Goal: Task Accomplishment & Management: Complete application form

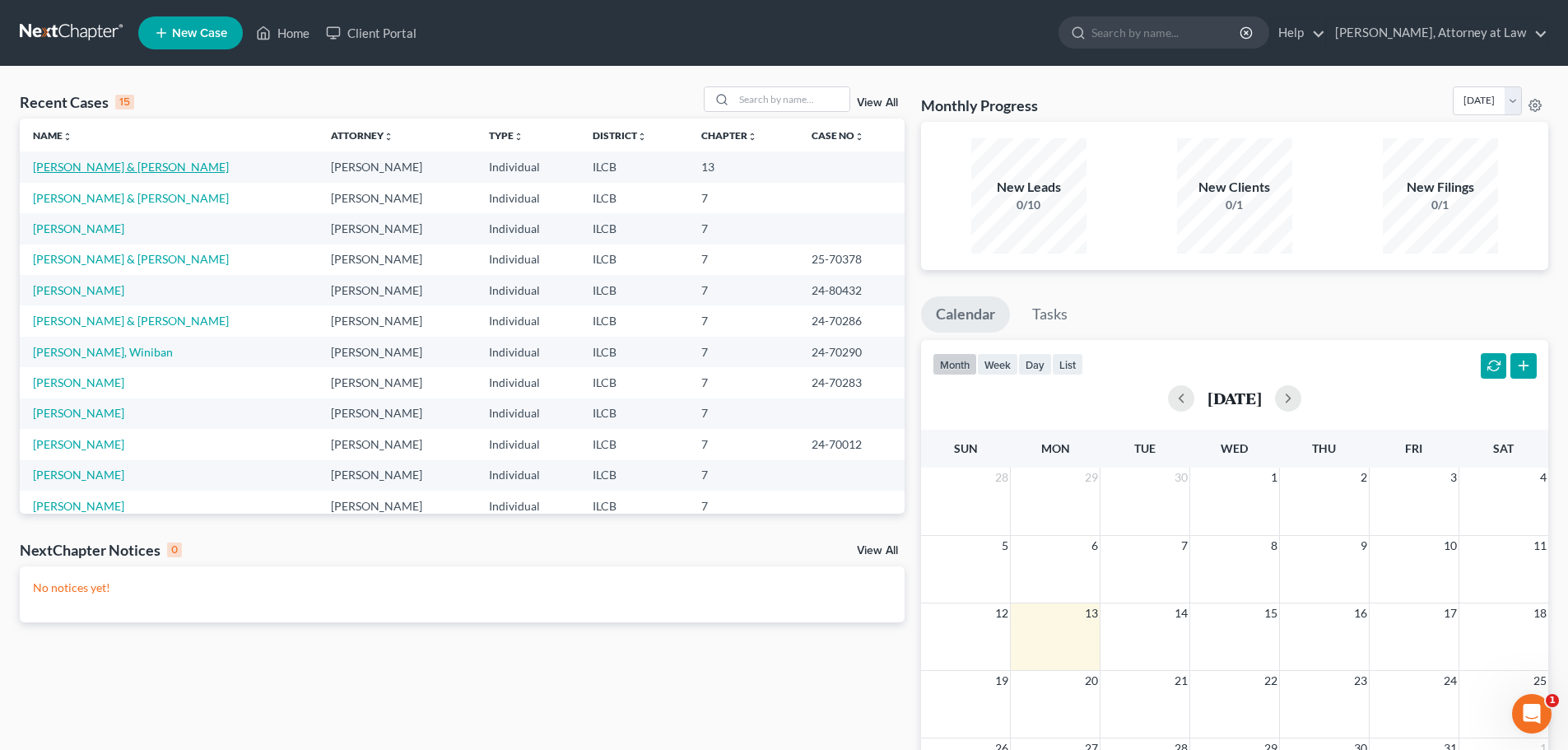
click at [98, 164] on link "[PERSON_NAME] & [PERSON_NAME]" at bounding box center [130, 167] width 195 height 14
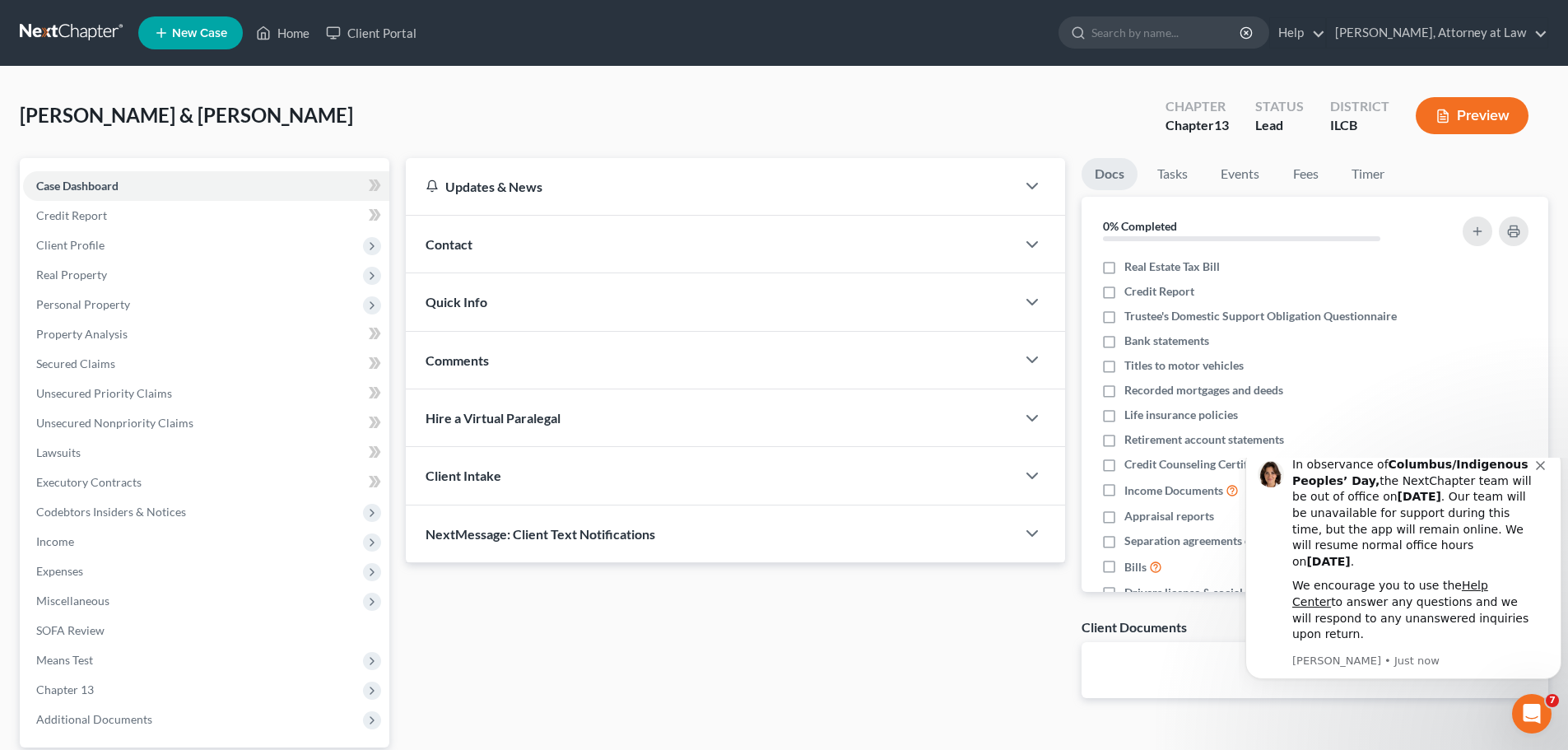
click at [1124, 270] on label "Real Estate Tax Bill" at bounding box center [1171, 266] width 96 height 17
click at [1131, 269] on input "Real Estate Tax Bill" at bounding box center [1136, 263] width 11 height 11
checkbox input "true"
click at [1124, 295] on label "Credit Report" at bounding box center [1158, 291] width 70 height 17
click at [1131, 294] on input "Credit Report" at bounding box center [1136, 288] width 11 height 11
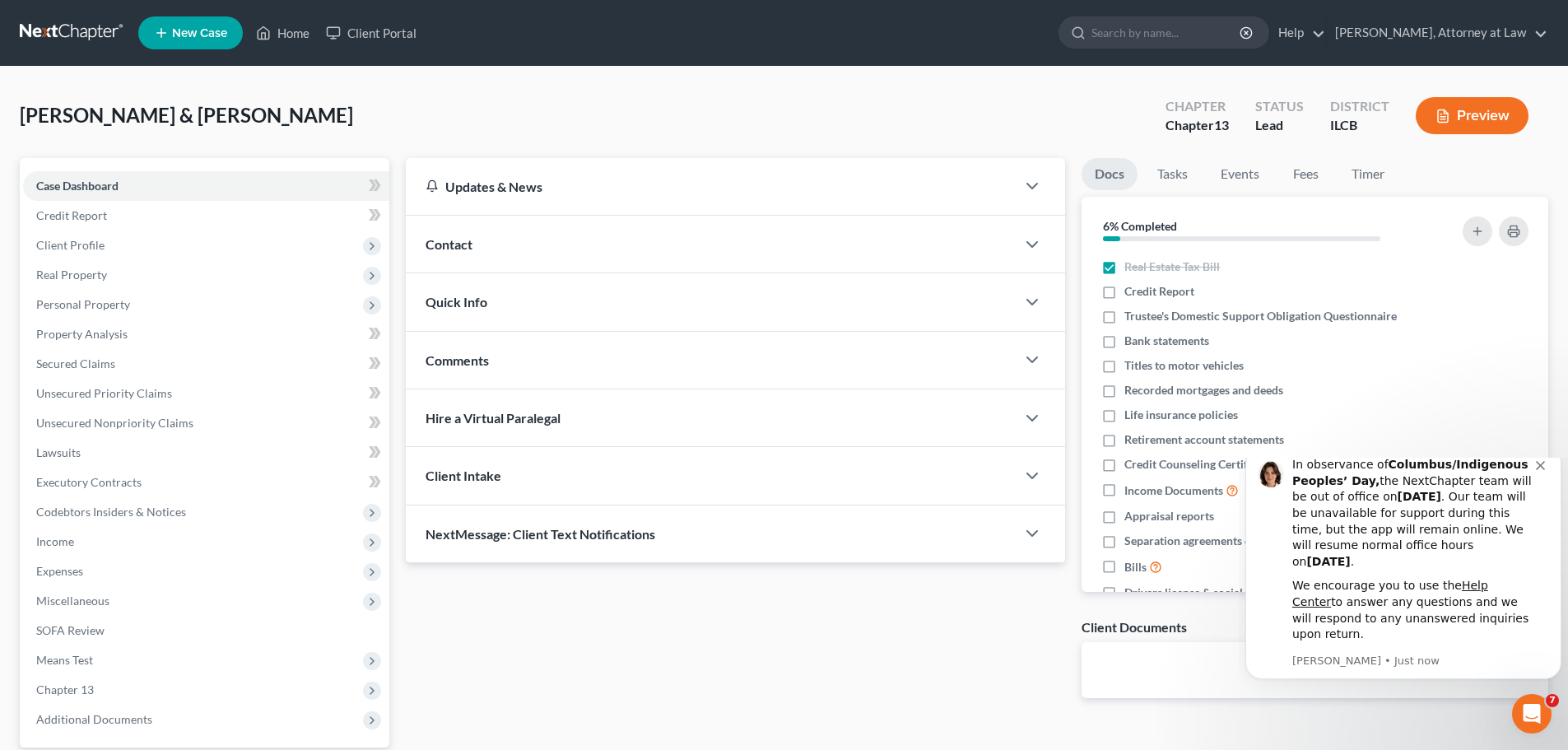
checkbox input "true"
click at [1124, 344] on label "Bank statements" at bounding box center [1166, 340] width 85 height 17
click at [1131, 343] on input "Bank statements" at bounding box center [1136, 338] width 11 height 11
checkbox input "true"
click at [1124, 394] on label "Recorded mortgages and deeds" at bounding box center [1203, 390] width 159 height 17
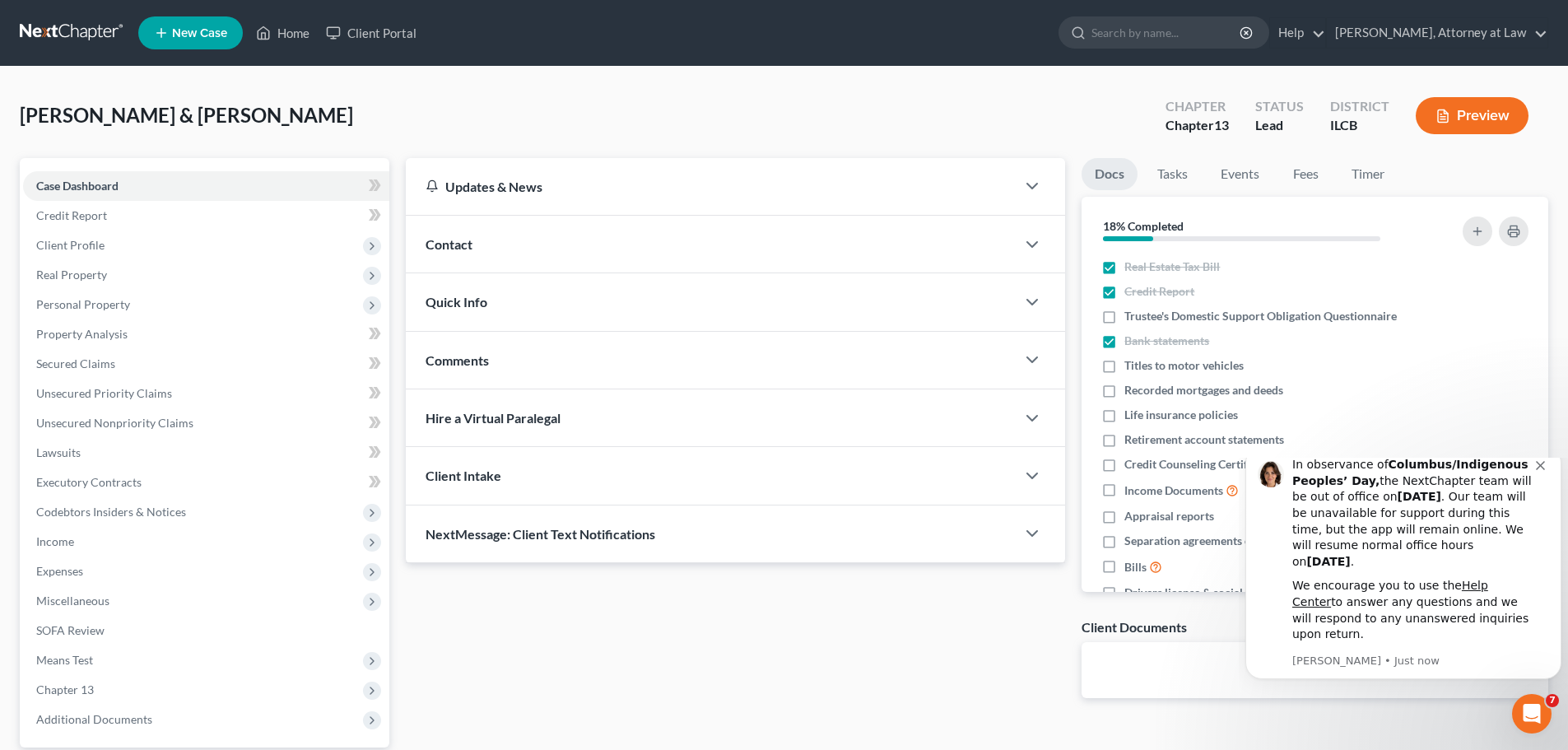
click at [1131, 393] on input "Recorded mortgages and deeds" at bounding box center [1136, 387] width 11 height 11
checkbox input "true"
click at [1539, 470] on icon "Dismiss notification" at bounding box center [1539, 465] width 9 height 9
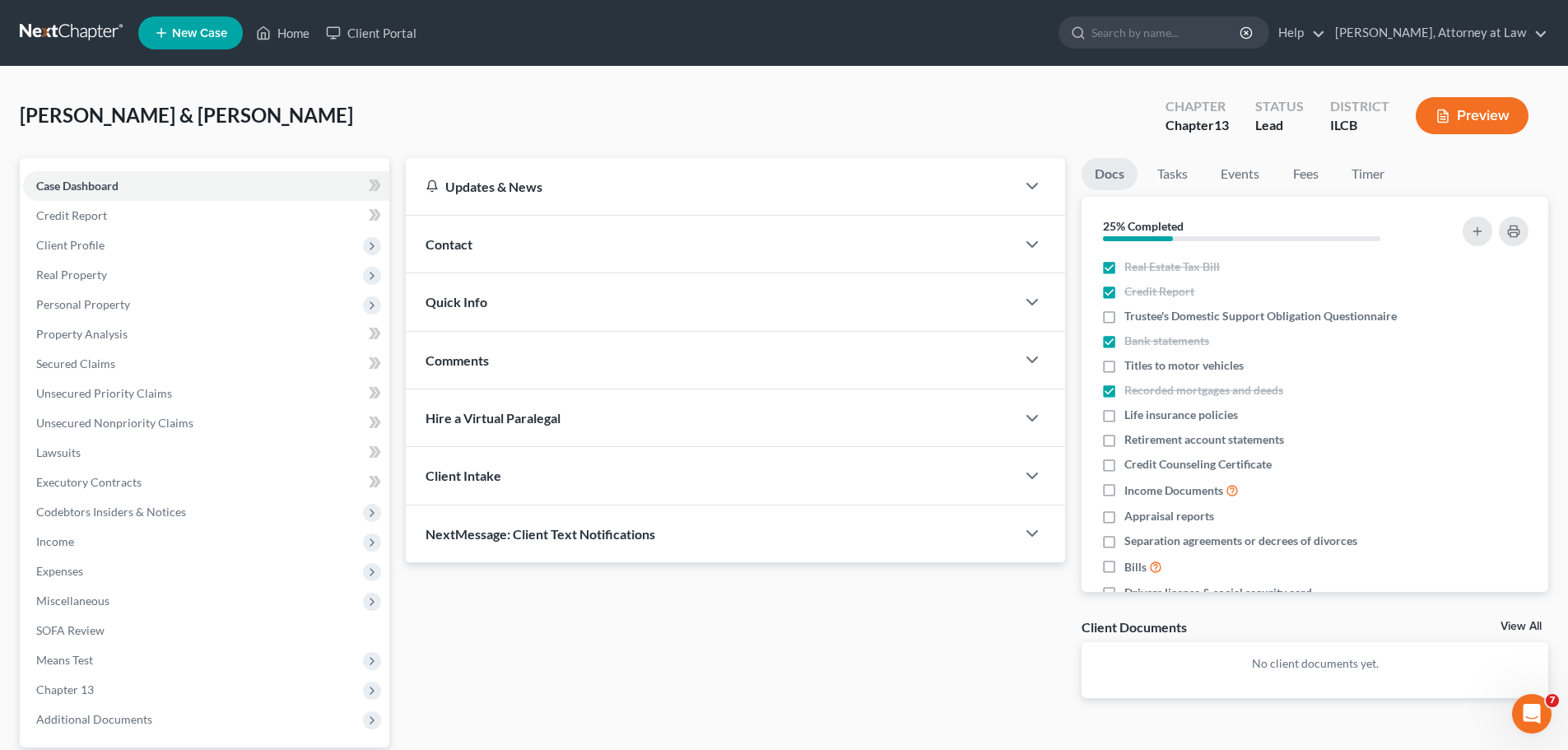
click at [1124, 492] on label "Income Documents" at bounding box center [1181, 489] width 114 height 19
click at [1131, 491] on input "Income Documents" at bounding box center [1136, 486] width 11 height 11
checkbox input "true"
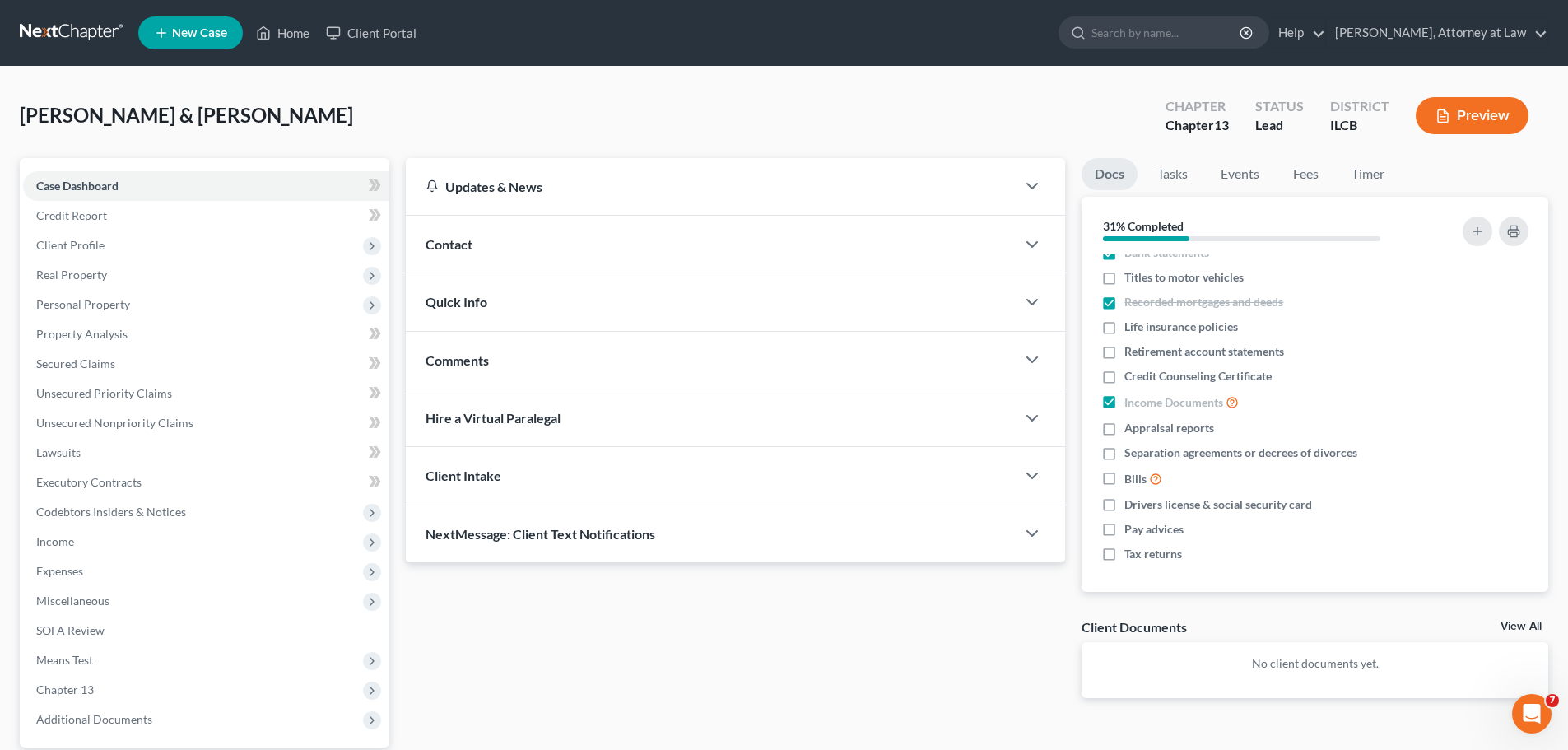
scroll to position [89, 0]
click at [1124, 479] on label "Bills" at bounding box center [1143, 478] width 37 height 19
click at [1131, 479] on input "Bills" at bounding box center [1136, 474] width 11 height 11
checkbox input "true"
click at [1124, 528] on label "Pay advices" at bounding box center [1154, 528] width 59 height 17
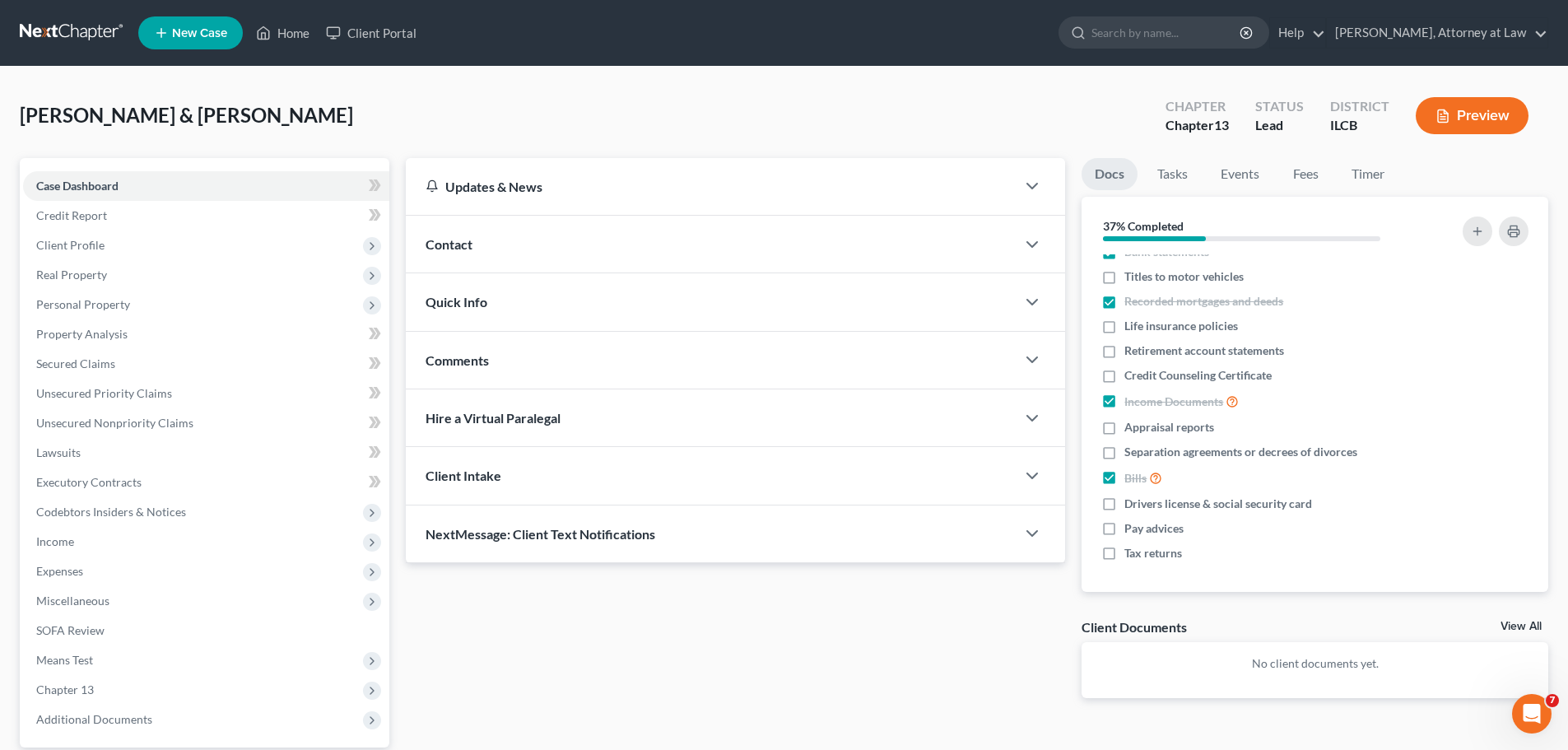
click at [1131, 528] on input "Pay advices" at bounding box center [1136, 525] width 11 height 11
checkbox input "true"
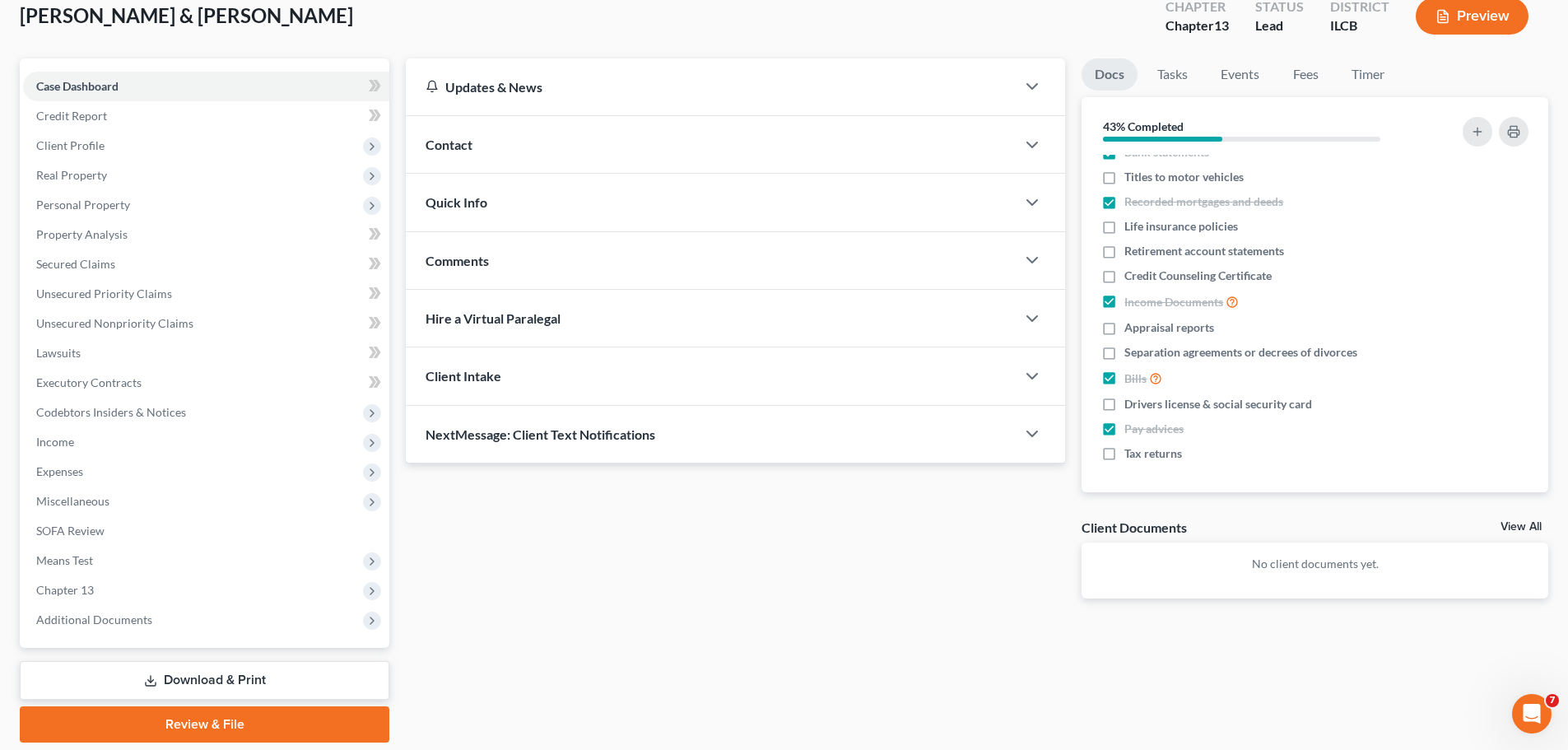
scroll to position [155, 0]
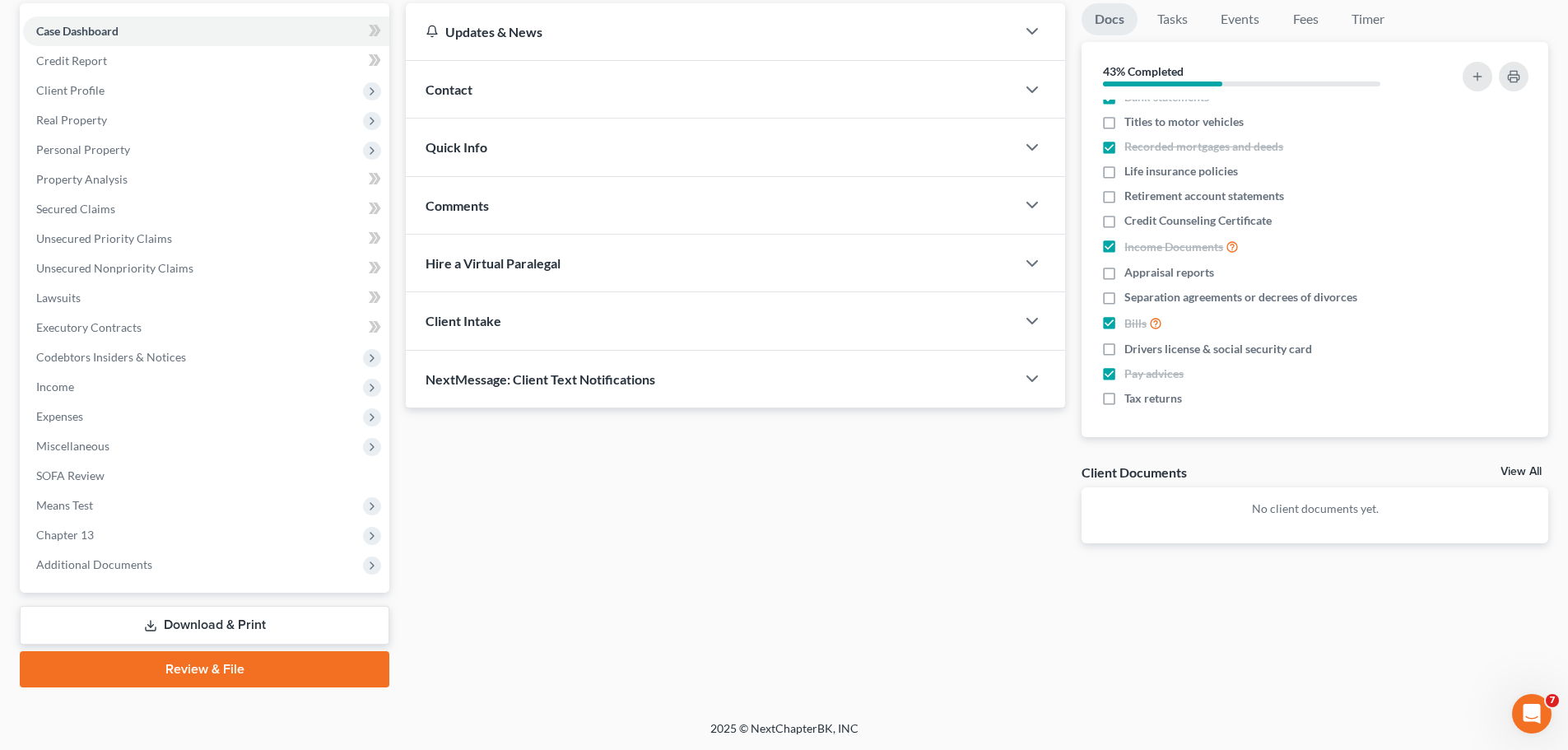
click at [160, 386] on span "Income" at bounding box center [205, 387] width 366 height 30
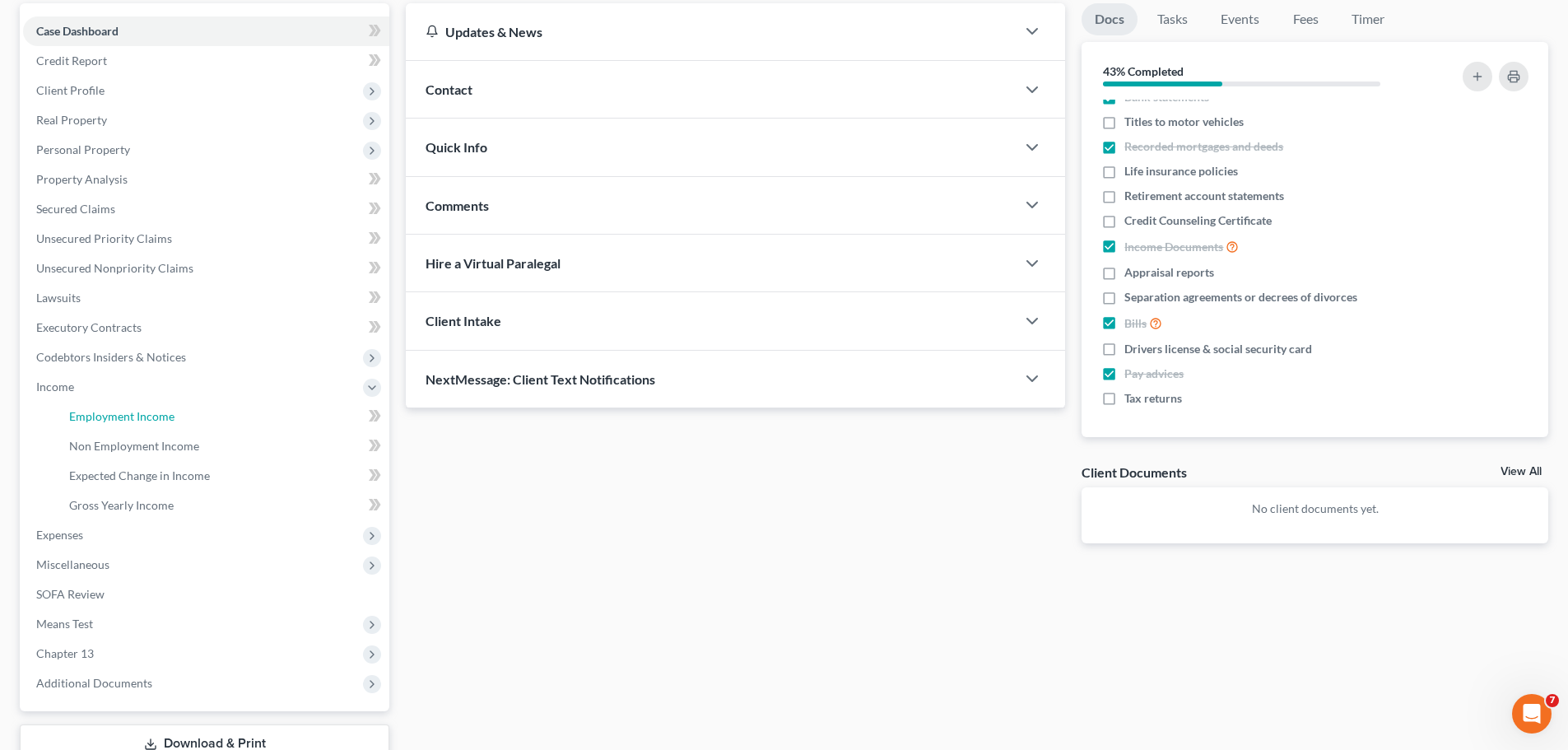
click at [159, 417] on span "Employment Income" at bounding box center [121, 415] width 106 height 14
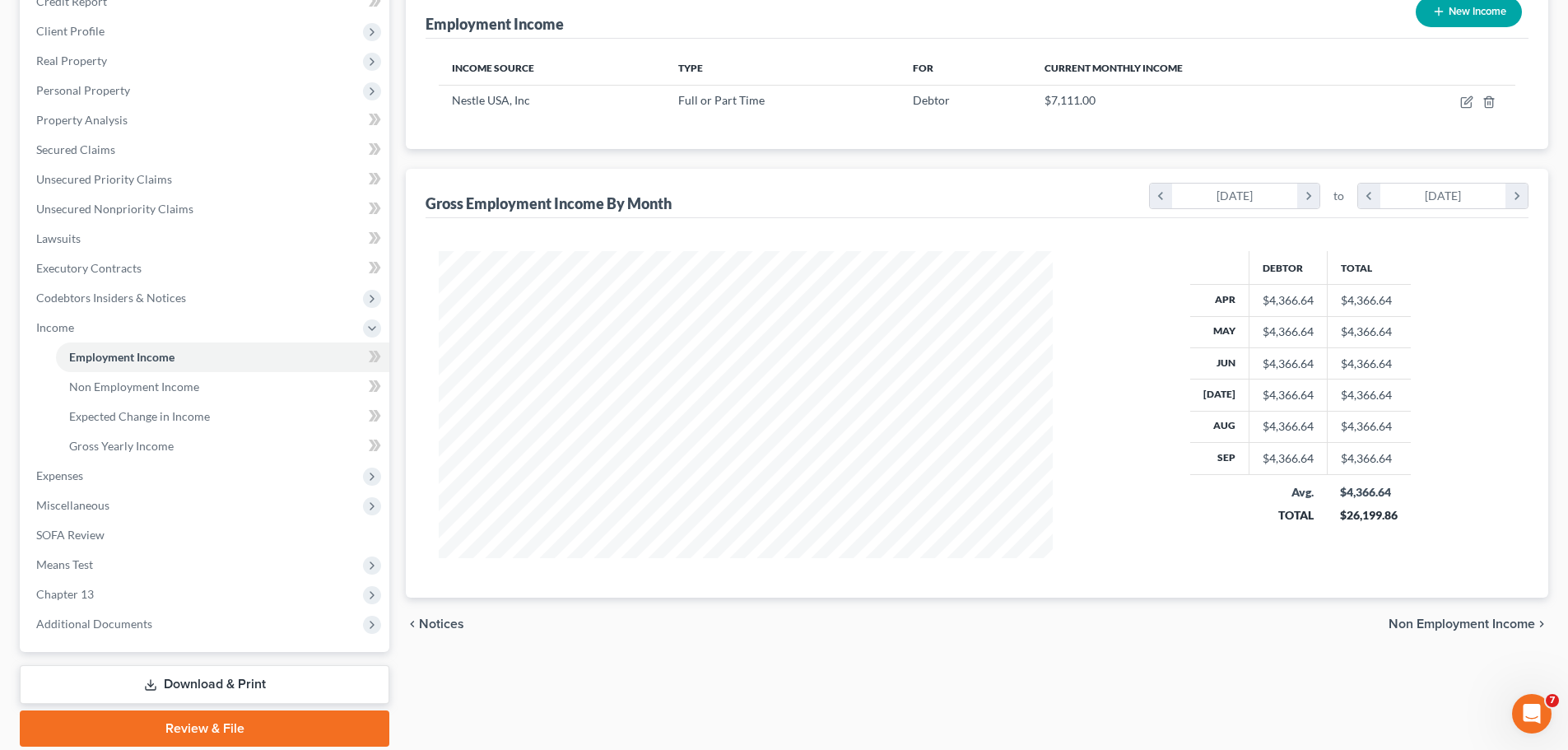
scroll to position [247, 0]
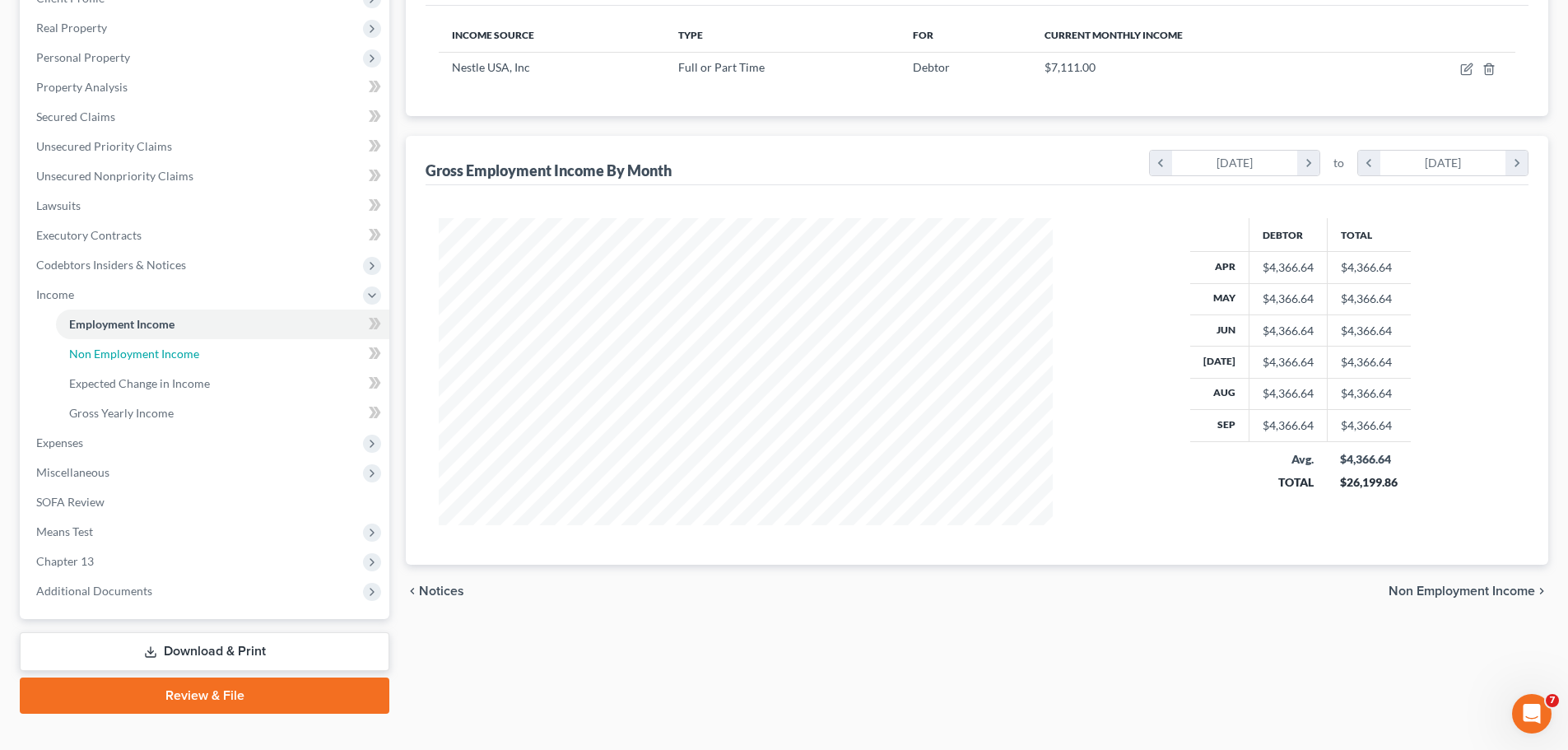
click at [186, 354] on span "Non Employment Income" at bounding box center [134, 353] width 130 height 14
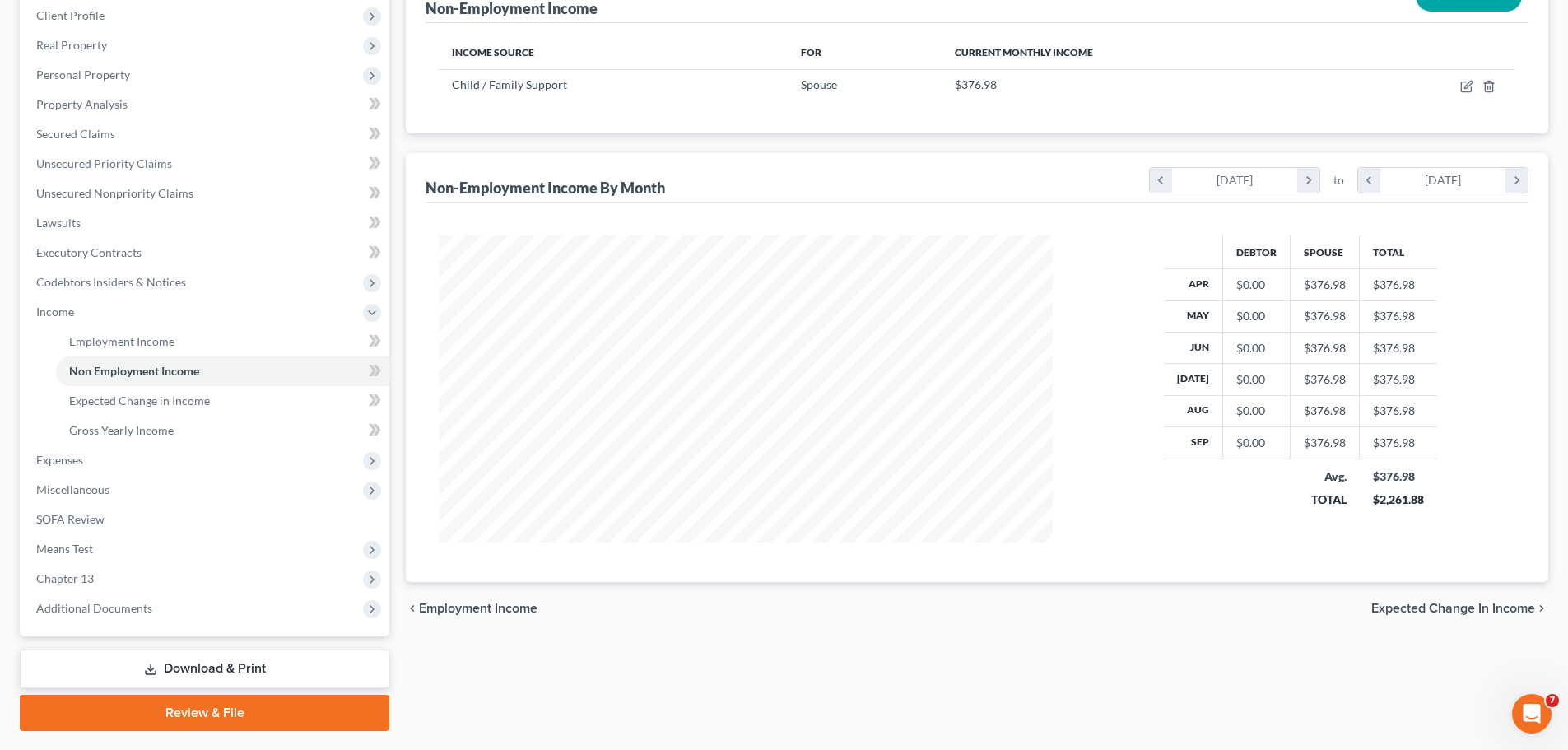
scroll to position [273, 0]
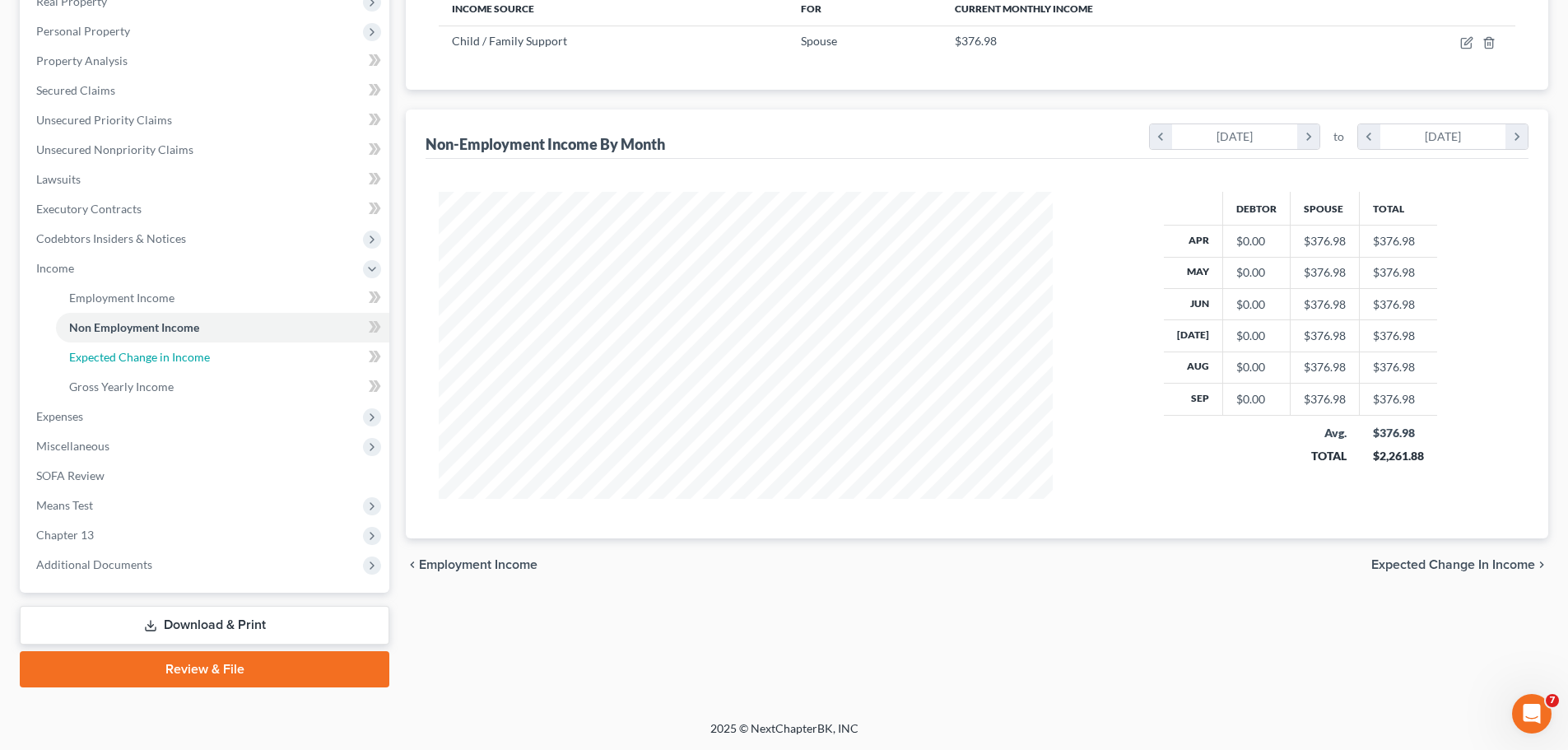
click at [162, 363] on span "Expected Change in Income" at bounding box center [139, 356] width 141 height 14
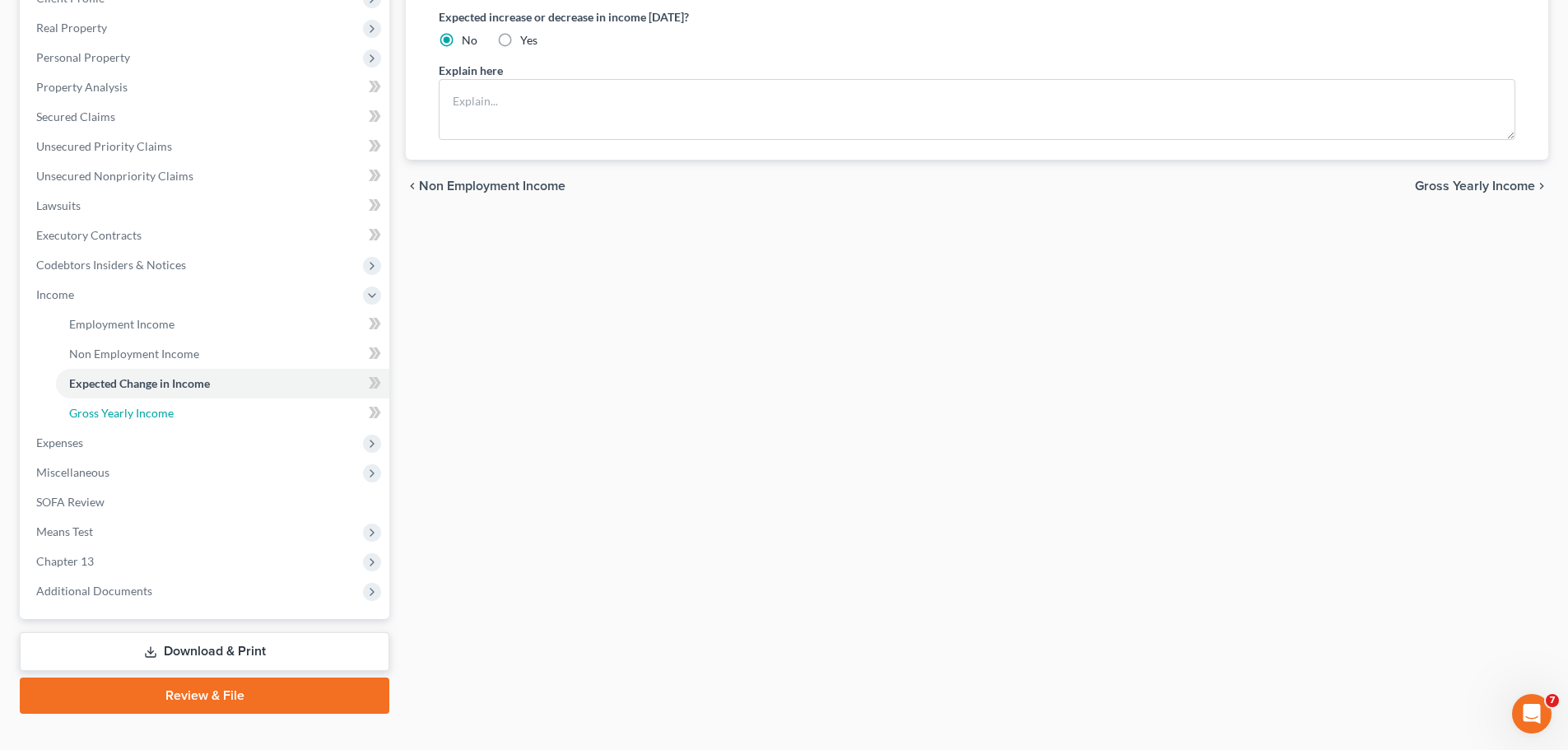
click at [127, 409] on span "Gross Yearly Income" at bounding box center [121, 412] width 105 height 14
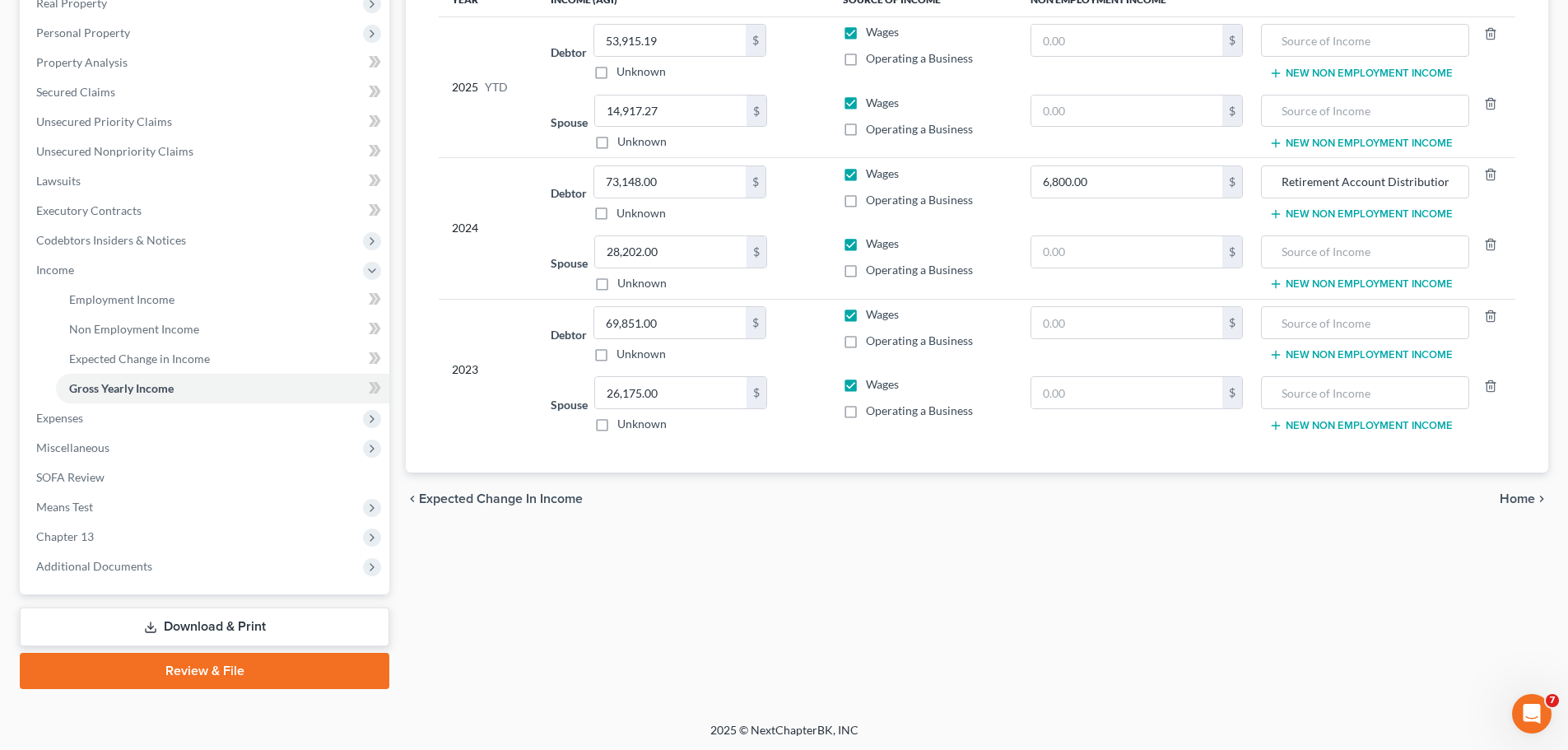
scroll to position [273, 0]
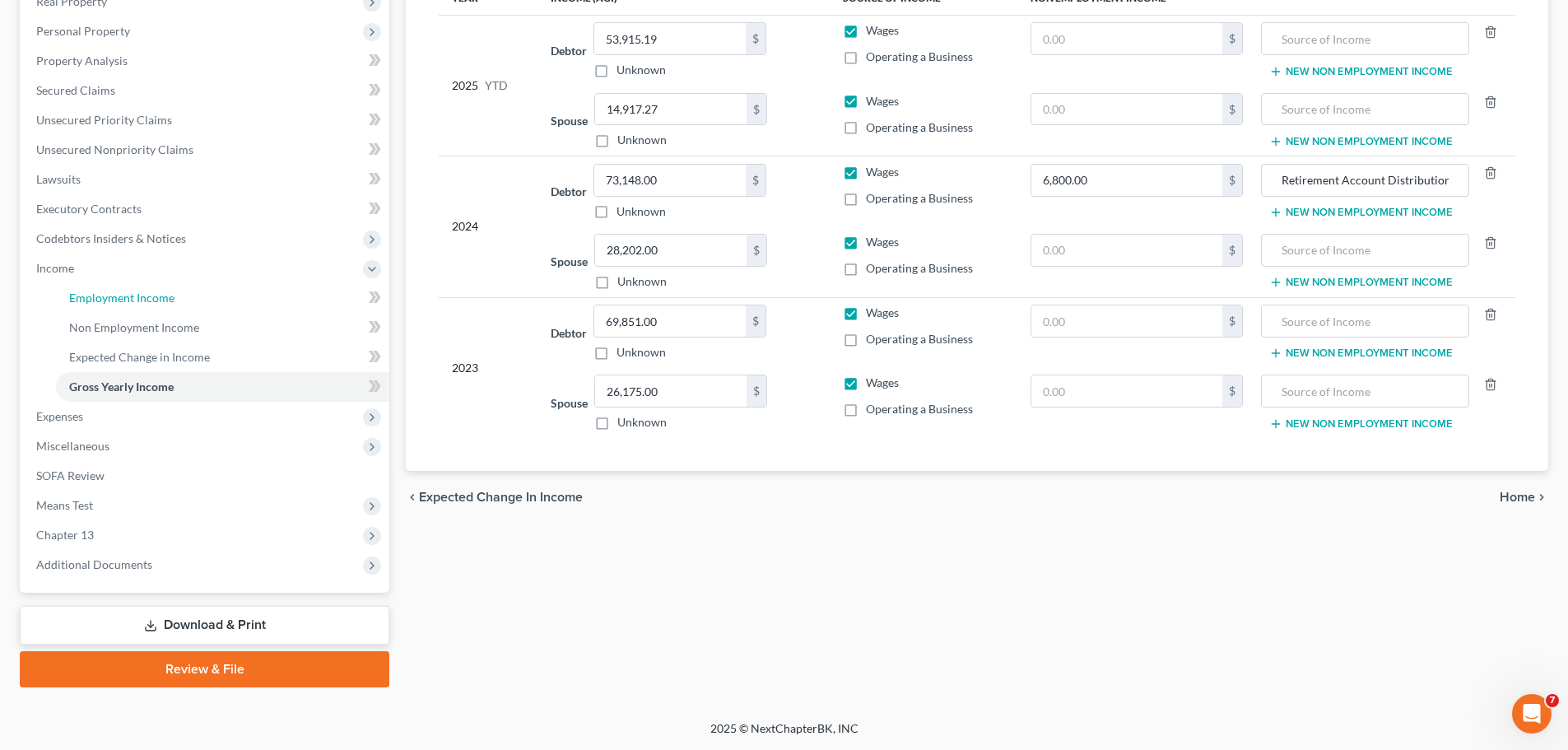
click at [146, 301] on span "Employment Income" at bounding box center [121, 297] width 106 height 14
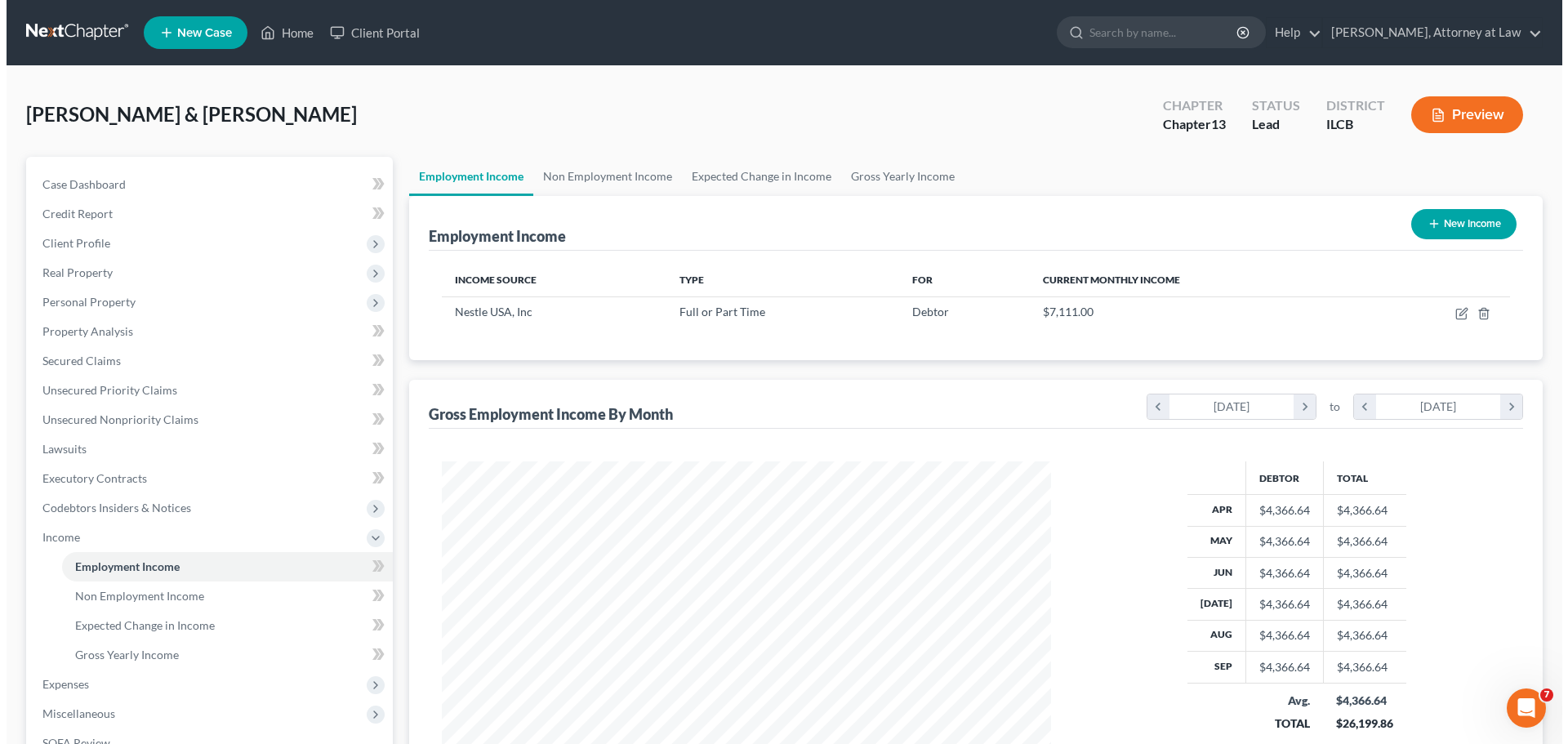
scroll to position [304, 641]
click at [1439, 219] on button "New Income" at bounding box center [1457, 223] width 106 height 30
select select "0"
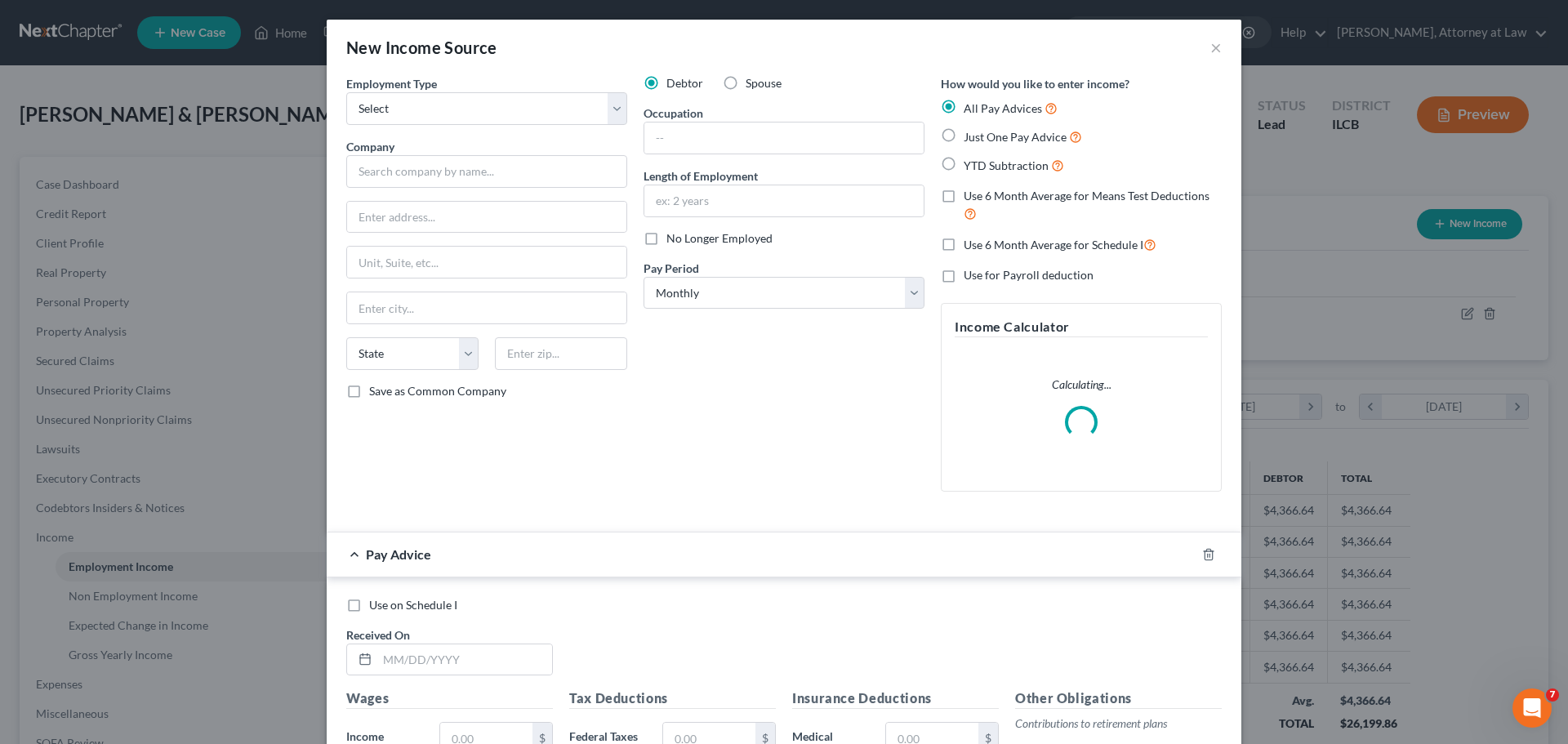
scroll to position [307, 647]
click at [620, 121] on select "Select Full or [DEMOGRAPHIC_DATA] Employment Self Employment" at bounding box center [487, 108] width 281 height 32
select select "0"
click at [347, 92] on select "Select Full or [DEMOGRAPHIC_DATA] Employment Self Employment" at bounding box center [487, 108] width 281 height 32
click at [508, 174] on input "text" at bounding box center [487, 170] width 281 height 32
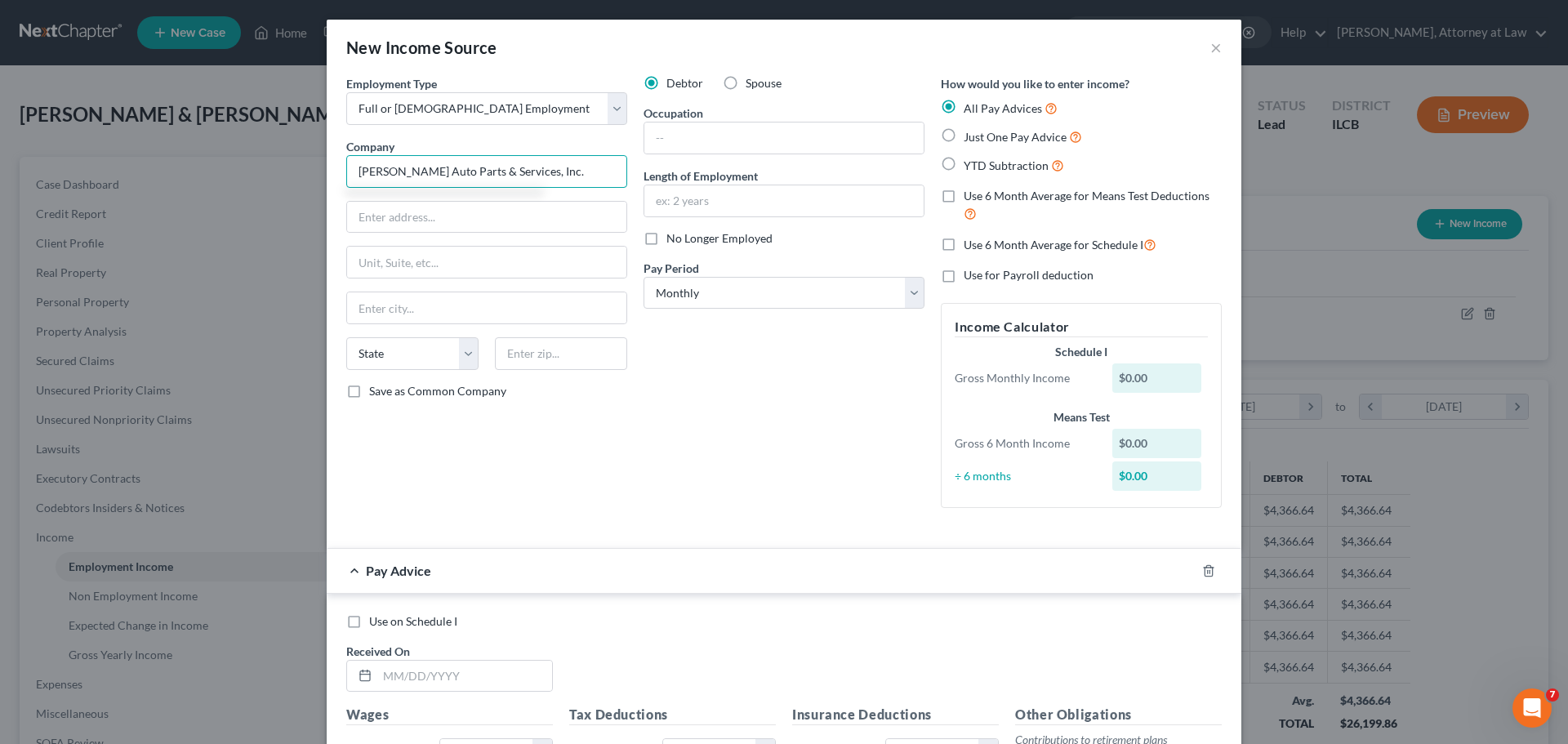
type input "[PERSON_NAME] Auto Parts & Services, Inc."
type input "[STREET_ADDRESS]"
type input "Roodhouse"
select select "14"
type input "62082"
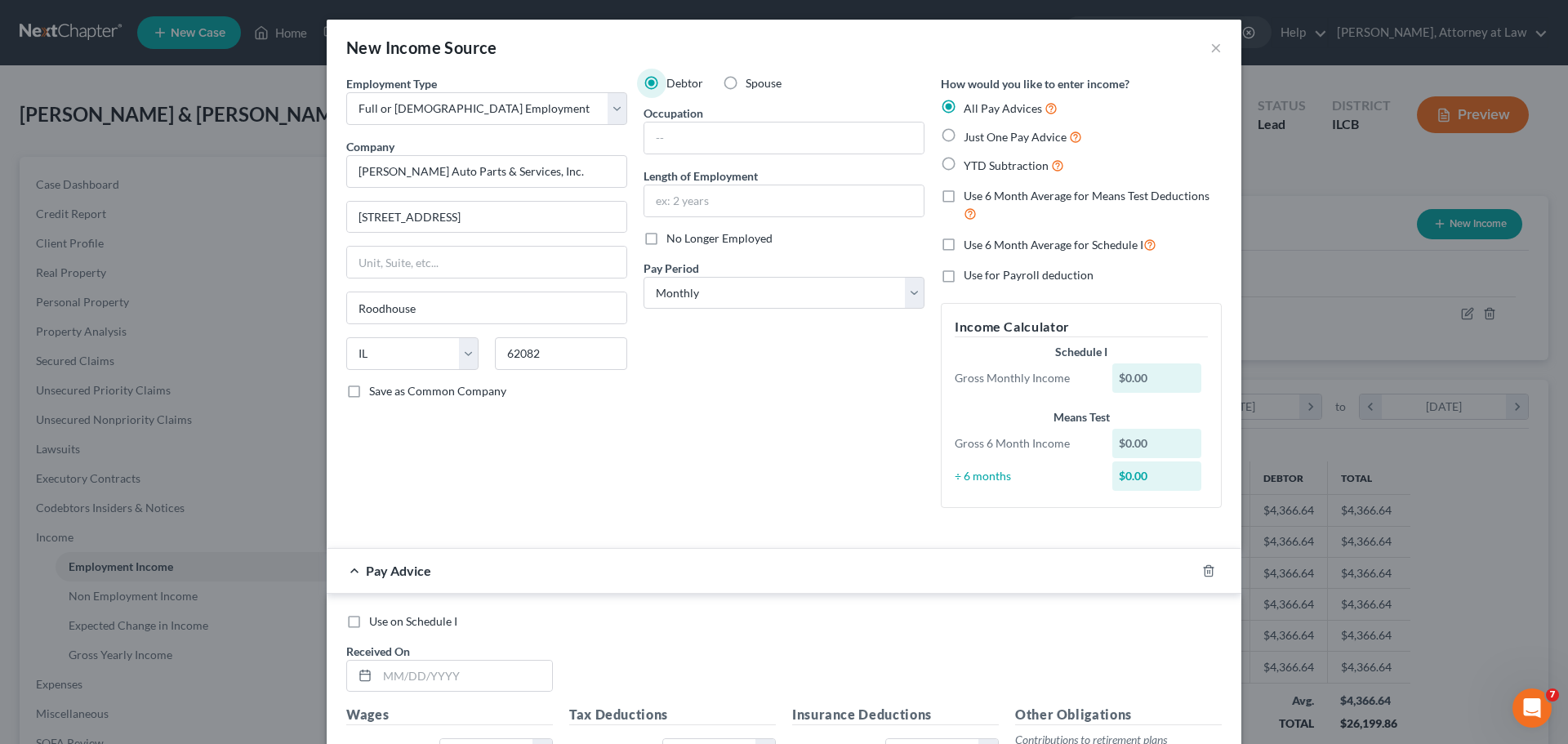
click at [369, 395] on label "Save as Common Company" at bounding box center [438, 391] width 137 height 17
click at [376, 394] on input "Save as Common Company" at bounding box center [381, 388] width 11 height 11
checkbox input "true"
click at [749, 215] on input "text" at bounding box center [784, 201] width 279 height 31
click at [788, 294] on select "Select Monthly Twice Monthly Every Other Week Weekly" at bounding box center [784, 293] width 281 height 32
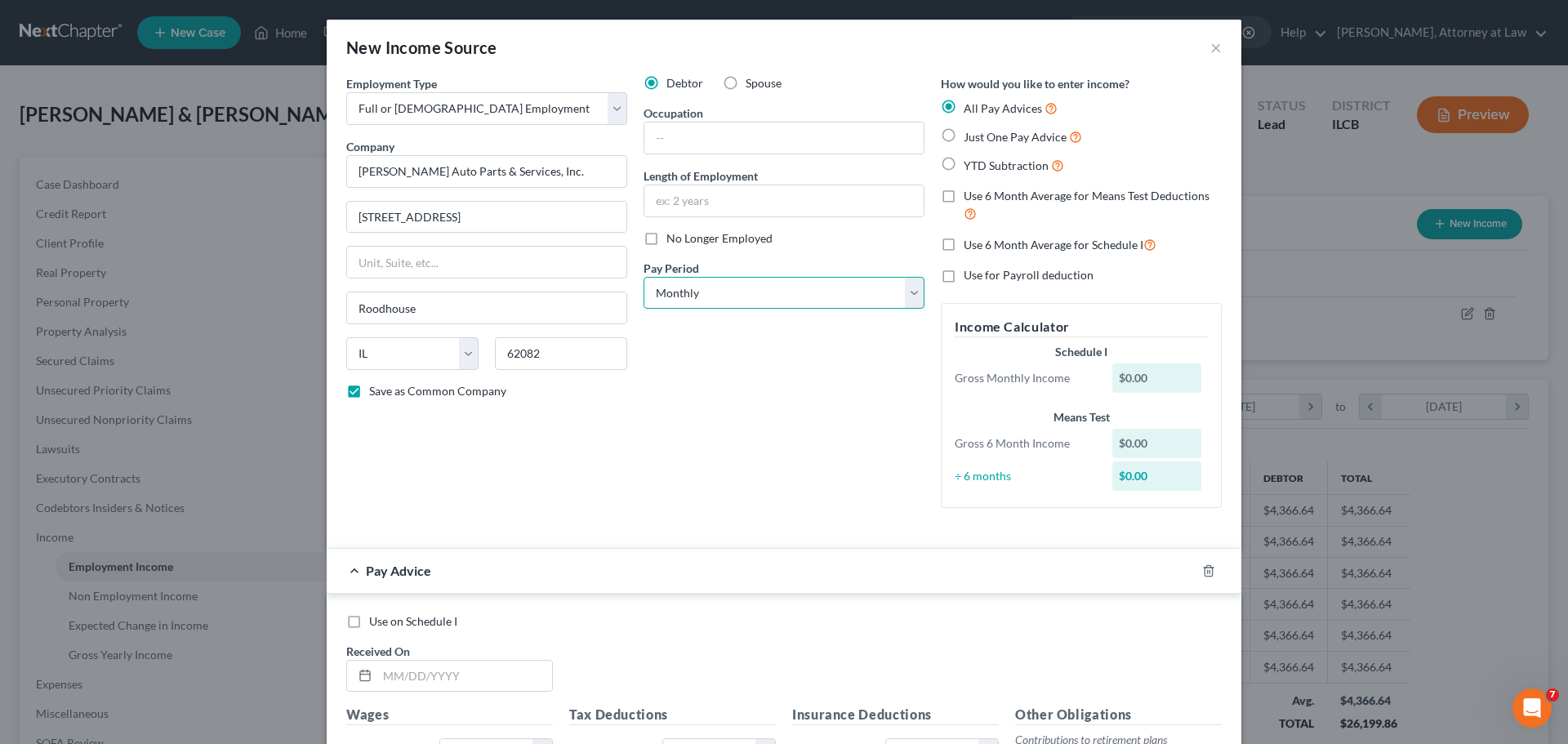
select select "3"
click at [643, 277] on select "Select Monthly Twice Monthly Every Other Week Weekly" at bounding box center [784, 293] width 281 height 32
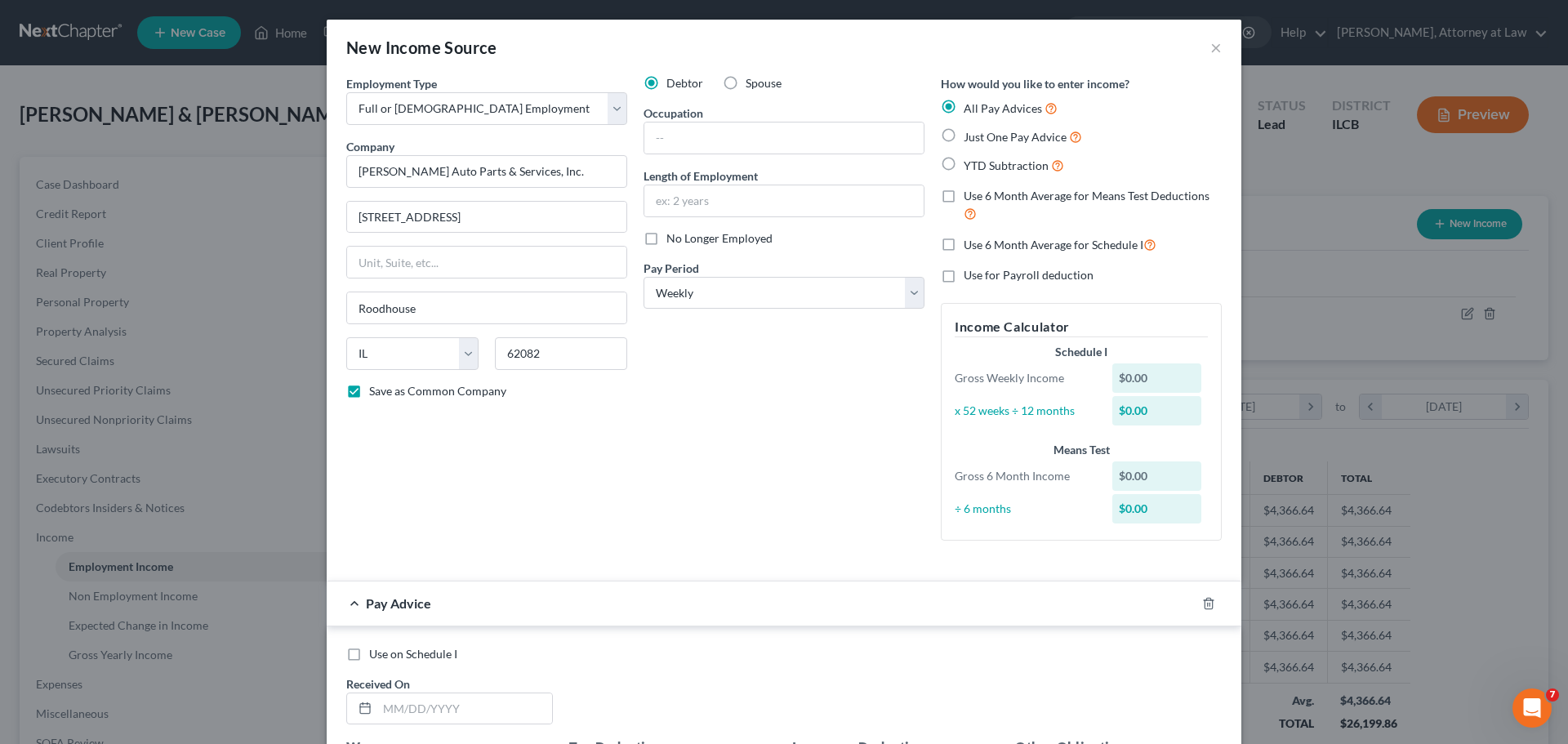
click at [964, 169] on label "YTD Subtraction" at bounding box center [1014, 164] width 101 height 19
click at [971, 166] on input "YTD Subtraction" at bounding box center [975, 161] width 11 height 11
radio input "true"
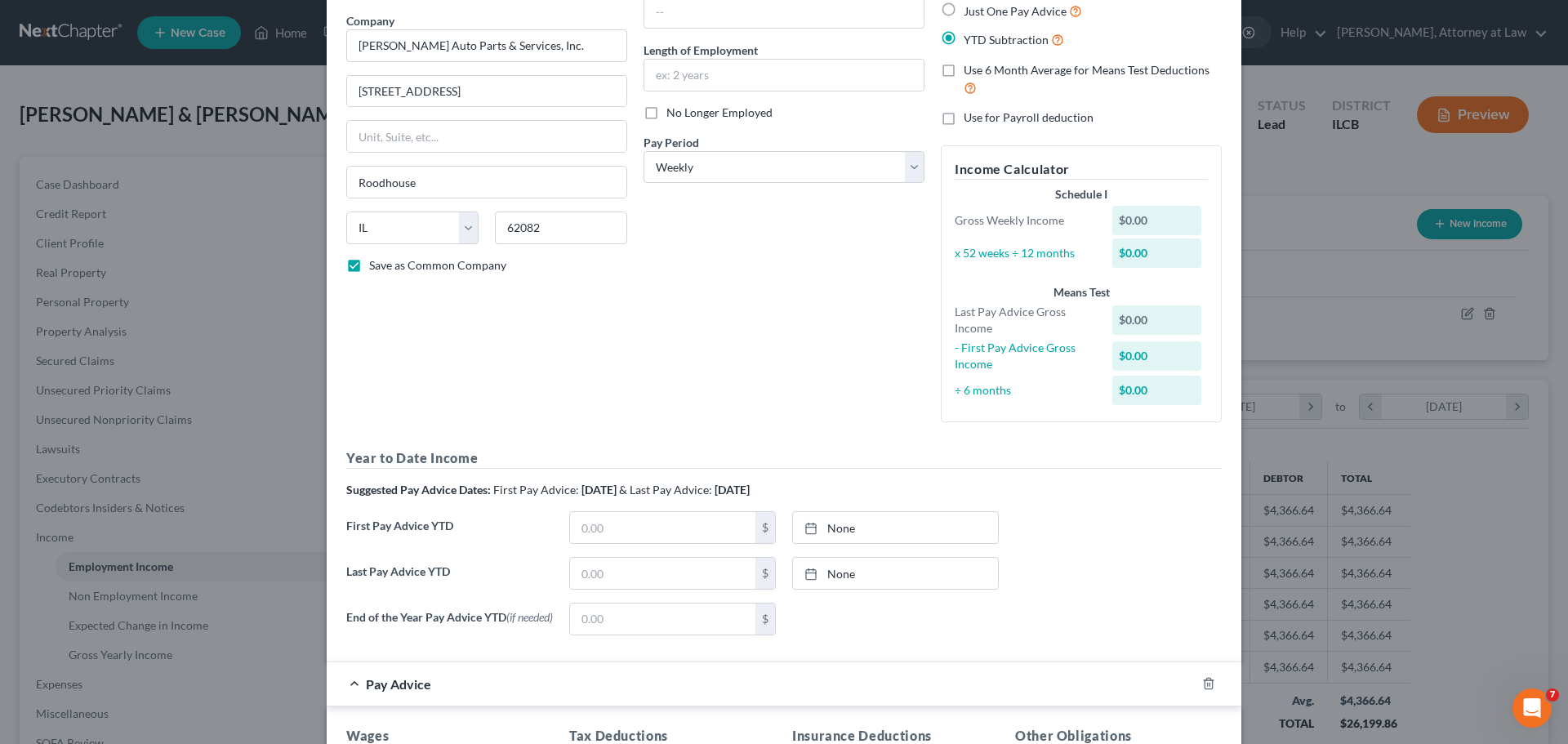
scroll to position [0, 0]
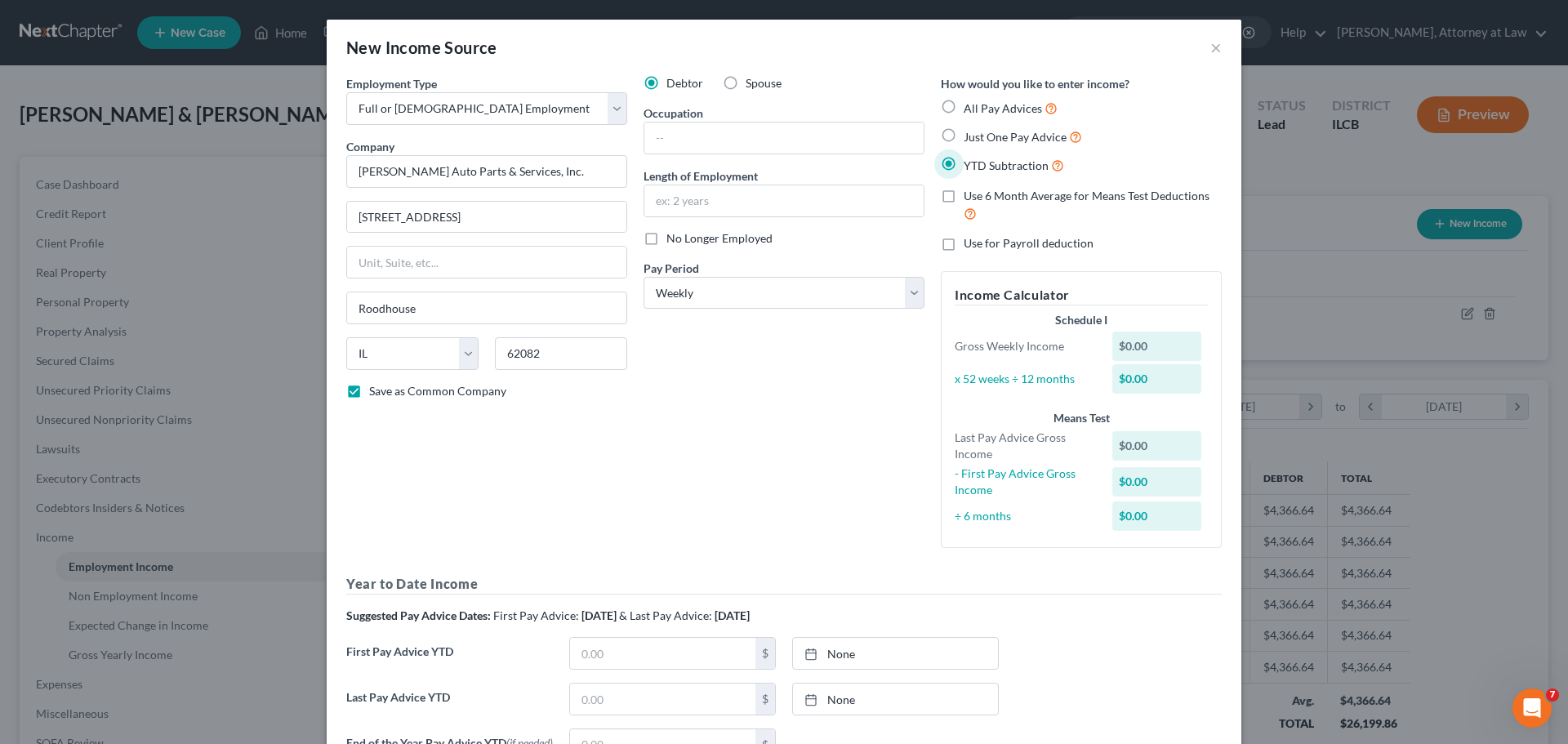
click at [1054, 138] on span "Just One Pay Advice" at bounding box center [1015, 137] width 103 height 14
click at [981, 138] on input "Just One Pay Advice" at bounding box center [975, 132] width 11 height 11
radio input "true"
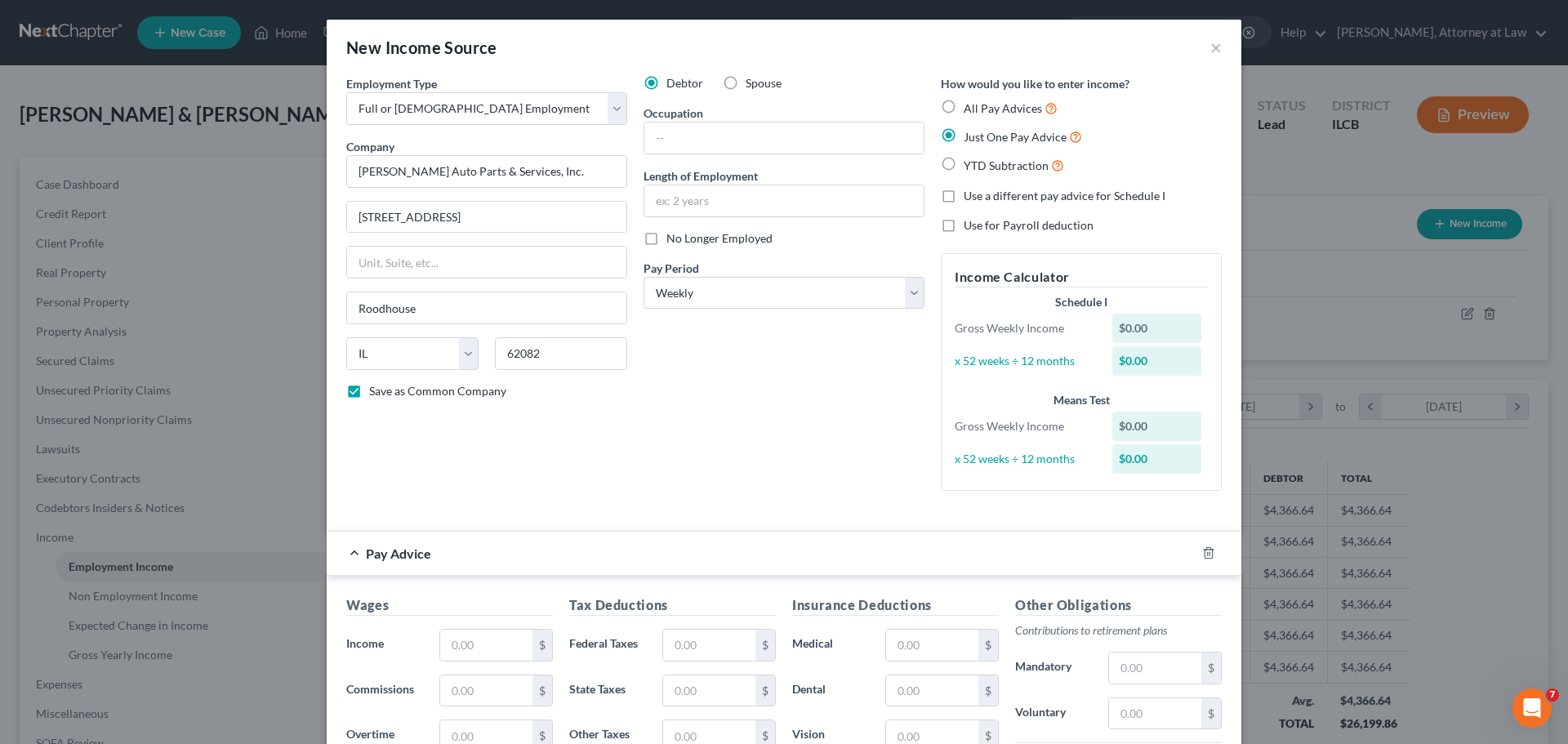
click at [984, 159] on span "YTD Subtraction" at bounding box center [1006, 165] width 85 height 14
click at [981, 159] on input "YTD Subtraction" at bounding box center [975, 161] width 11 height 11
radio input "true"
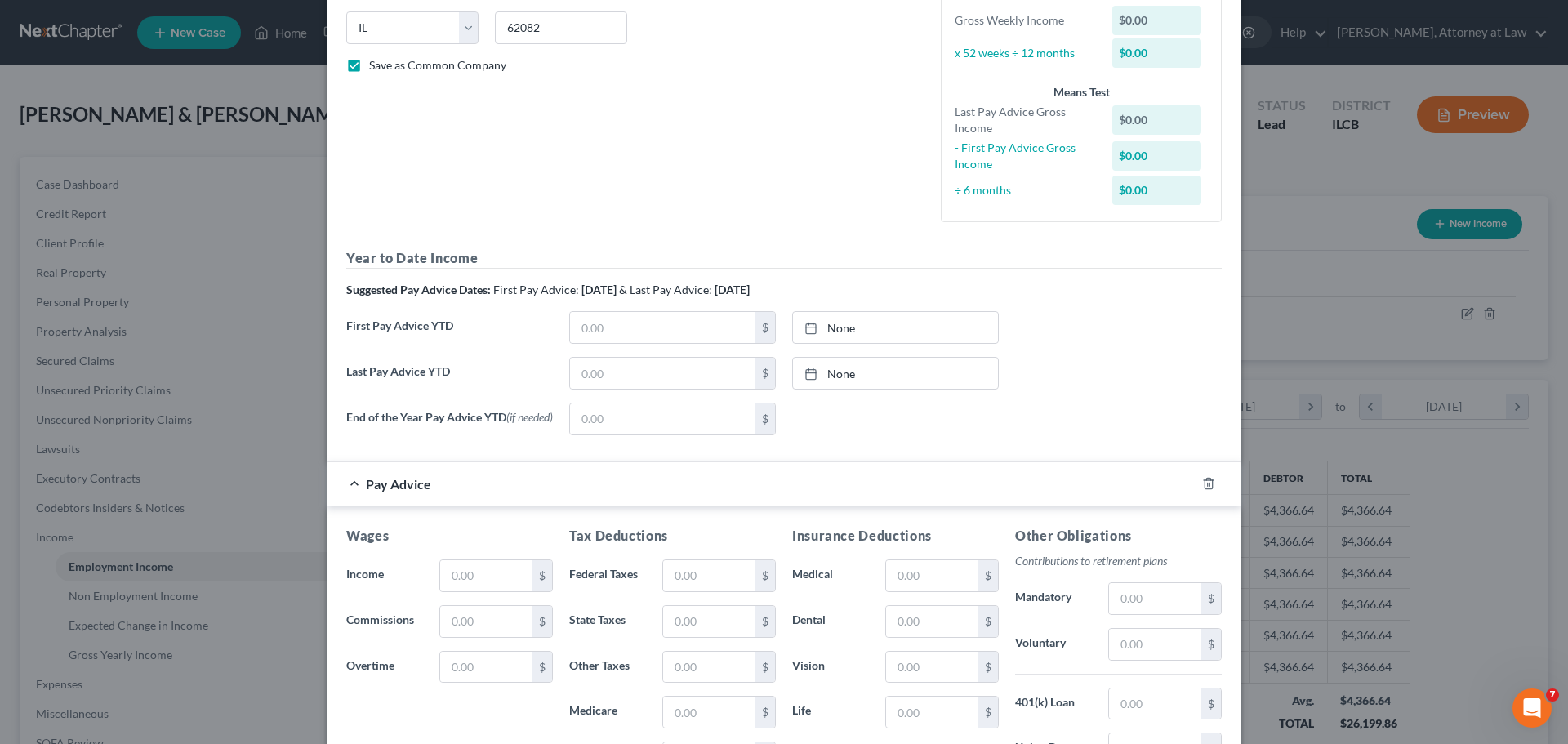
scroll to position [327, 0]
click at [651, 373] on input "text" at bounding box center [662, 372] width 185 height 31
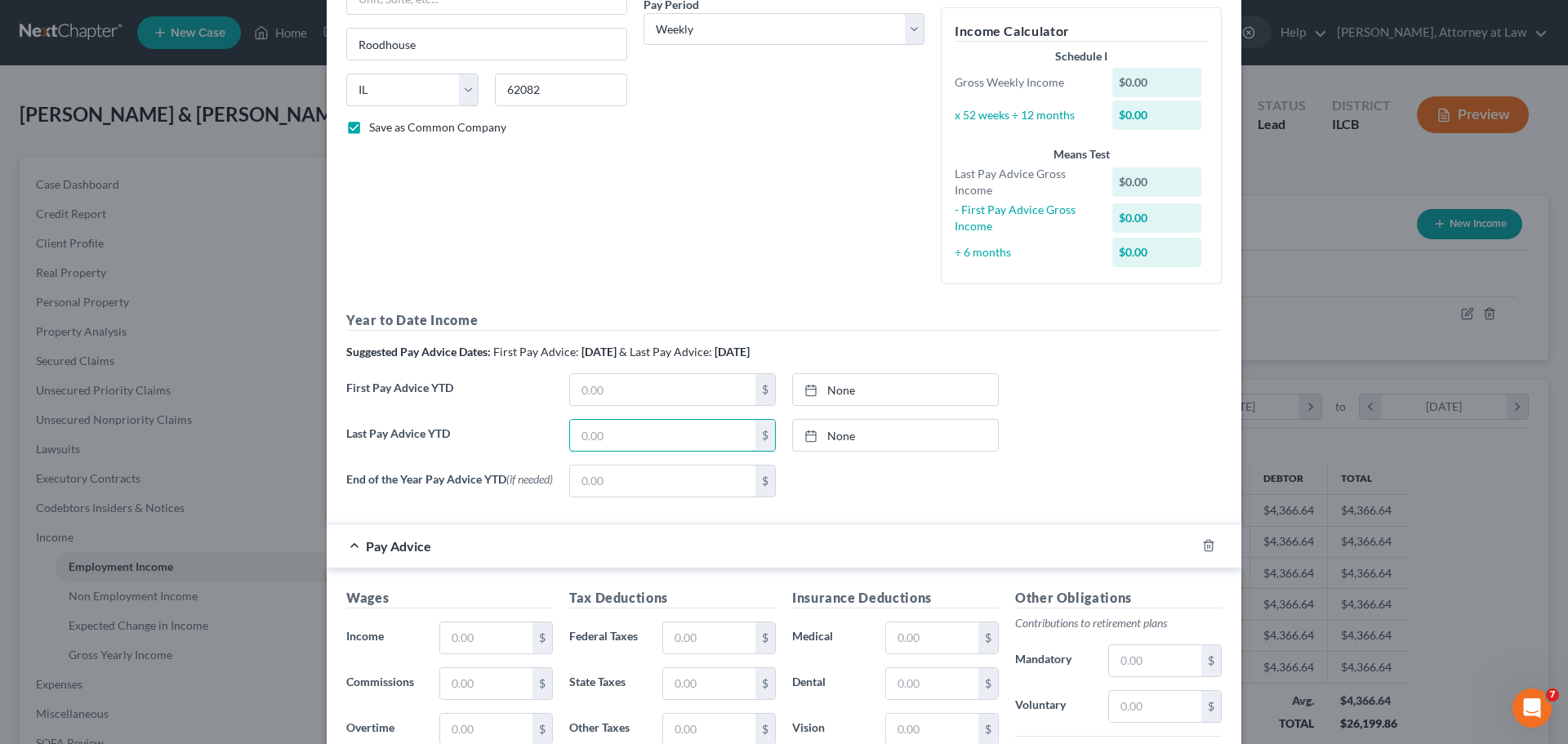
scroll to position [245, 0]
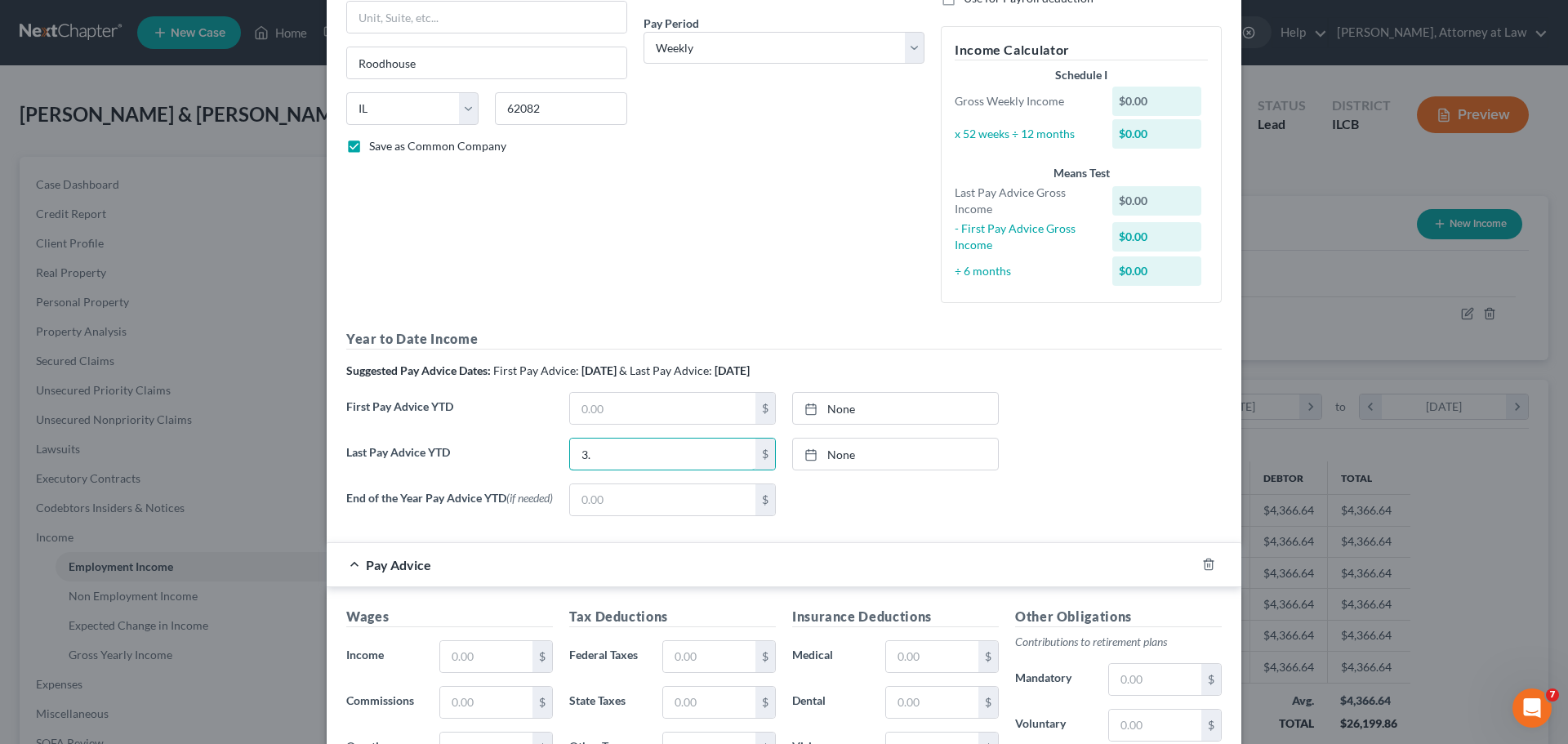
type input "3"
type input "7,818.75"
click at [721, 412] on input "text" at bounding box center [662, 408] width 185 height 31
type input "3,780"
click at [660, 496] on input "text" at bounding box center [662, 500] width 185 height 31
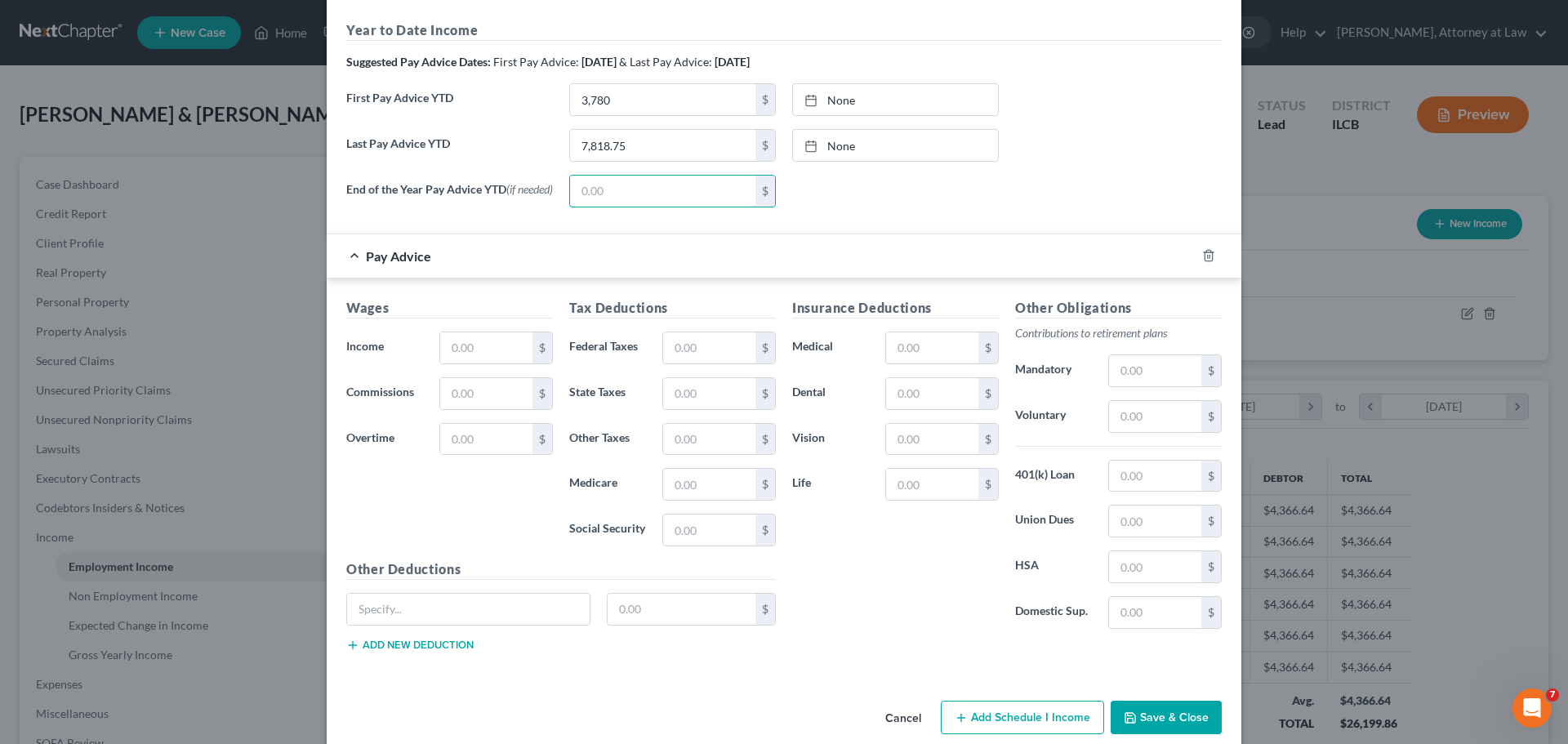
scroll to position [581, 0]
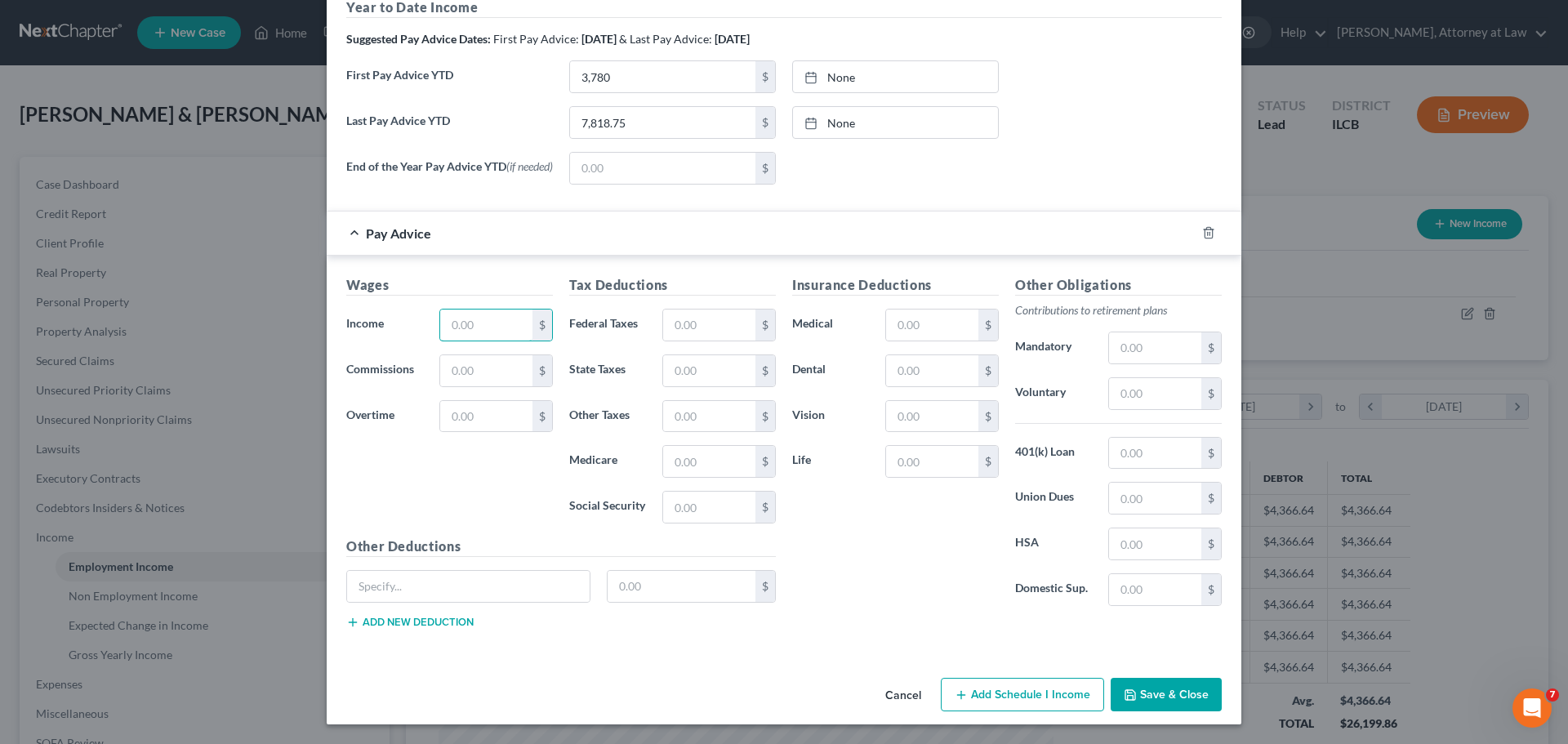
click at [481, 318] on input "text" at bounding box center [487, 325] width 92 height 31
type input "390"
click at [745, 321] on input "text" at bounding box center [709, 325] width 92 height 31
type input "27"
click at [722, 377] on input "text" at bounding box center [709, 371] width 92 height 31
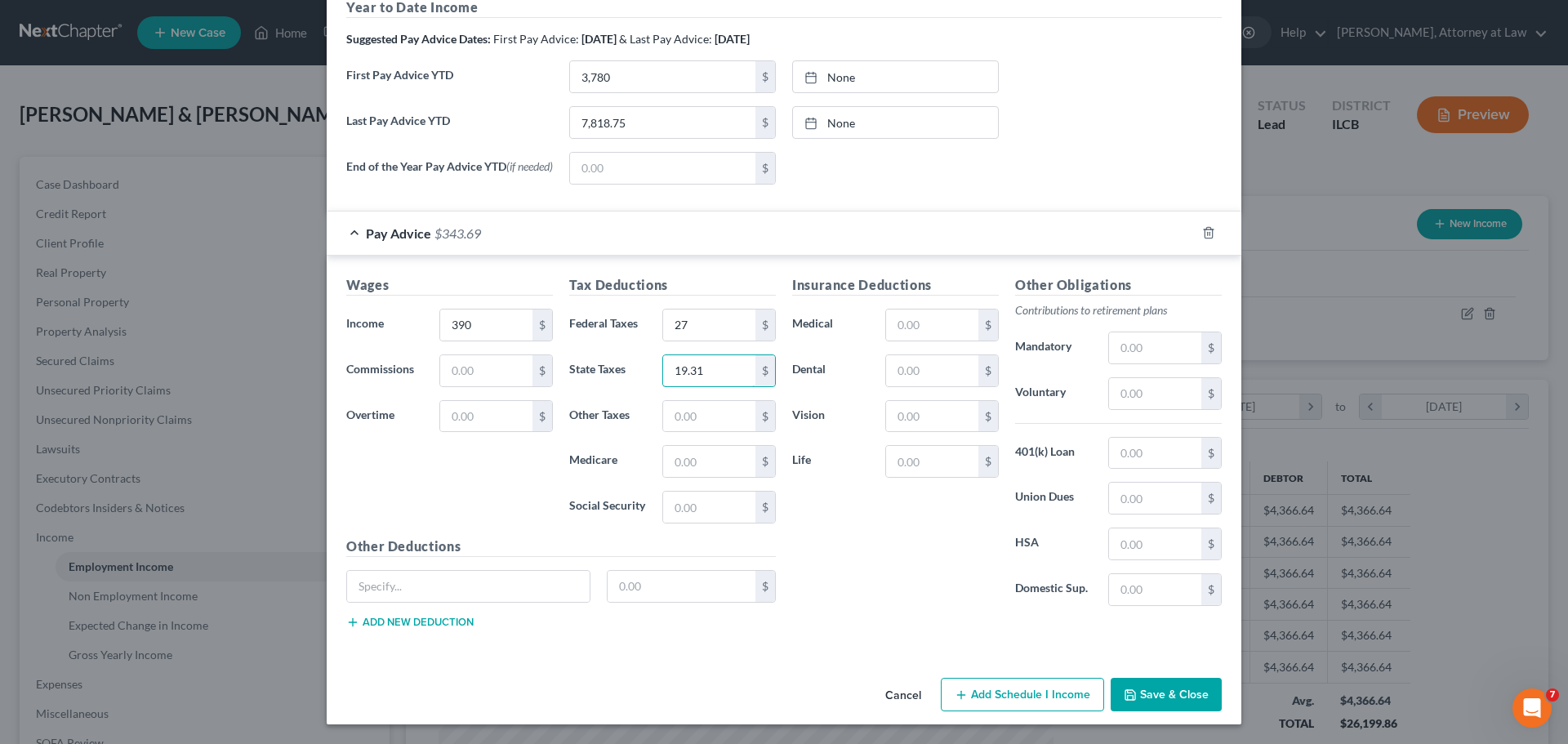
type input "19.31"
click at [705, 460] on input "text" at bounding box center [709, 461] width 92 height 31
type input "5.65"
click at [675, 512] on input "text" at bounding box center [709, 507] width 92 height 31
type input "24.18"
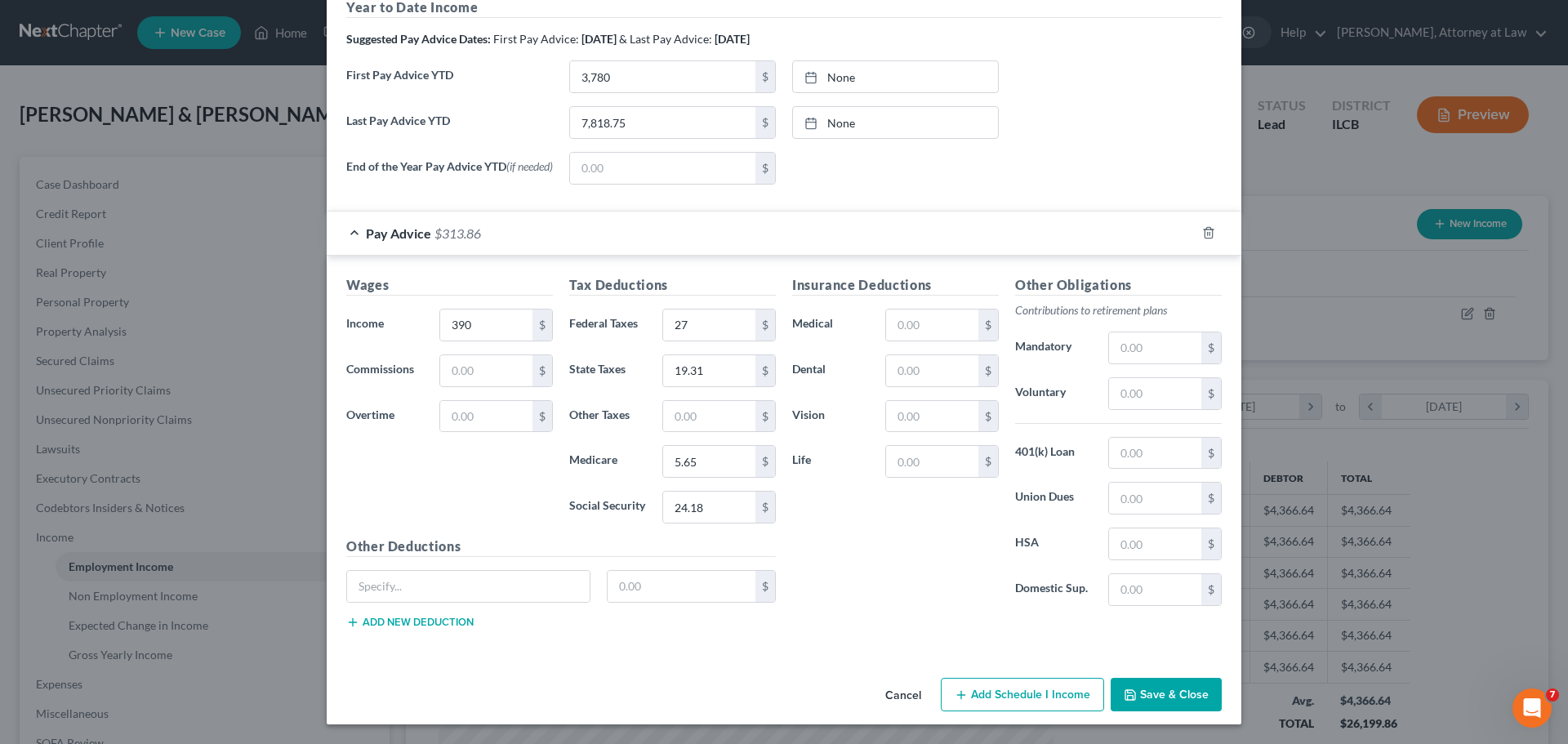
click at [1035, 683] on button "Add Schedule I Income" at bounding box center [1022, 694] width 164 height 34
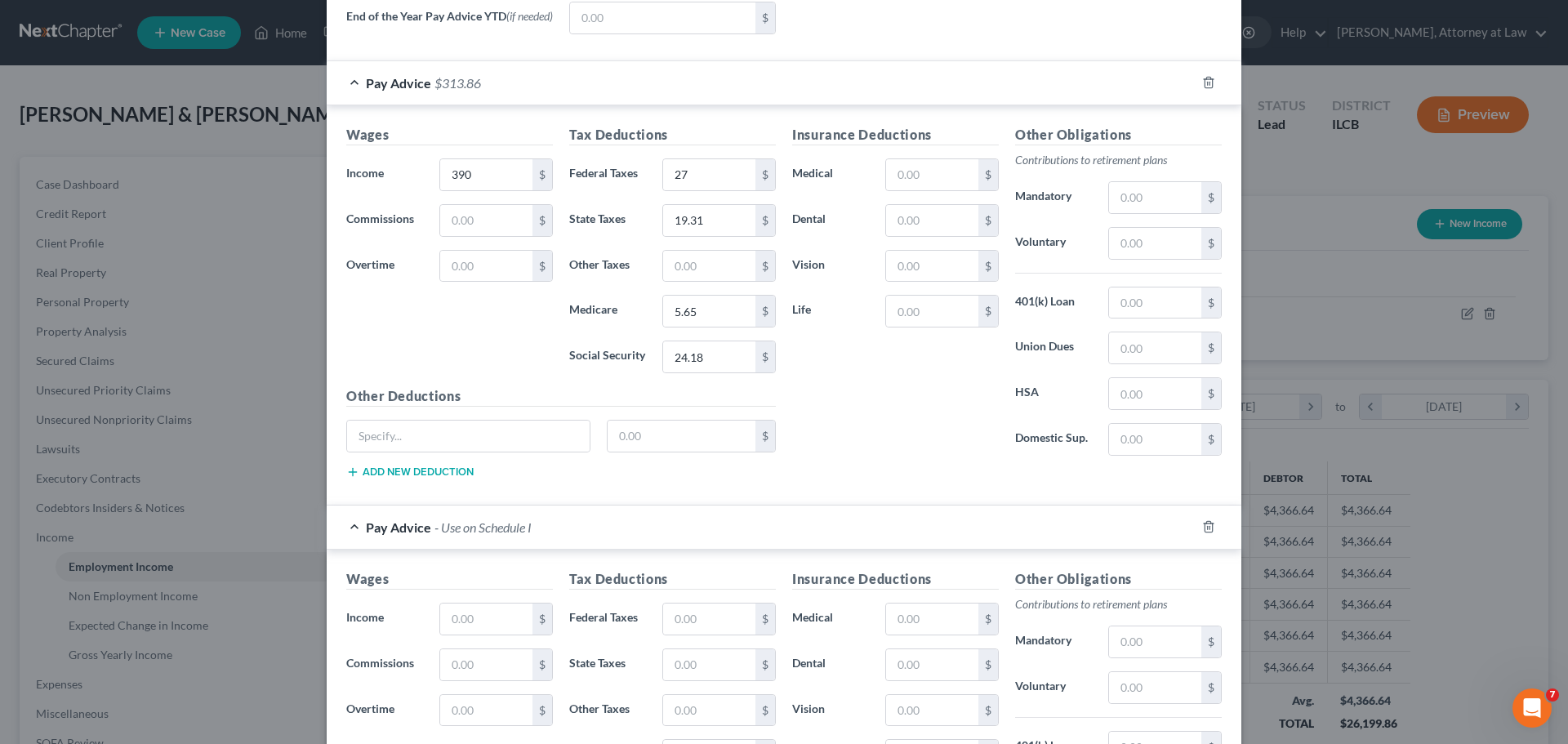
scroll to position [898, 0]
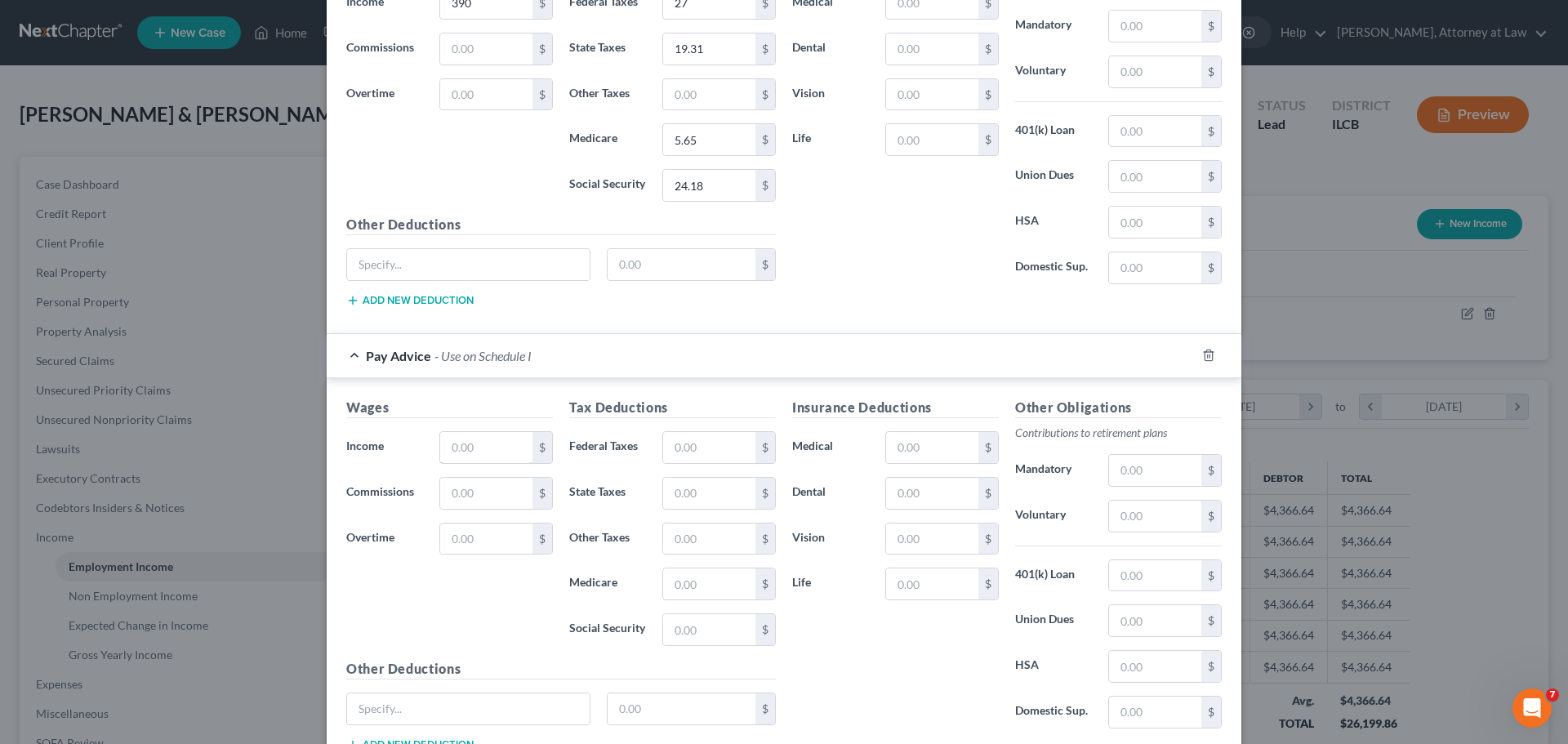
click at [505, 447] on input "text" at bounding box center [487, 447] width 92 height 31
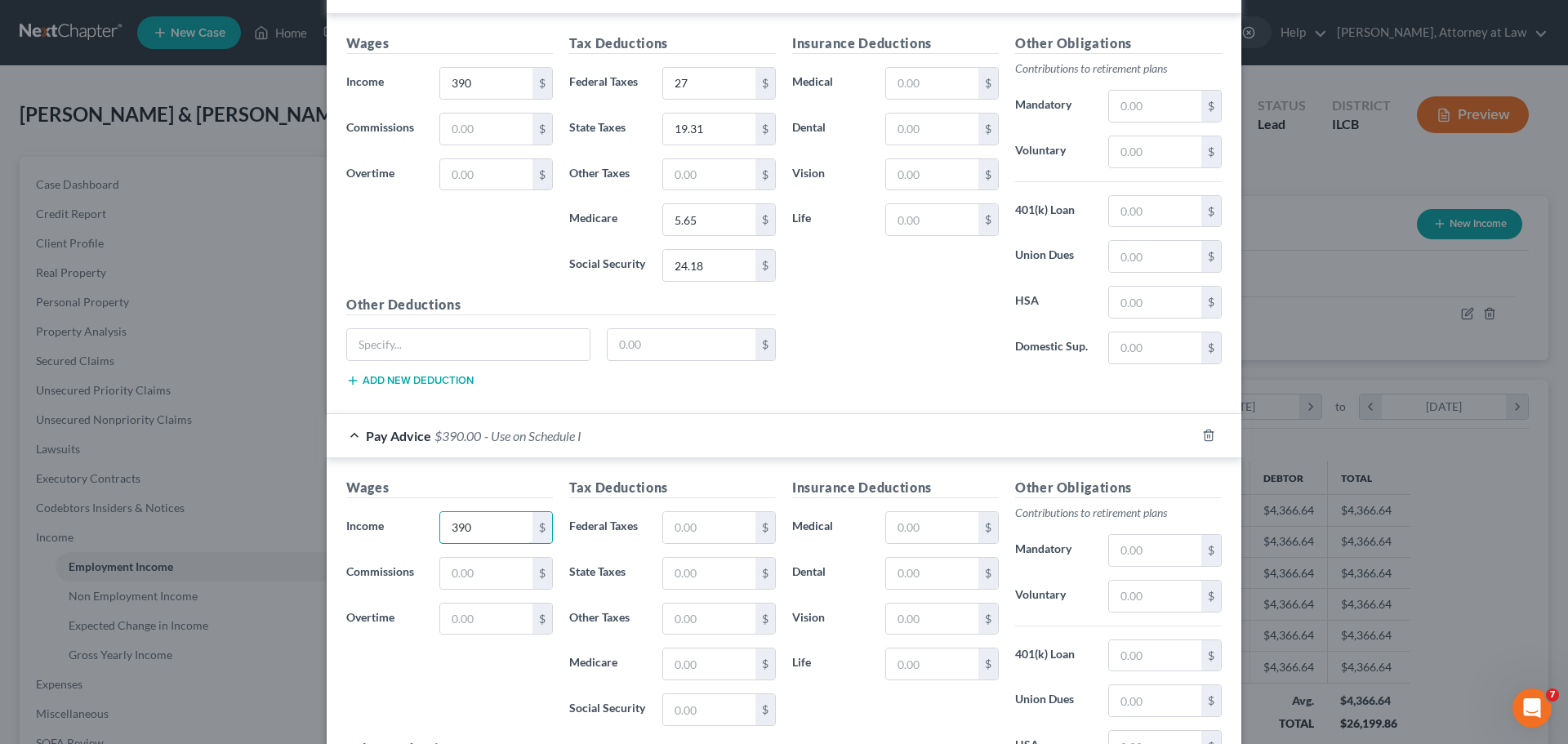
scroll to position [816, 0]
type input "390"
click at [700, 533] on input "text" at bounding box center [709, 530] width 92 height 31
type input "27"
click at [682, 617] on input "text" at bounding box center [709, 621] width 92 height 31
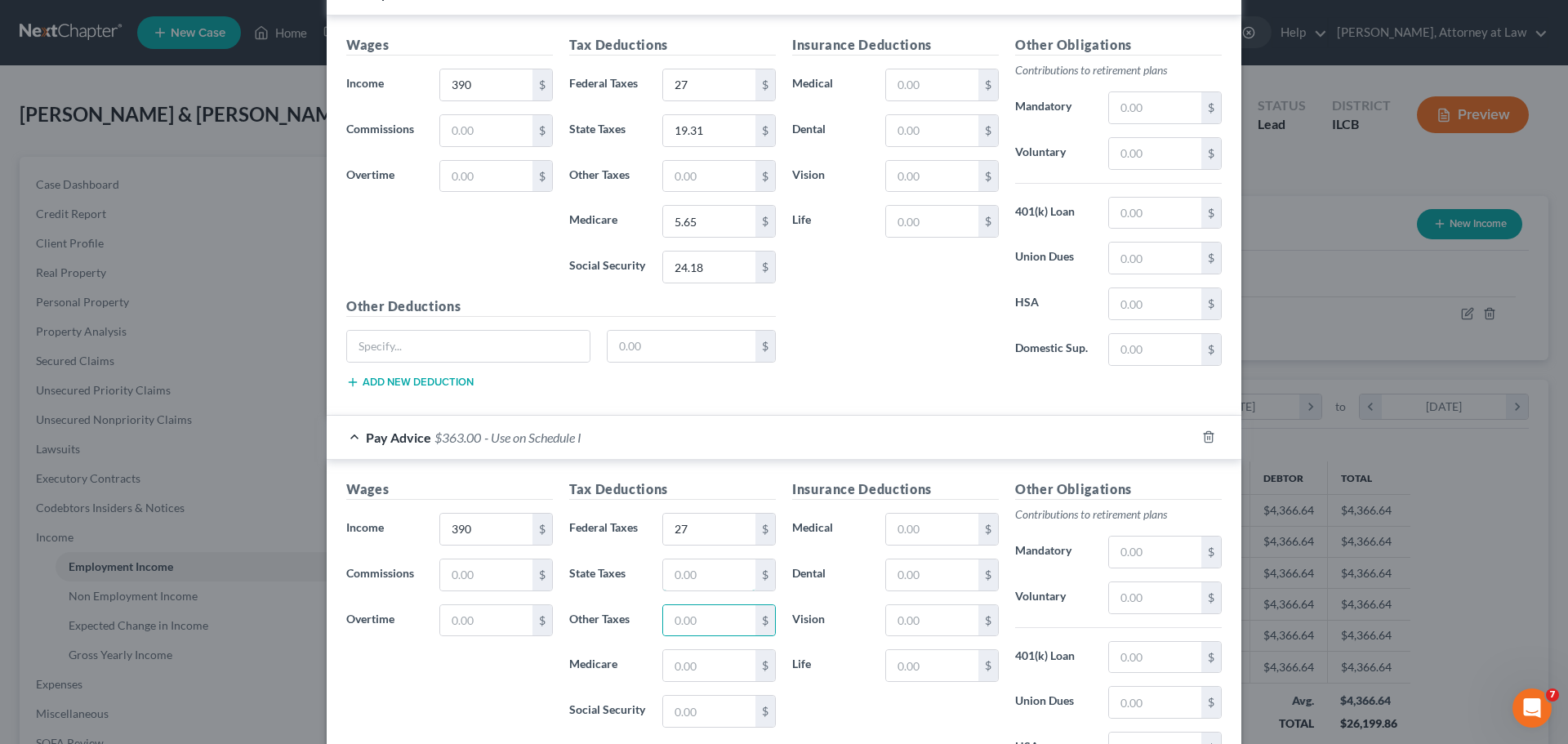
click at [690, 589] on input "text" at bounding box center [709, 575] width 92 height 31
type input "19.31"
click at [691, 674] on input "text" at bounding box center [709, 666] width 92 height 31
type input "5.65"
click at [689, 711] on input "text" at bounding box center [709, 712] width 92 height 31
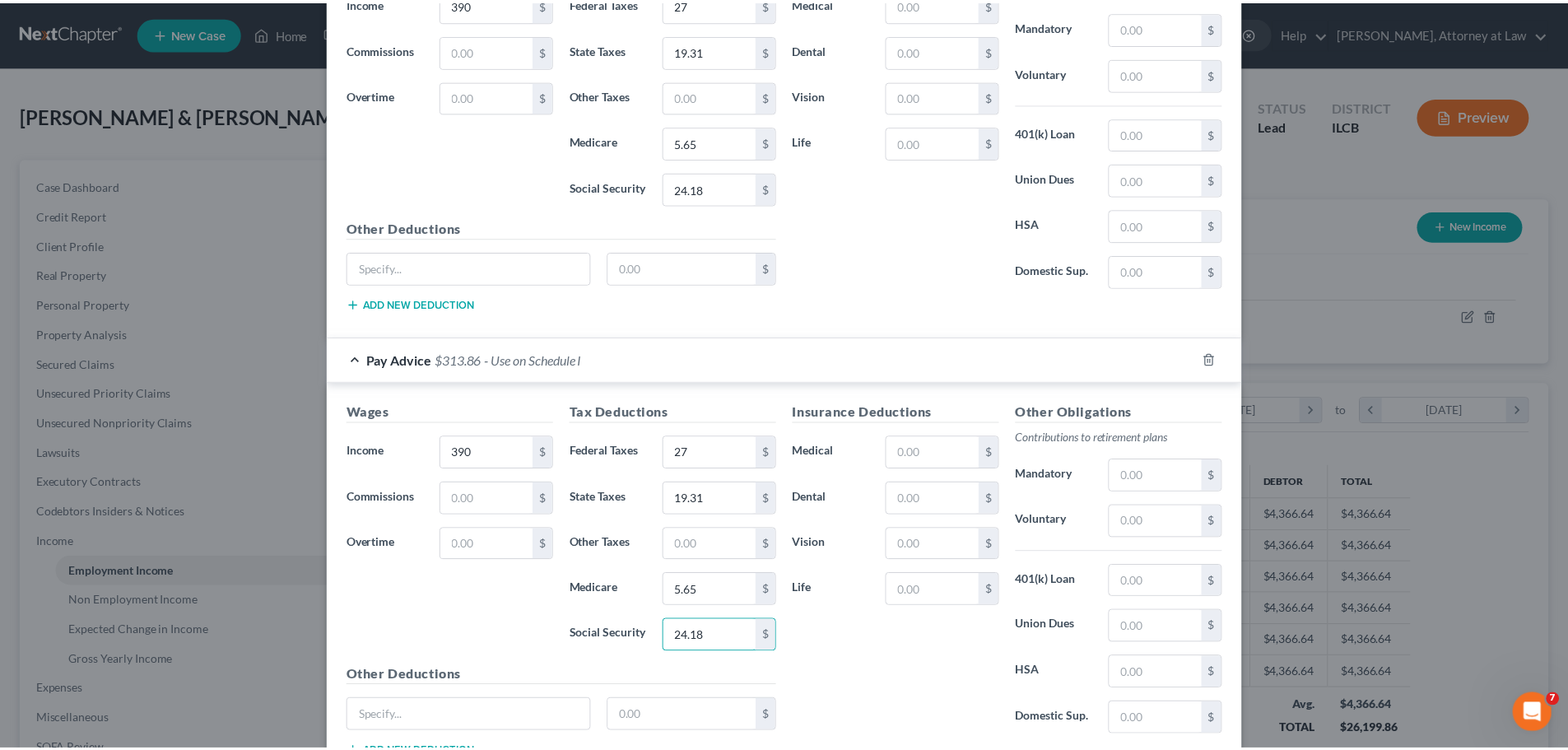
scroll to position [1033, 0]
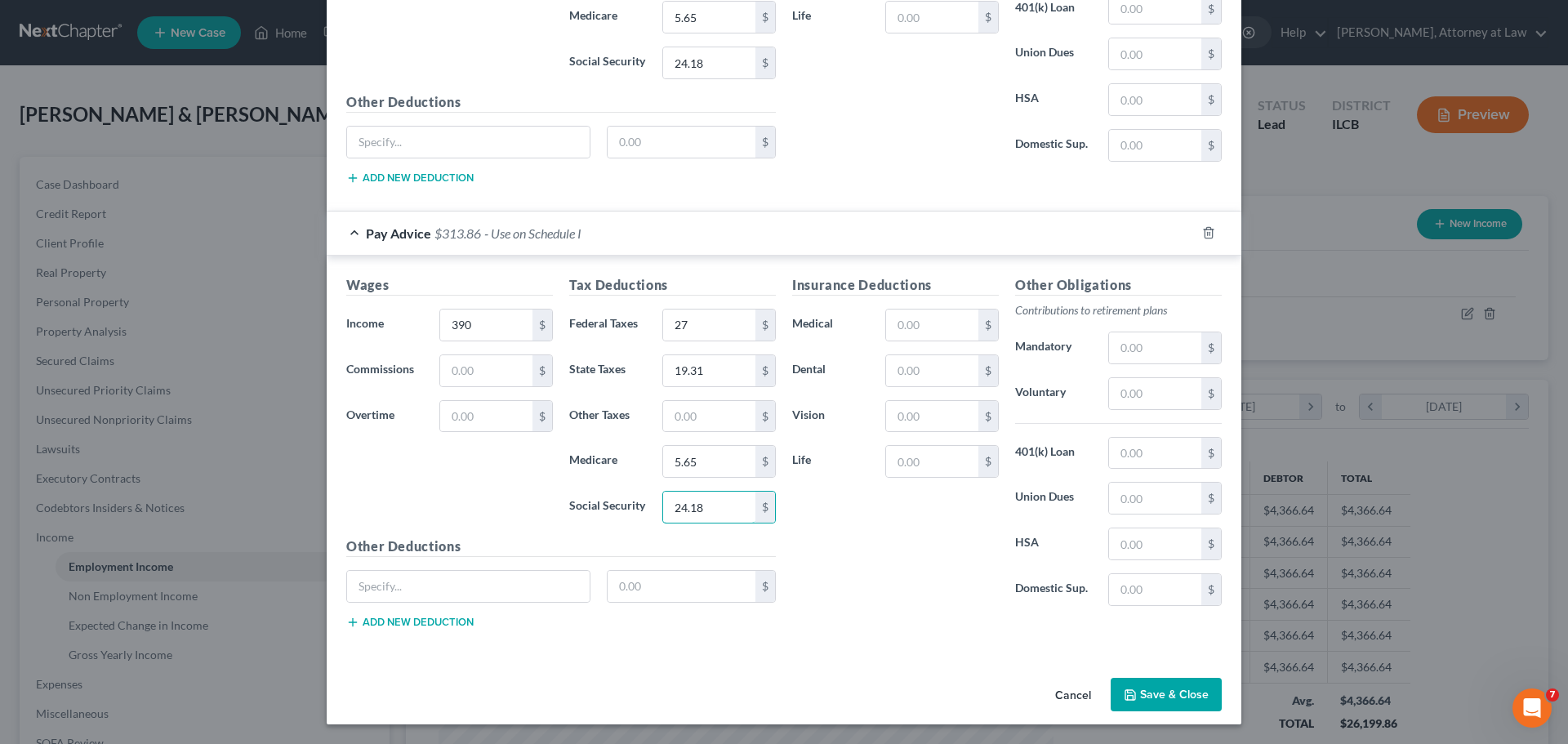
type input "24.18"
click at [1182, 683] on button "Save & Close" at bounding box center [1165, 694] width 111 height 34
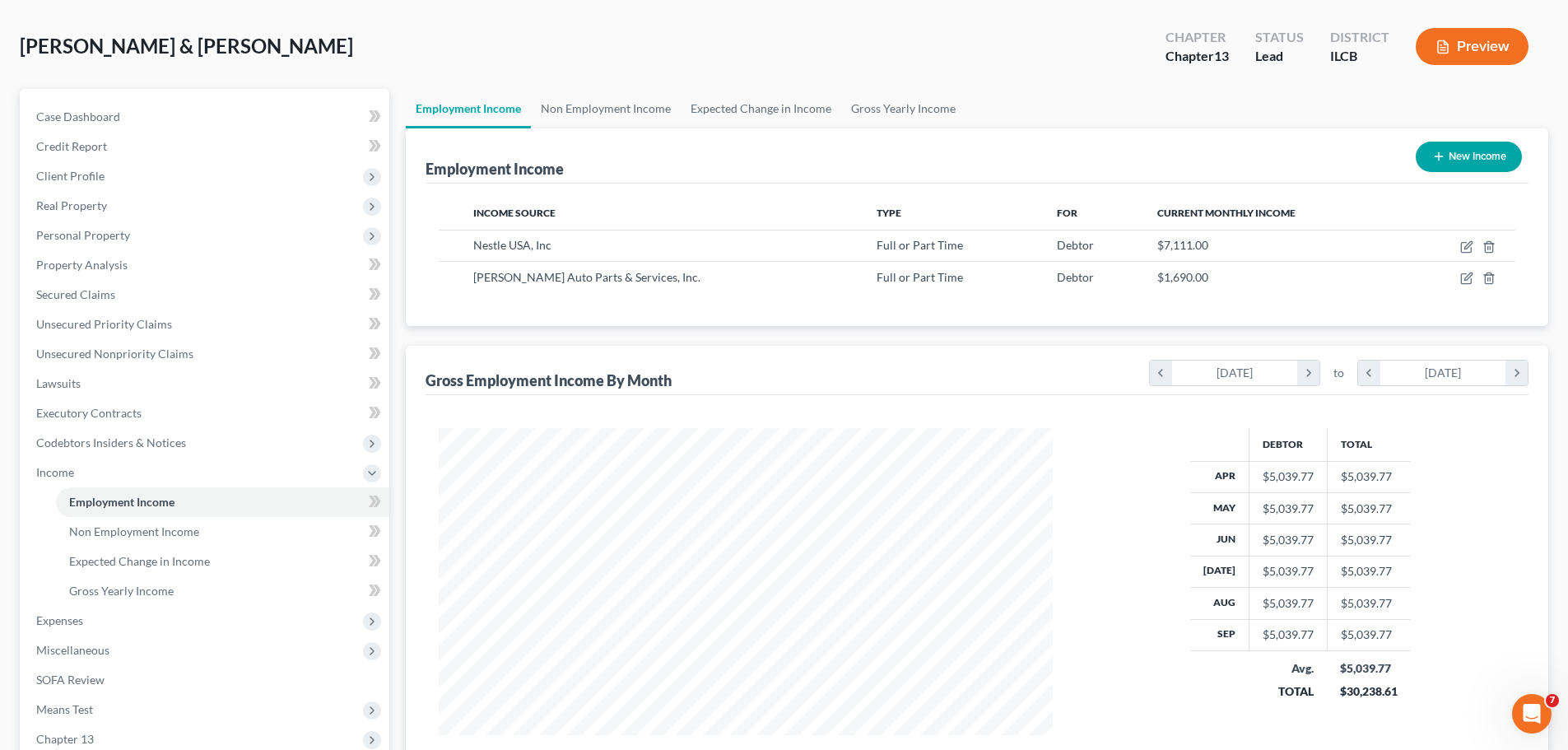
scroll to position [273, 0]
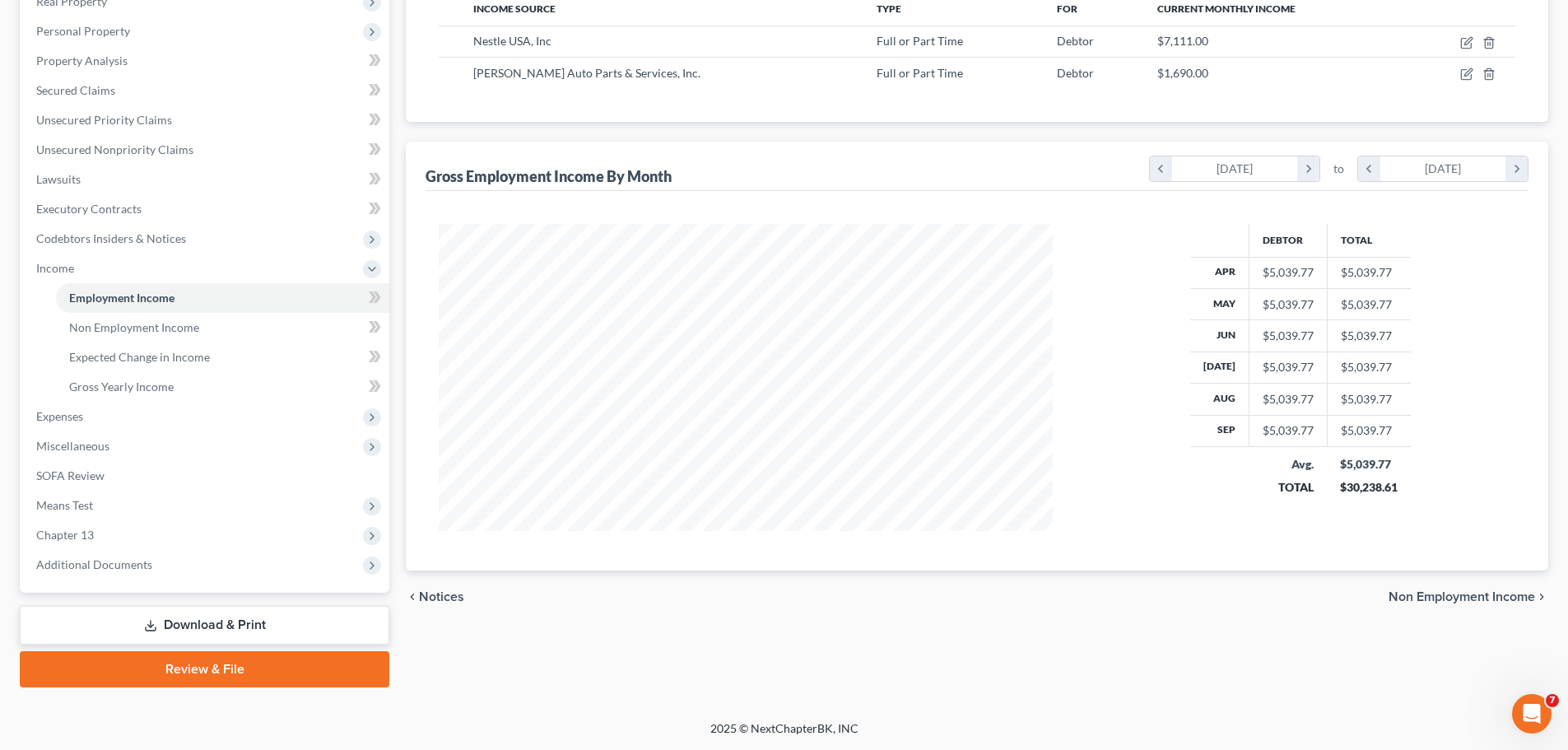
click at [107, 427] on span "Expenses" at bounding box center [205, 416] width 366 height 30
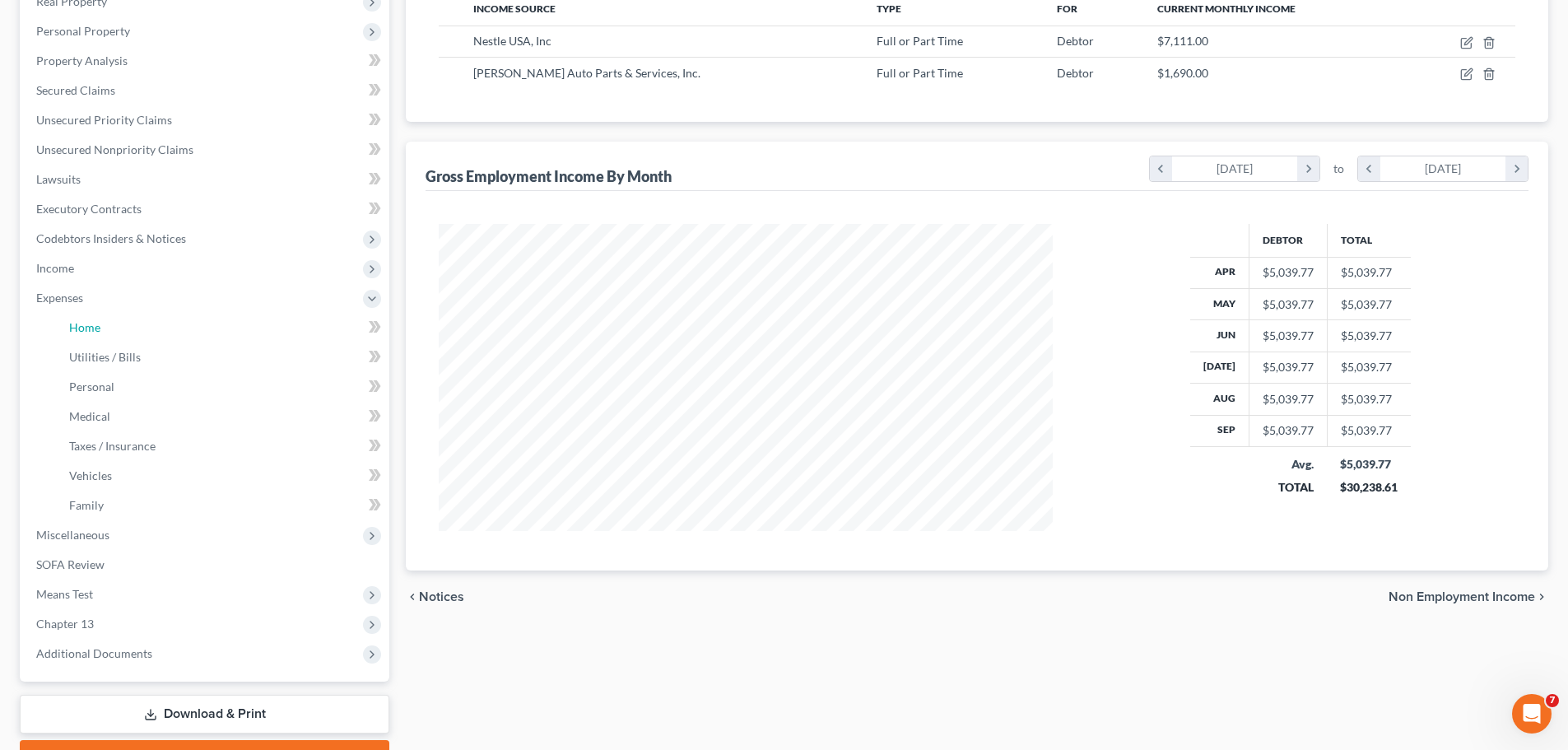
click at [131, 330] on link "Home" at bounding box center [223, 328] width 334 height 30
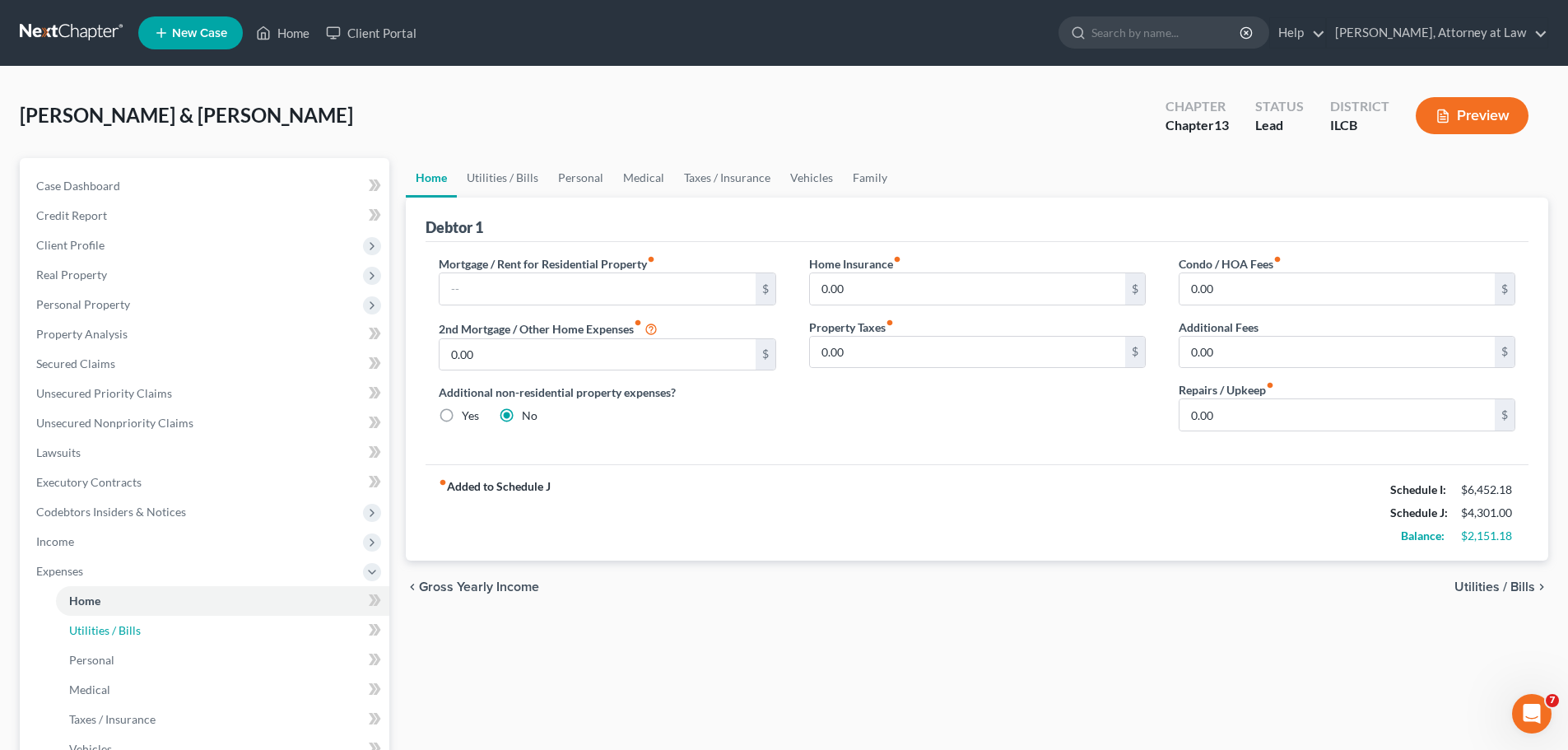
click at [92, 629] on span "Utilities / Bills" at bounding box center [105, 630] width 72 height 14
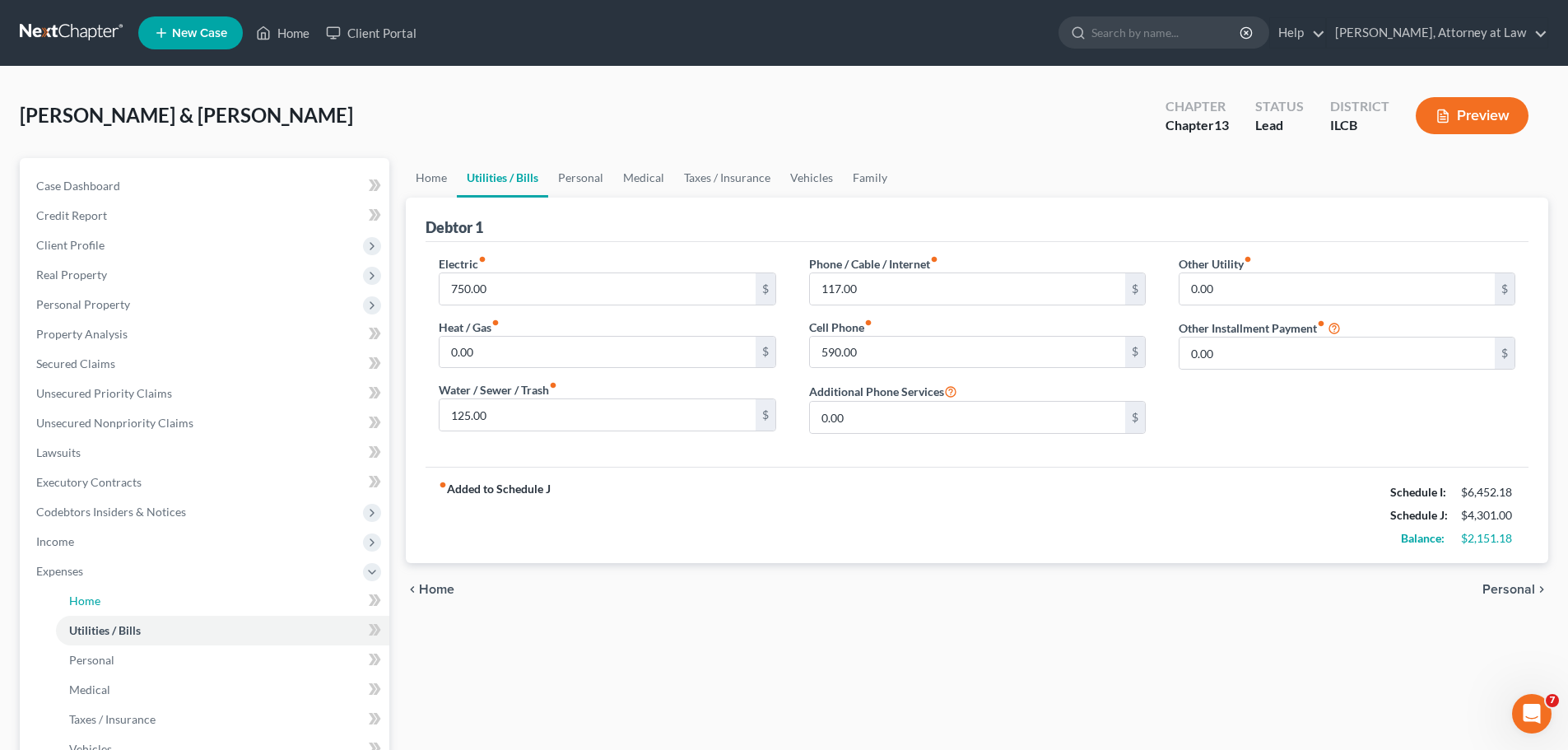
click at [102, 597] on link "Home" at bounding box center [223, 601] width 334 height 30
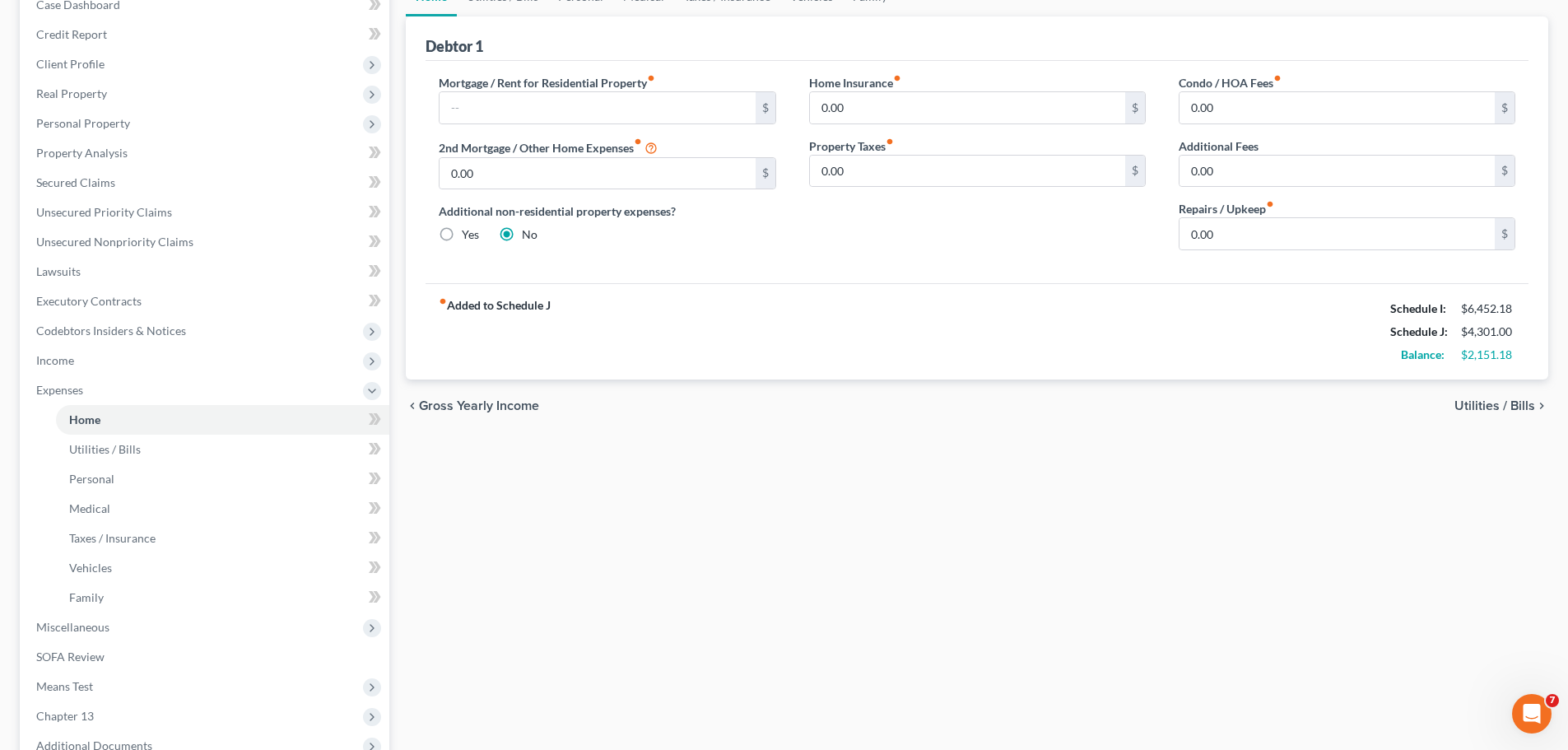
scroll to position [247, 0]
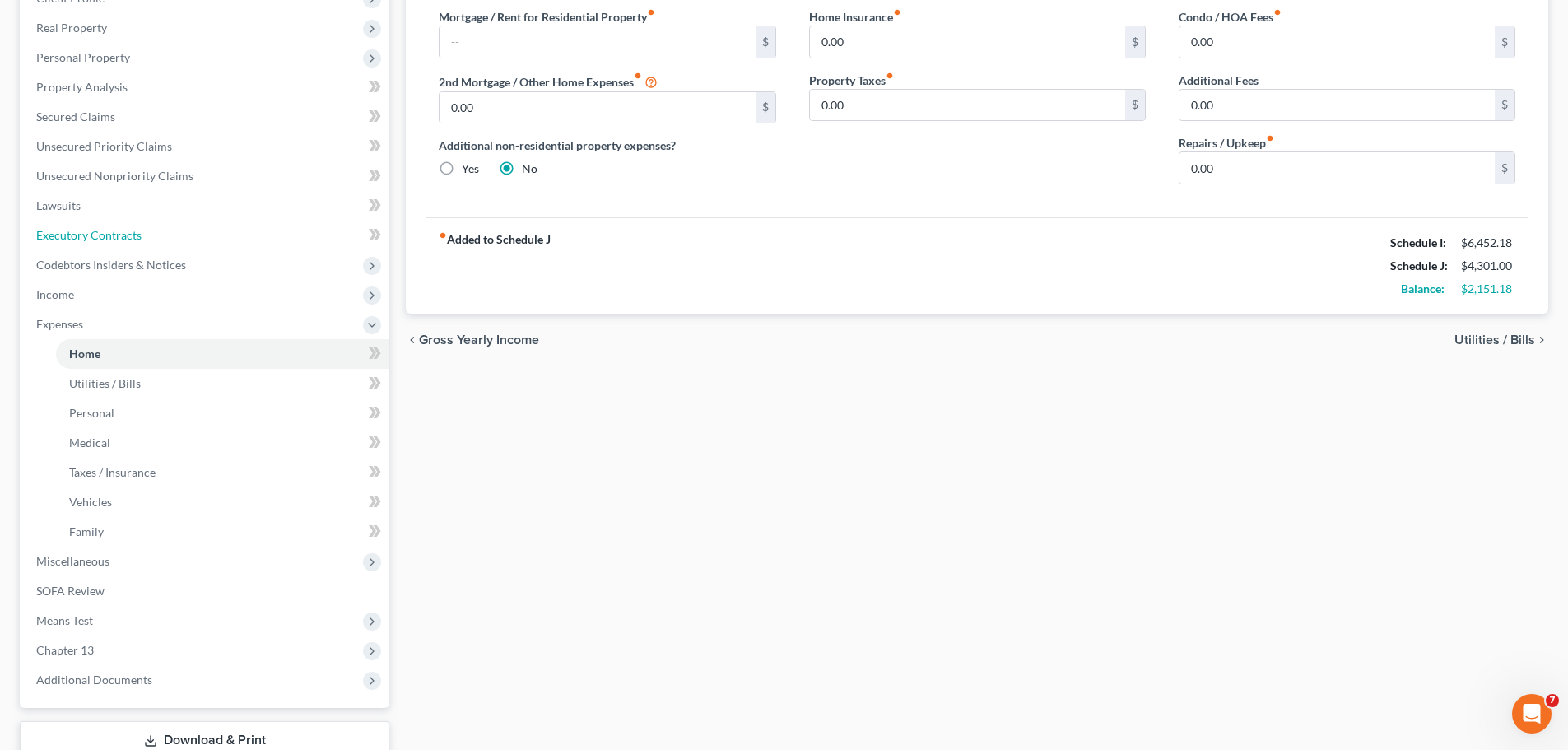
click at [160, 233] on link "Executory Contracts" at bounding box center [205, 236] width 366 height 30
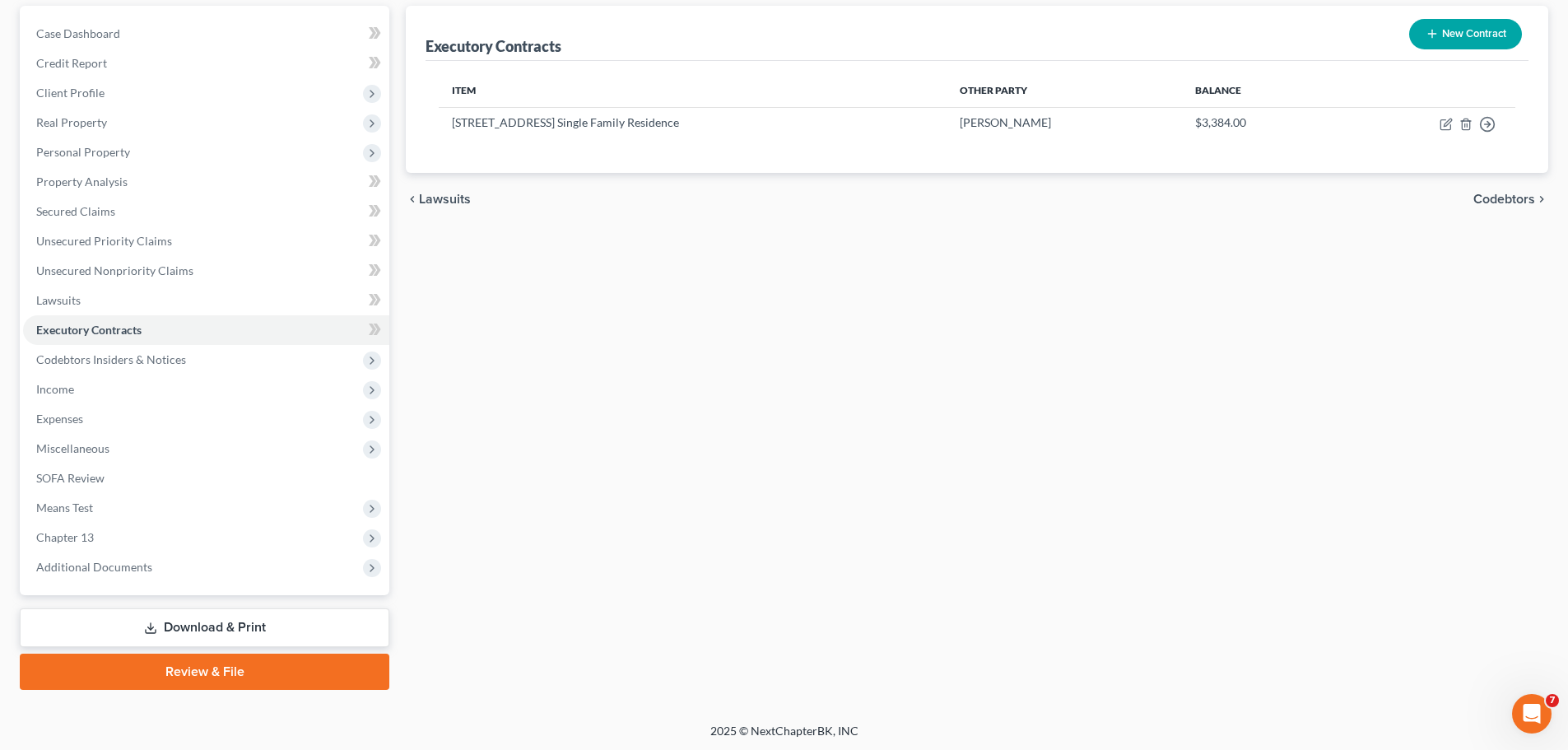
scroll to position [155, 0]
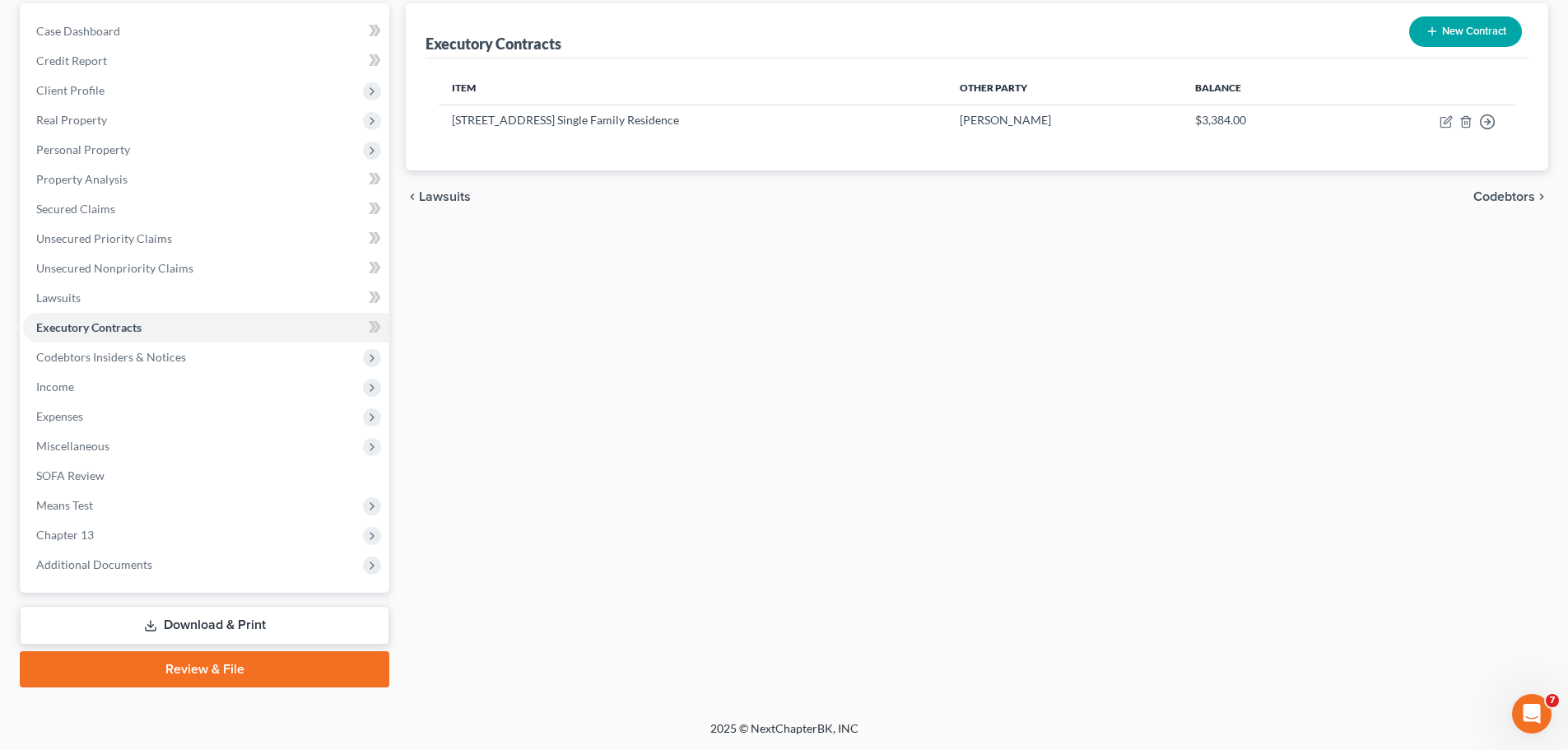
click at [72, 414] on span "Expenses" at bounding box center [60, 415] width 47 height 14
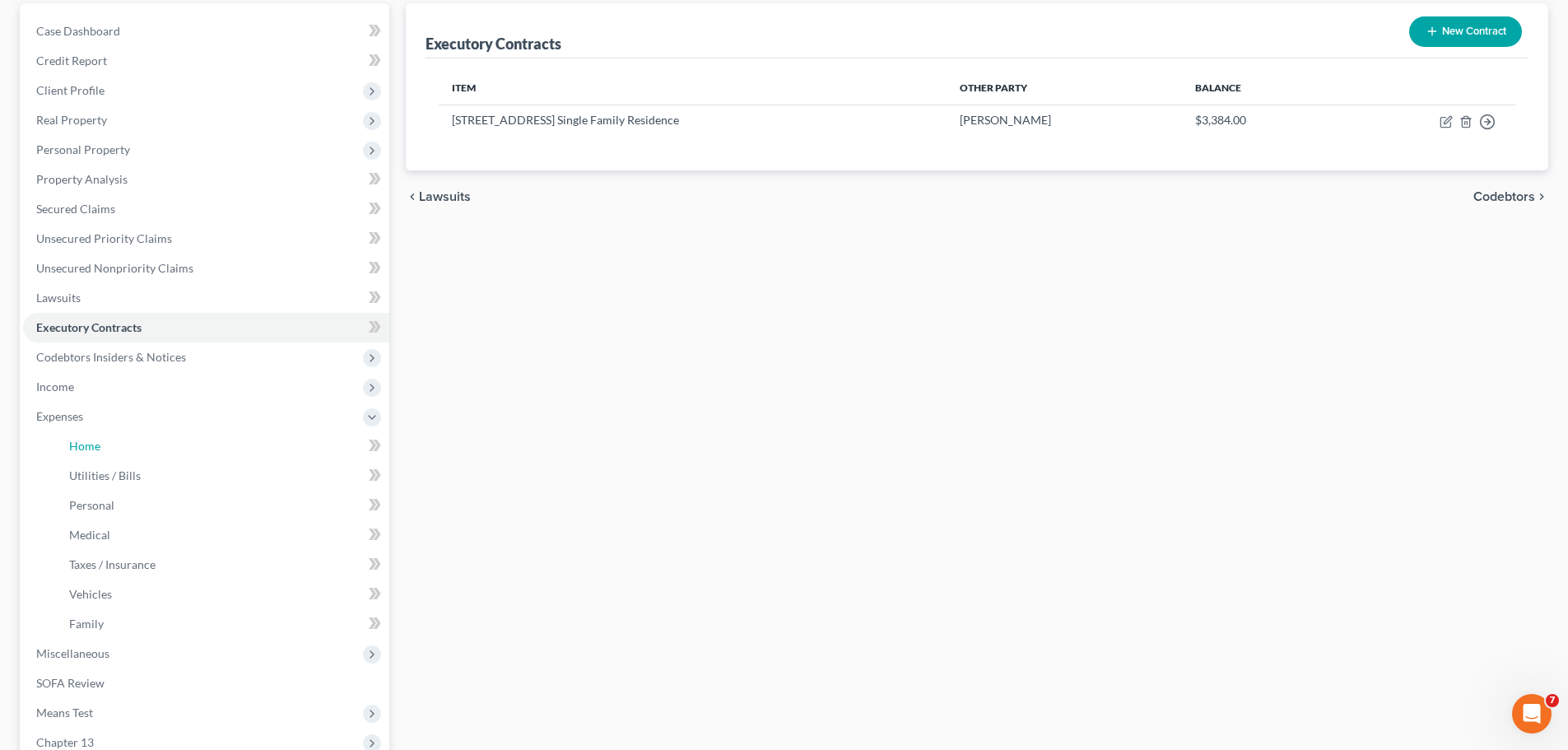
click at [138, 441] on link "Home" at bounding box center [223, 446] width 334 height 30
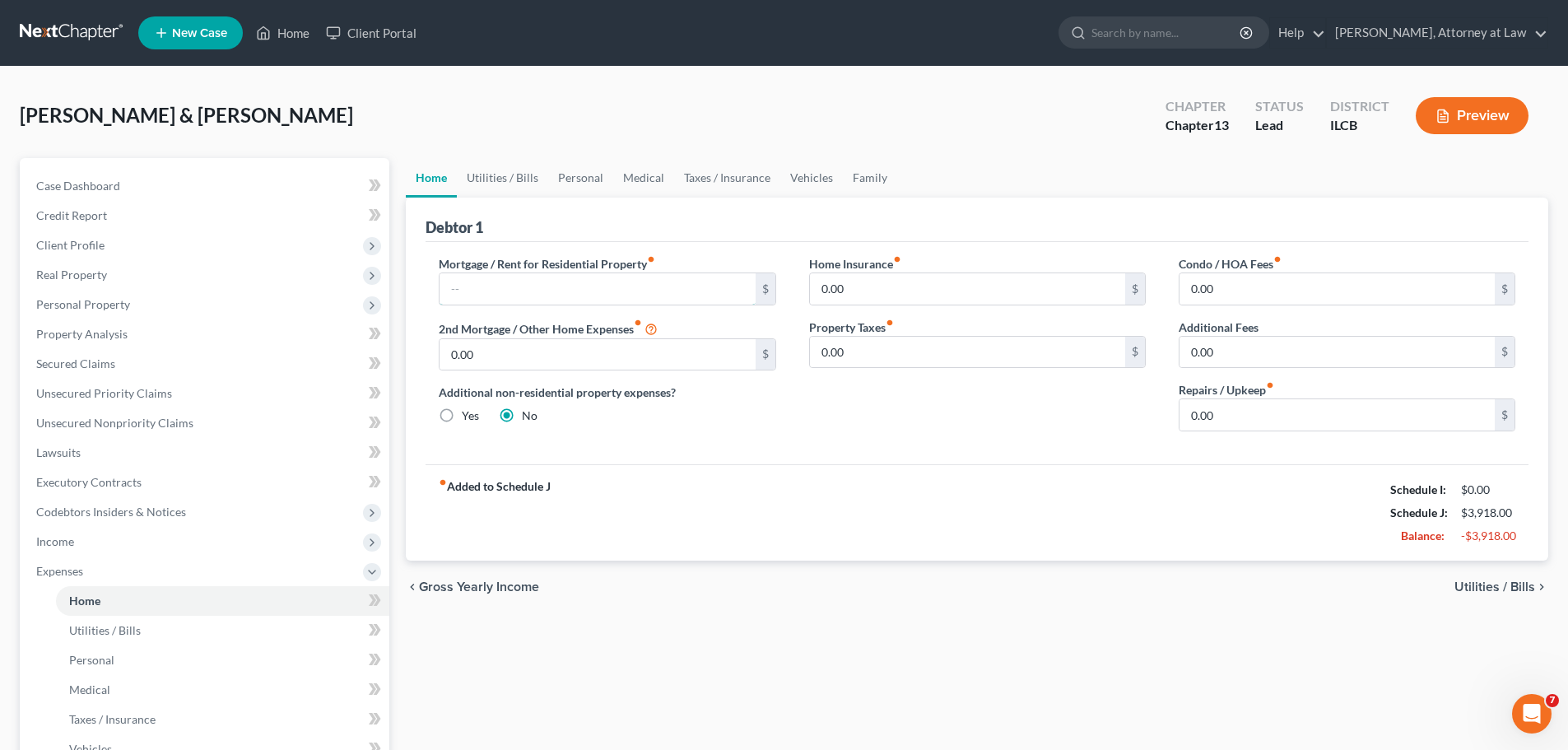
click at [538, 277] on input "text" at bounding box center [596, 289] width 315 height 32
type input "450.00"
click at [189, 638] on link "Utilities / Bills" at bounding box center [223, 631] width 334 height 30
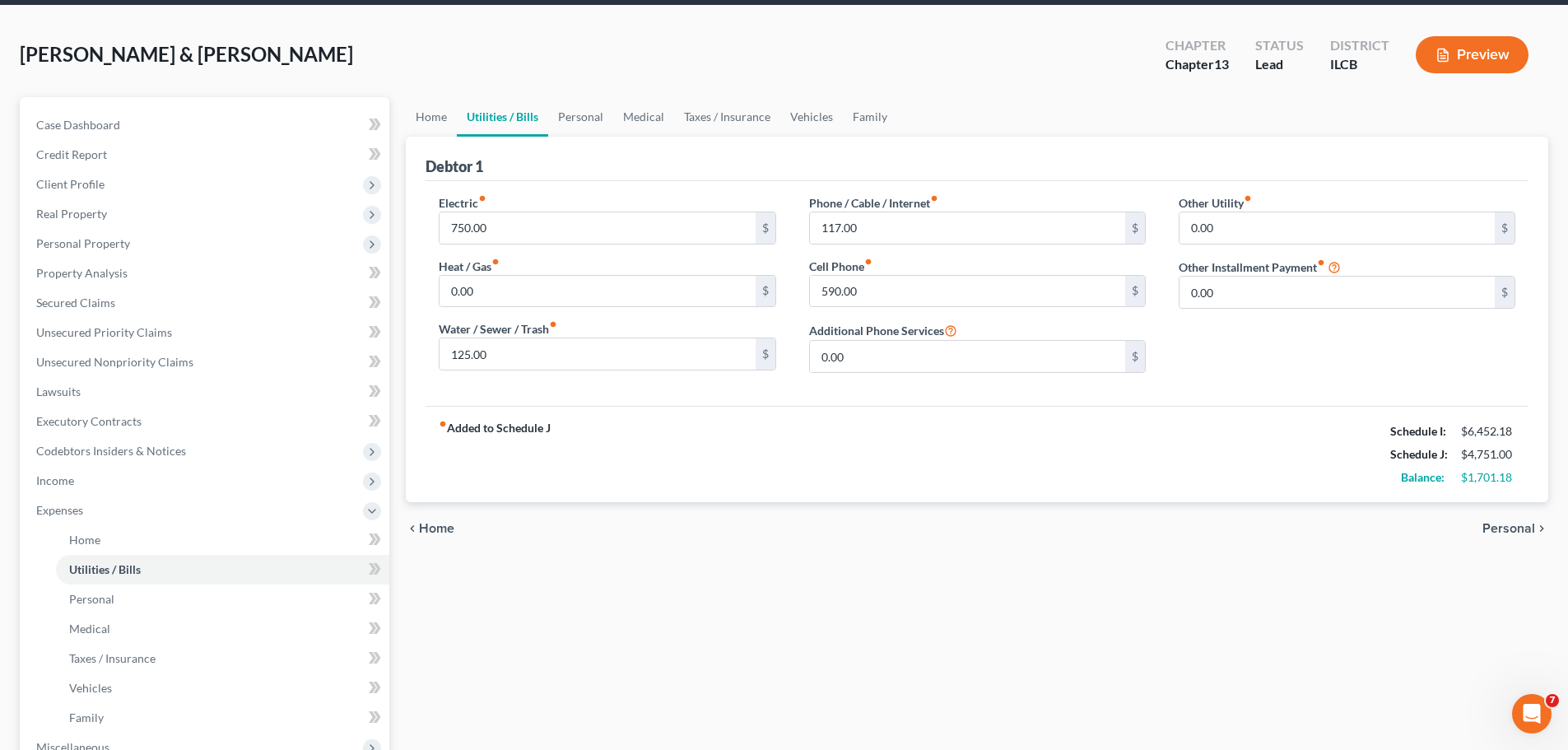
scroll to position [247, 0]
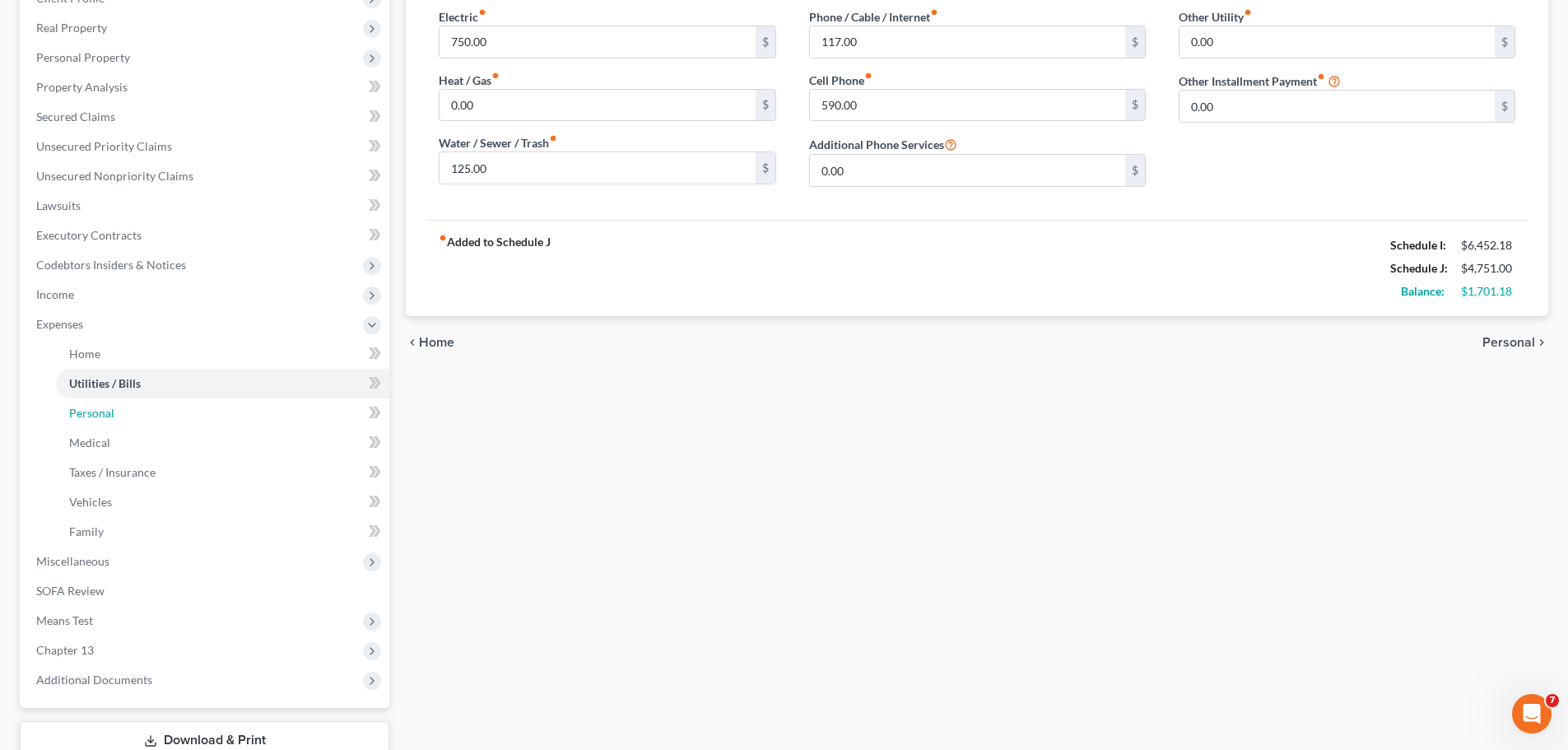
click at [213, 420] on link "Personal" at bounding box center [223, 413] width 334 height 30
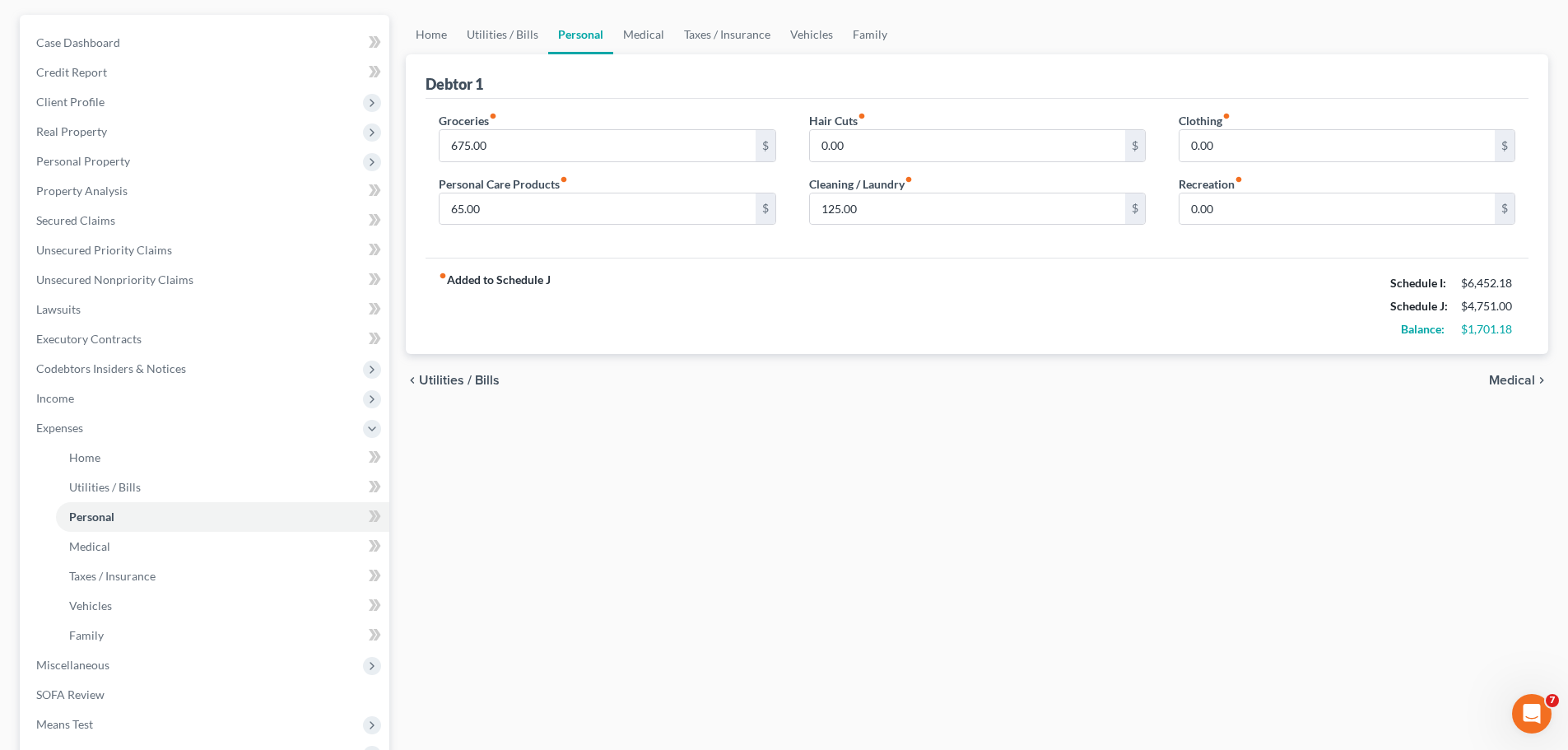
scroll to position [165, 0]
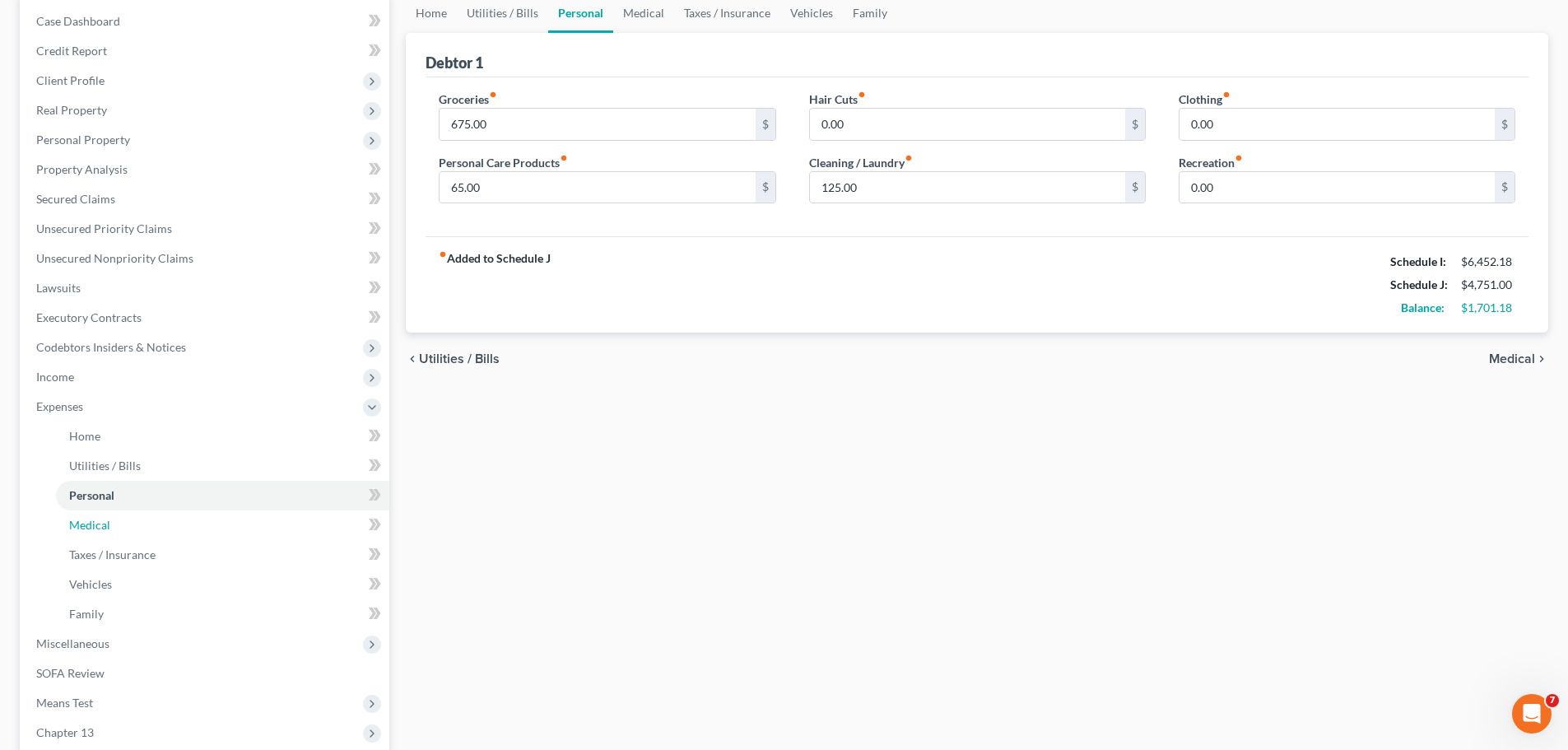
click at [124, 524] on link "Medical" at bounding box center [223, 525] width 334 height 30
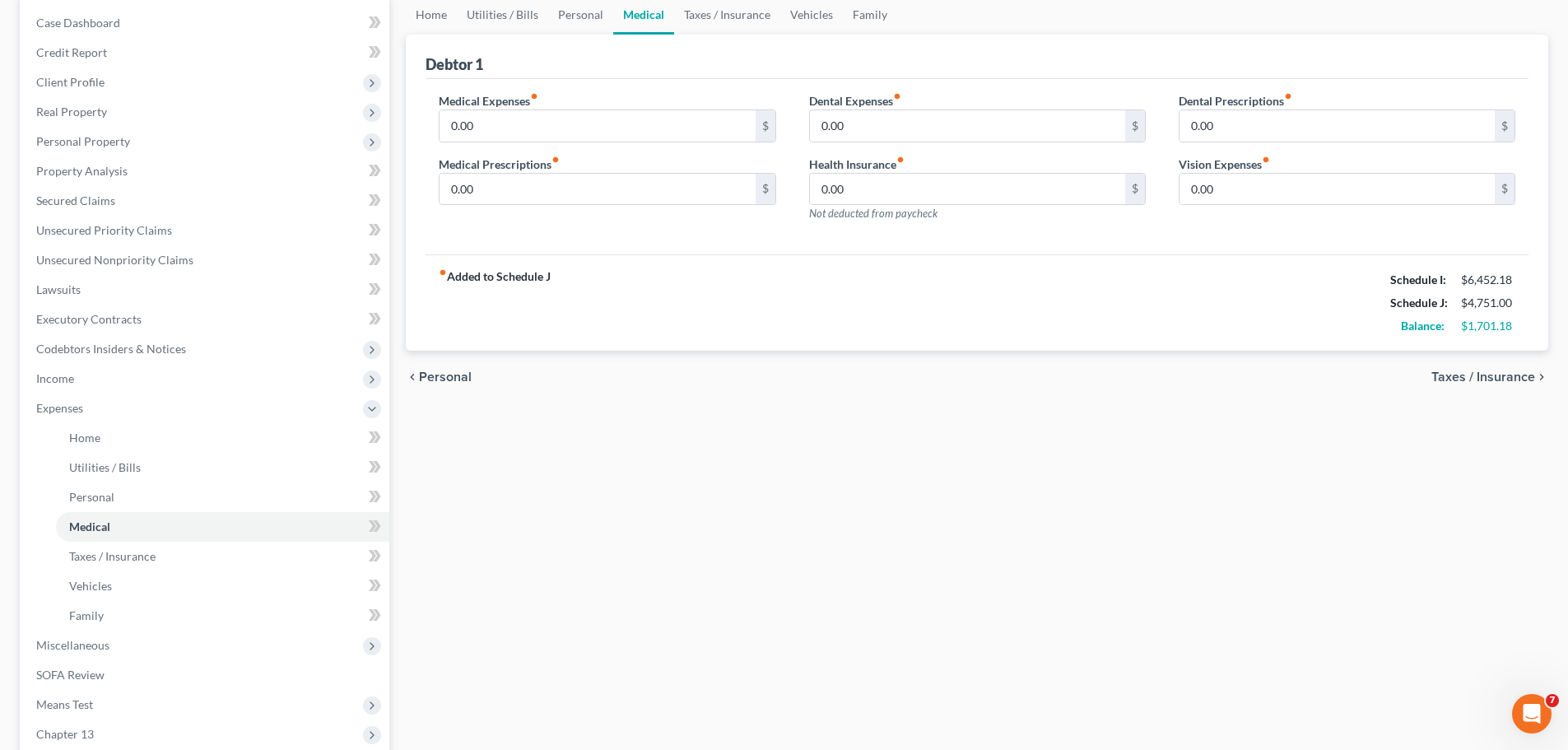
scroll to position [165, 0]
click at [96, 558] on span "Taxes / Insurance" at bounding box center [112, 555] width 87 height 14
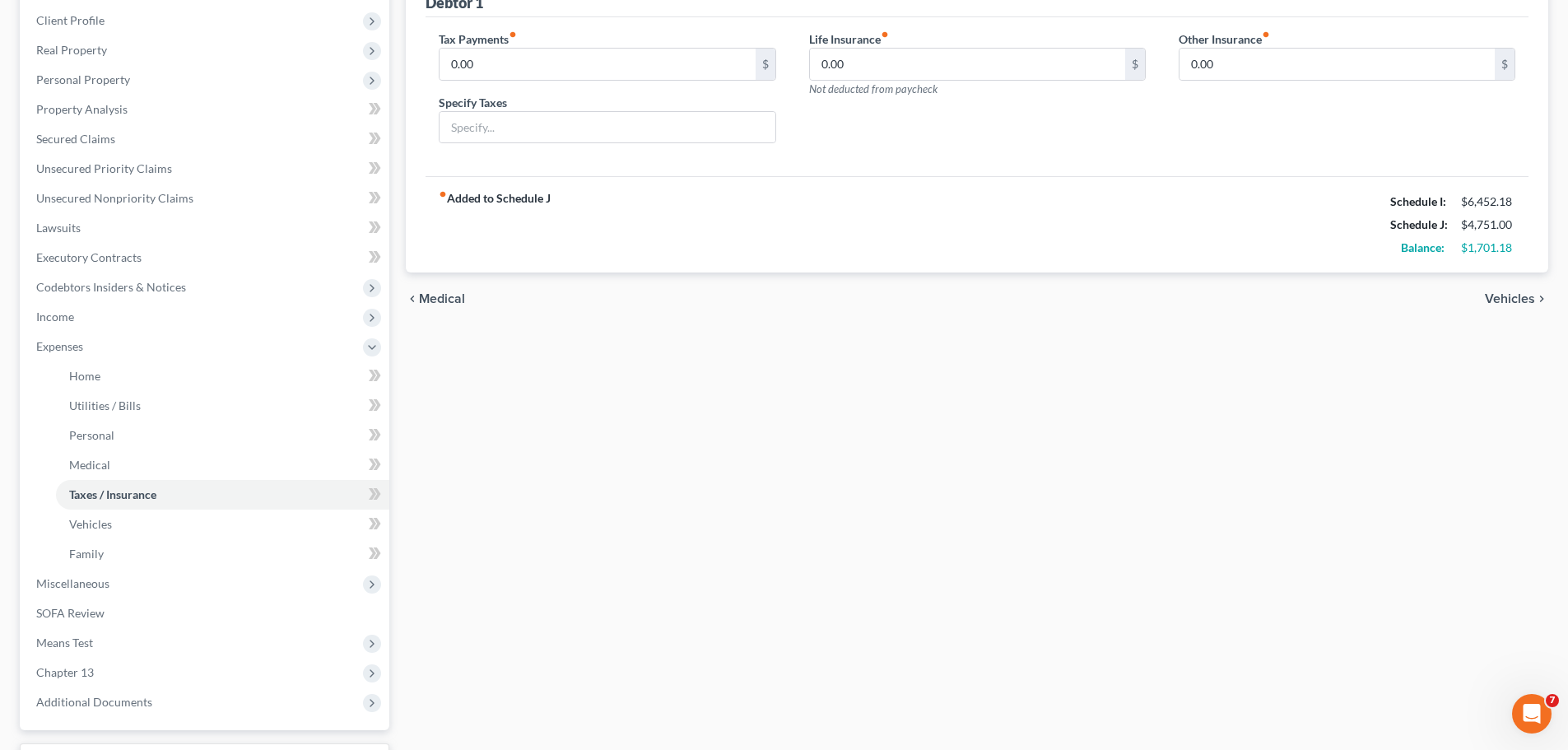
scroll to position [247, 0]
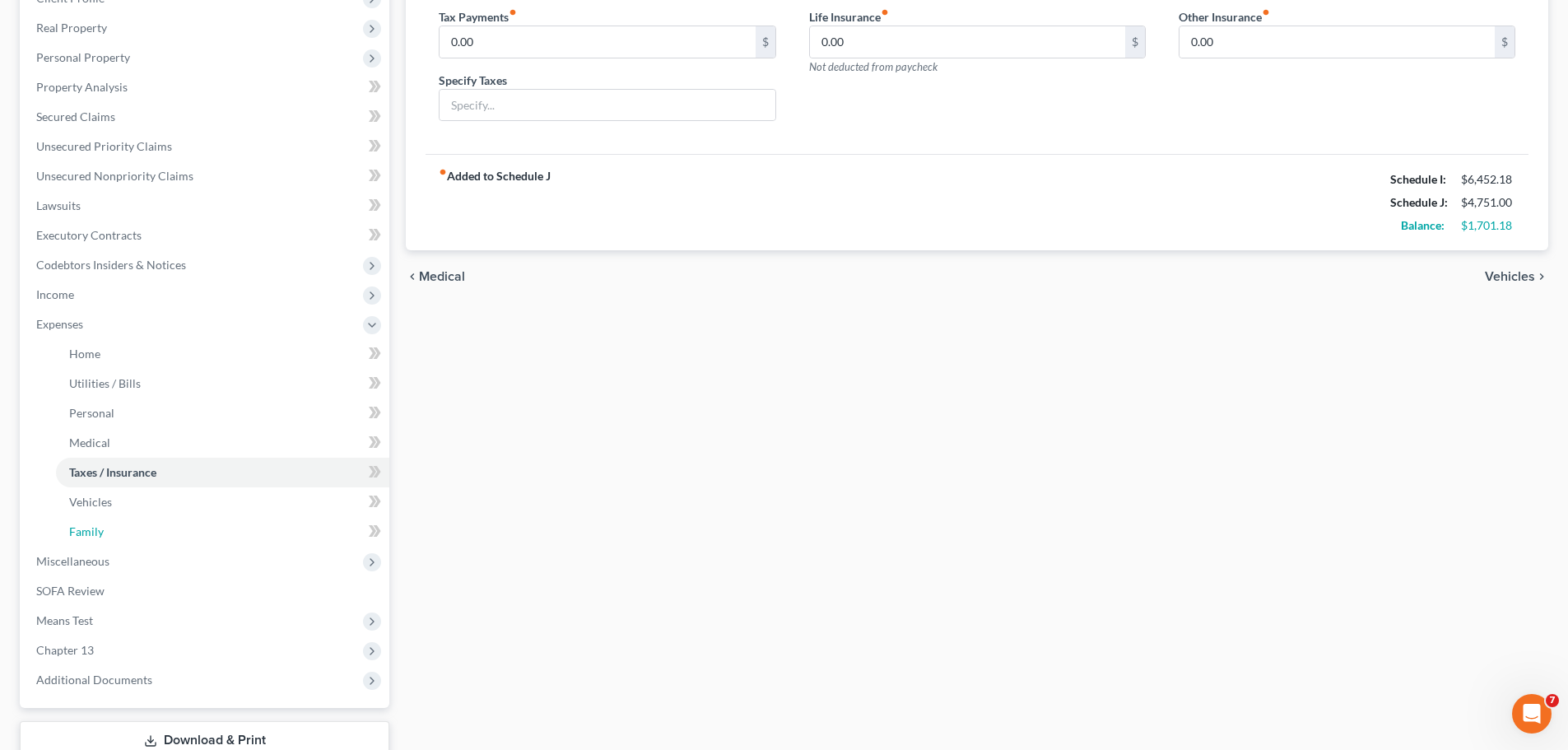
click at [115, 534] on link "Family" at bounding box center [223, 532] width 334 height 30
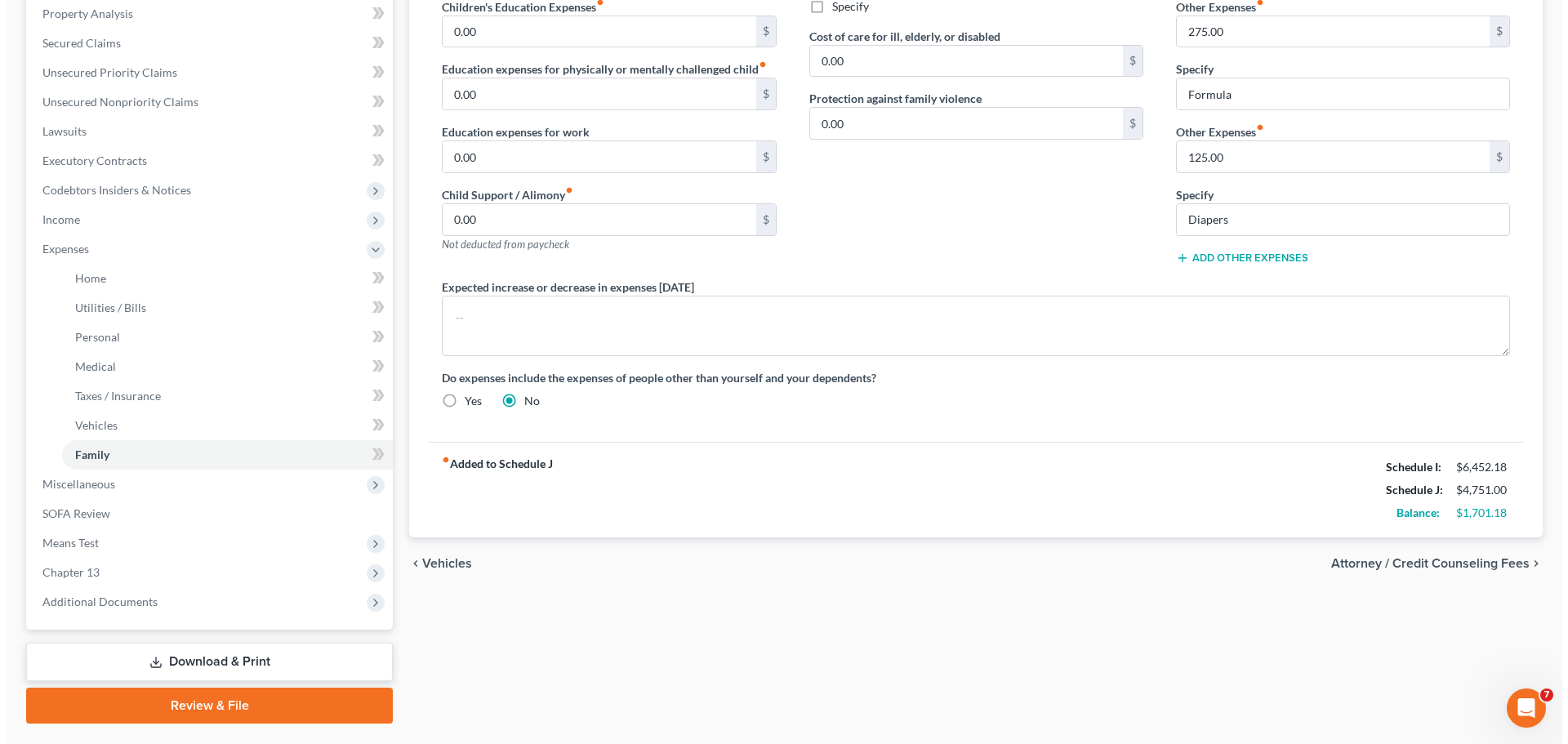
scroll to position [278, 0]
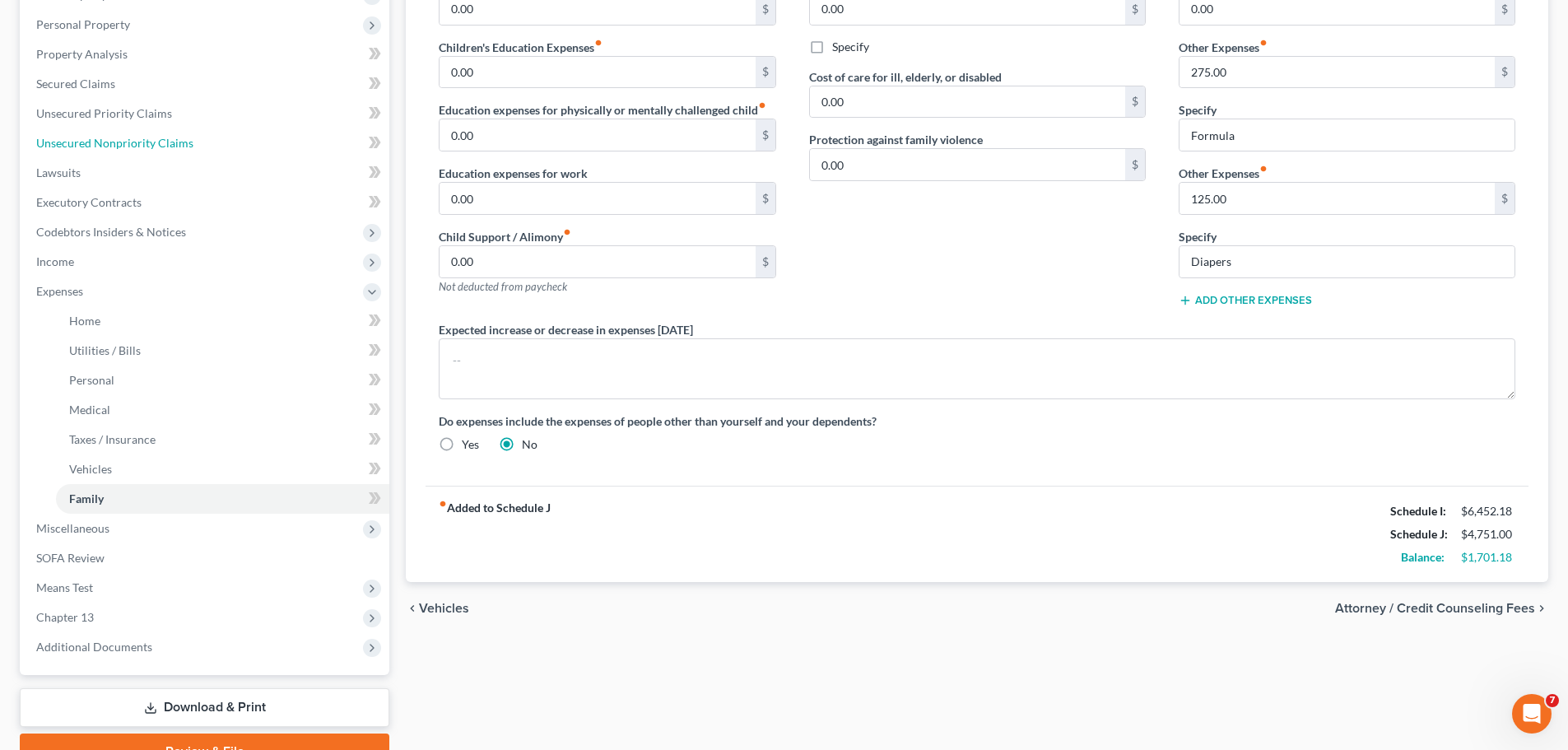
click at [242, 147] on link "Unsecured Nonpriority Claims" at bounding box center [205, 143] width 366 height 30
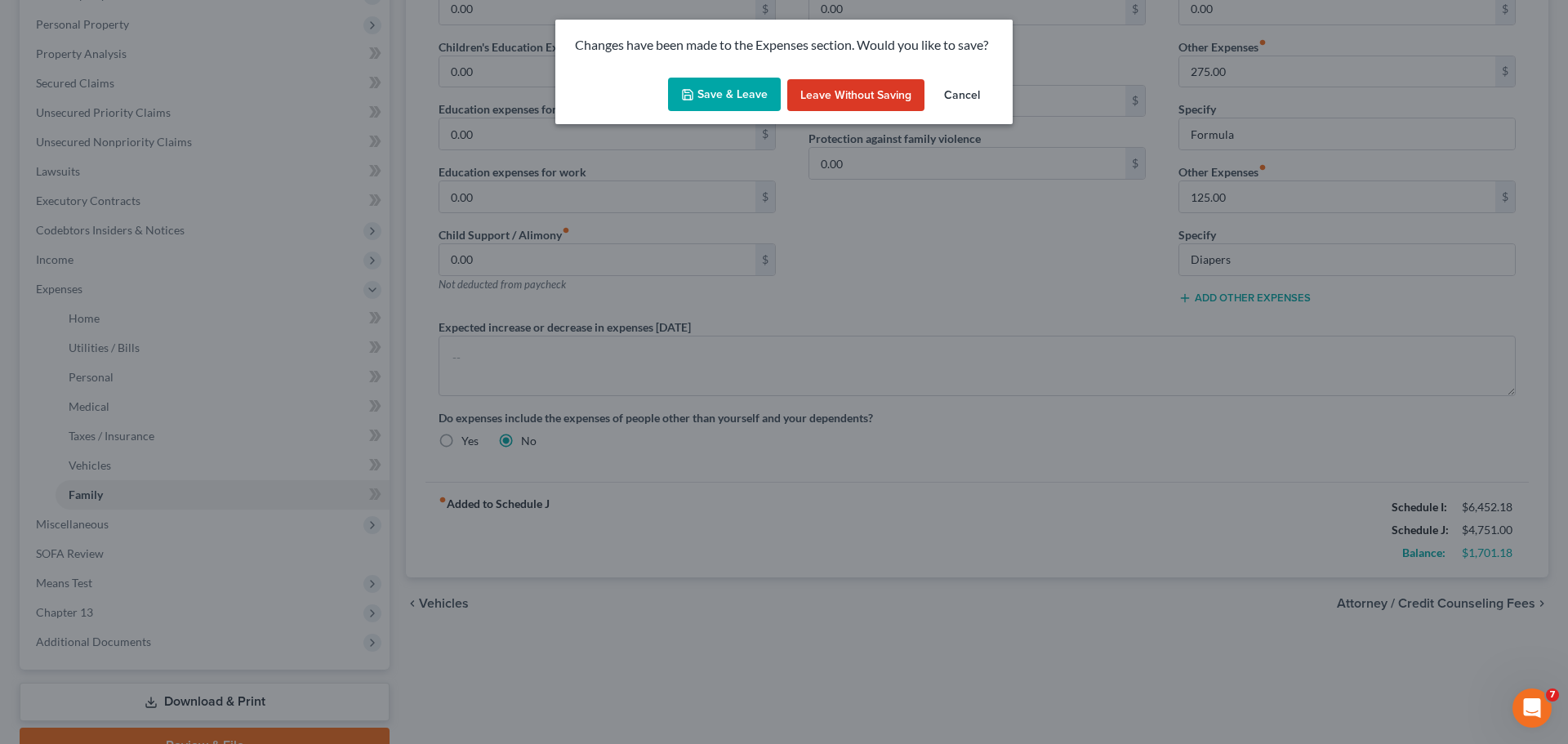
click at [716, 90] on button "Save & Leave" at bounding box center [724, 94] width 113 height 34
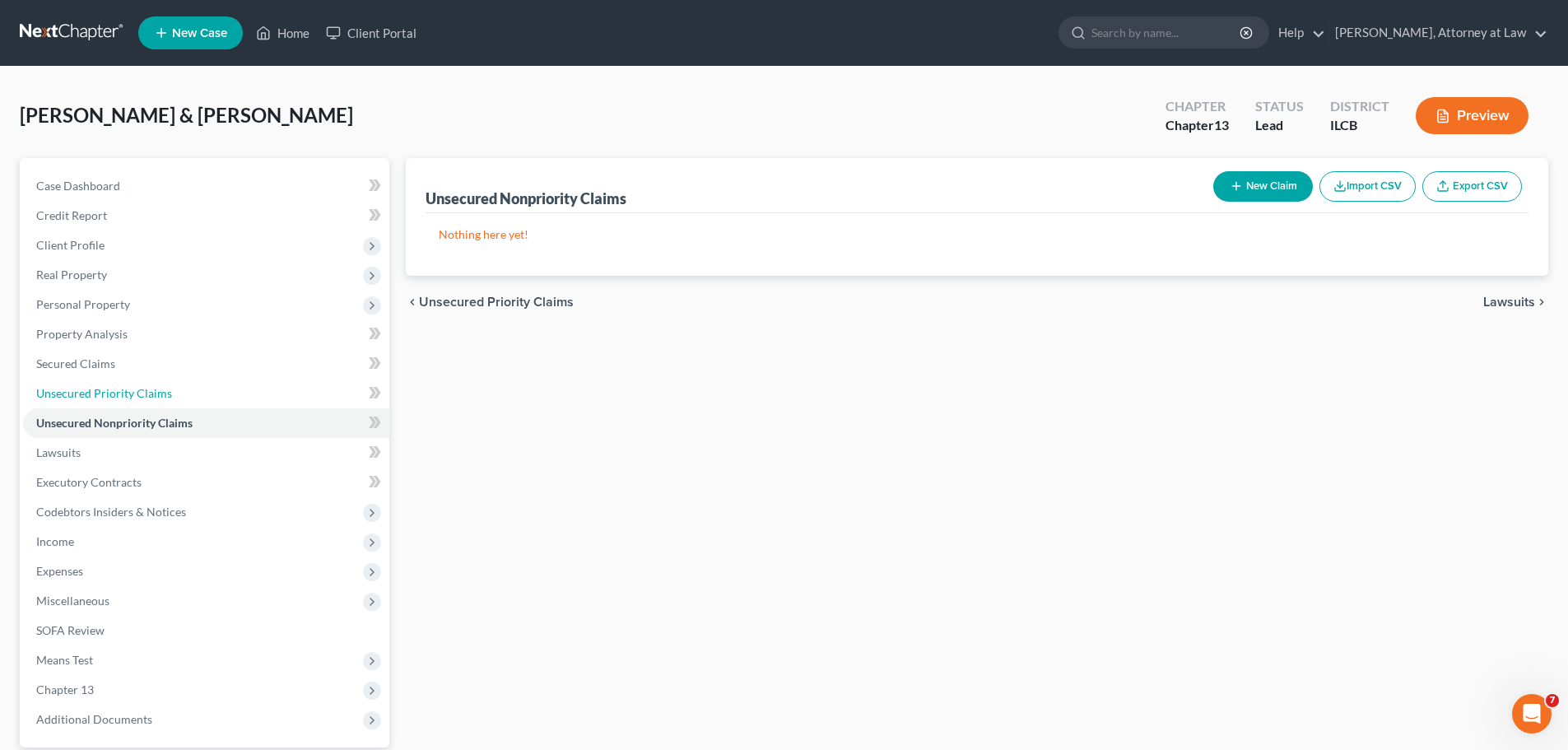
click at [140, 389] on span "Unsecured Priority Claims" at bounding box center [105, 393] width 136 height 14
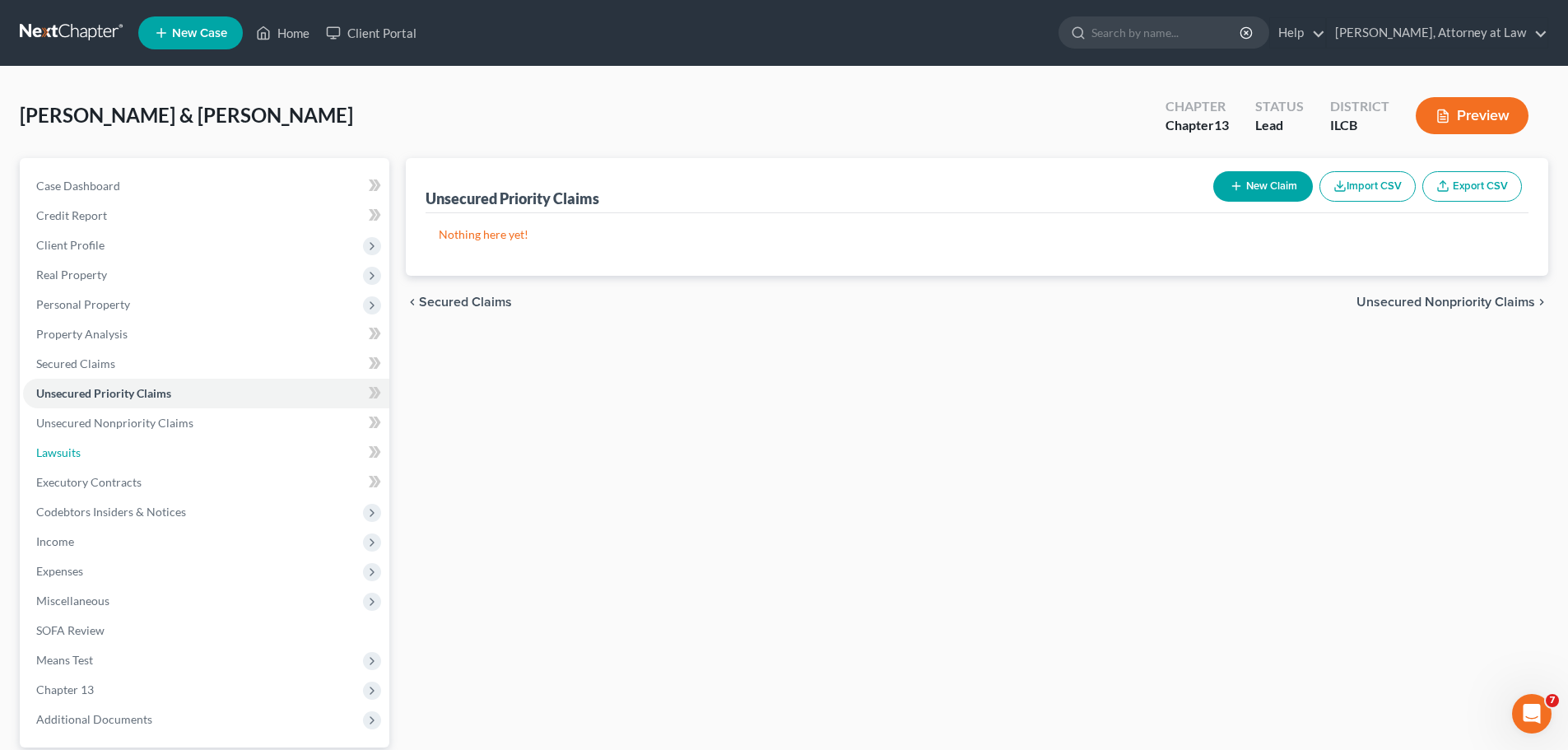
click at [96, 462] on link "Lawsuits" at bounding box center [205, 453] width 366 height 30
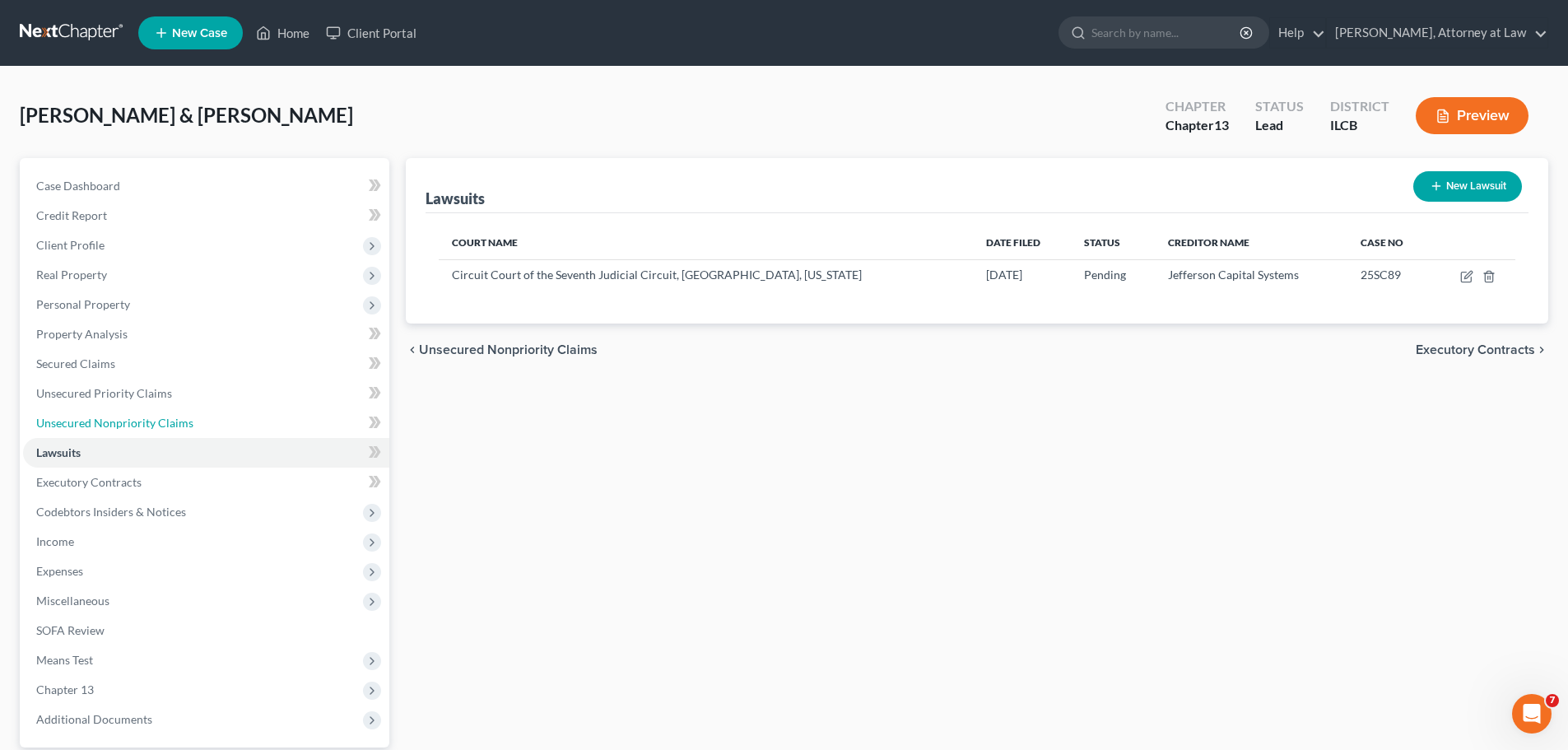
click at [162, 415] on span "Unsecured Nonpriority Claims" at bounding box center [114, 422] width 157 height 14
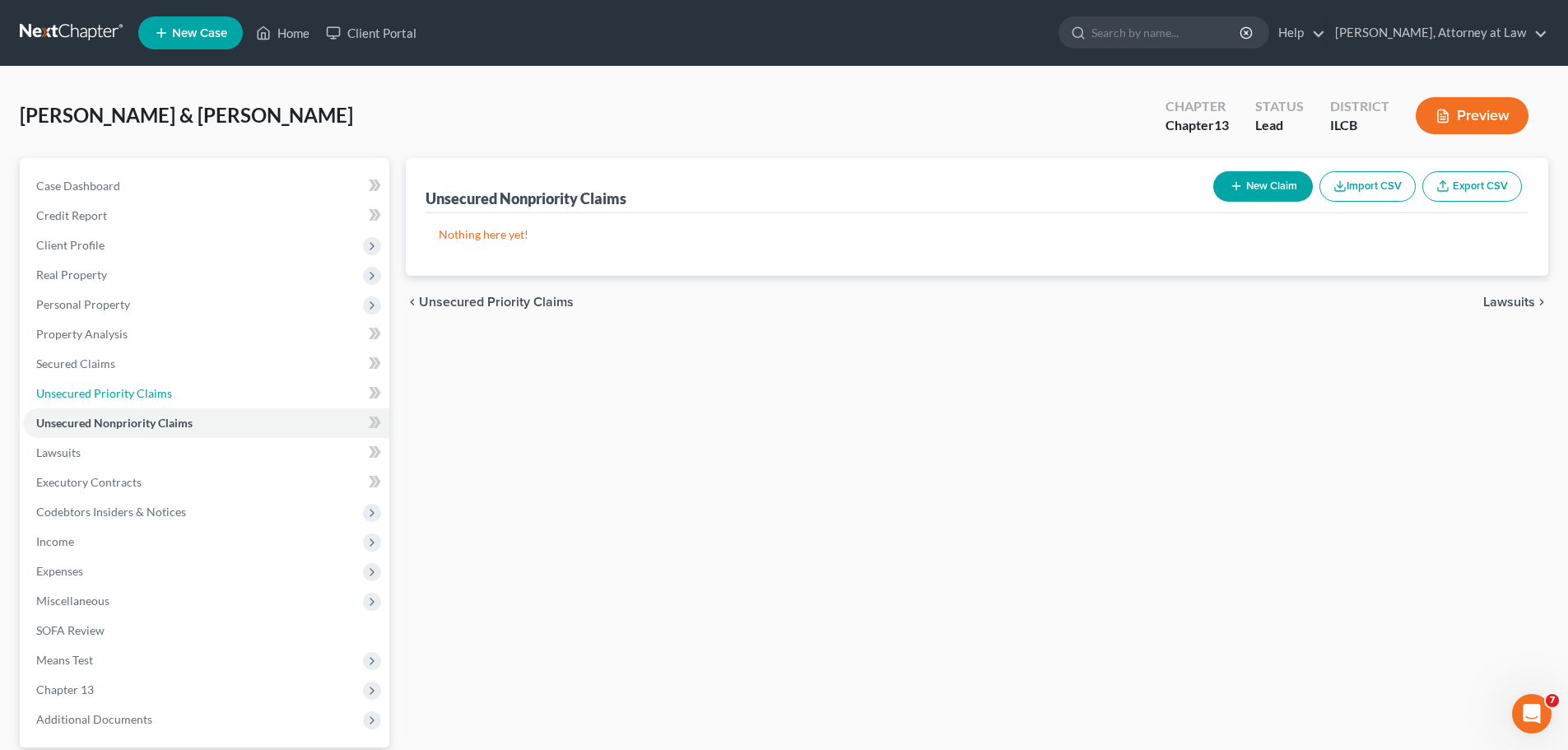
click at [168, 392] on span "Unsecured Priority Claims" at bounding box center [105, 393] width 136 height 14
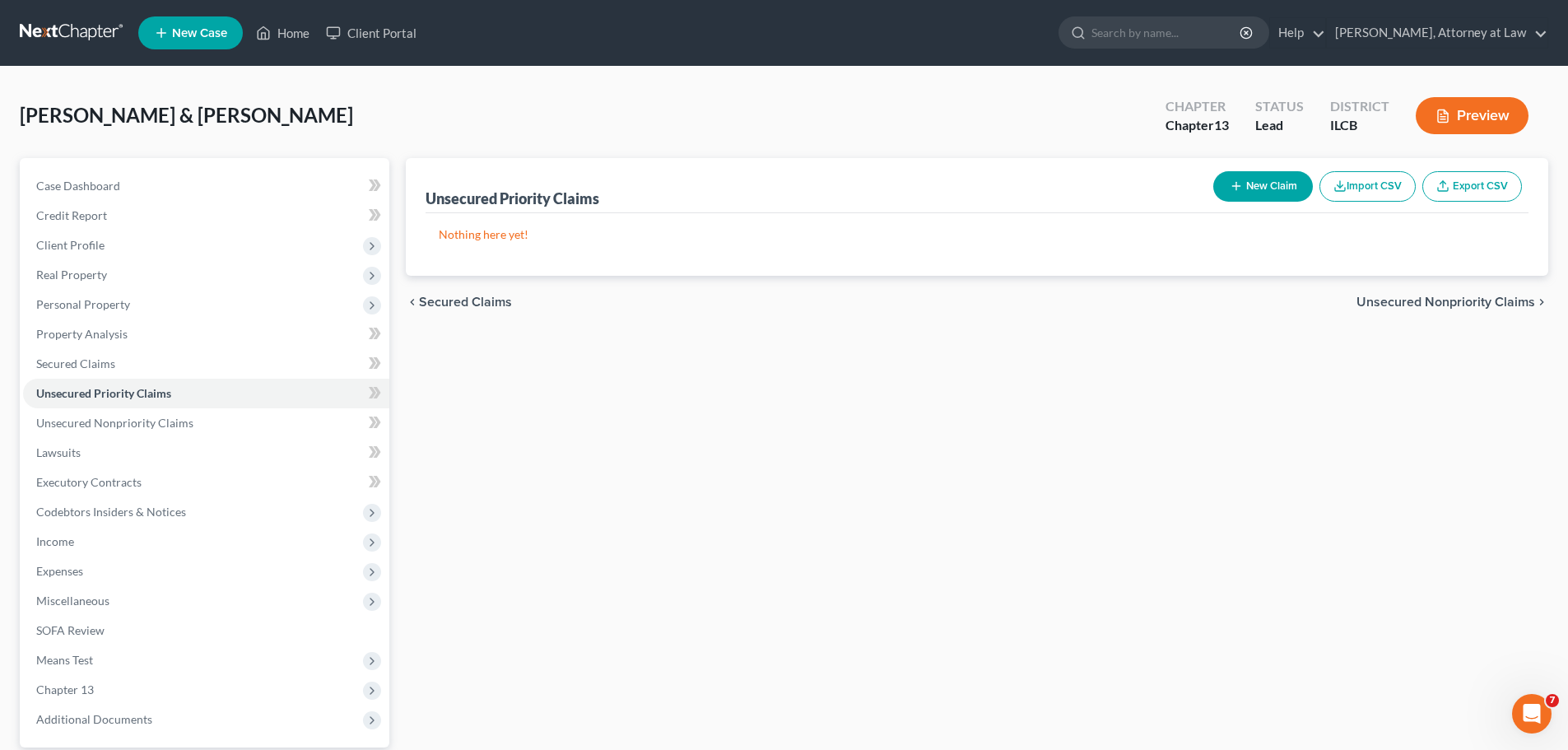
click at [364, 116] on div "[PERSON_NAME] & [PERSON_NAME] Upgraded Chapter Chapter 13 Status Lead District …" at bounding box center [784, 122] width 1529 height 72
click at [1268, 192] on button "New Claim" at bounding box center [1262, 186] width 100 height 31
select select "2"
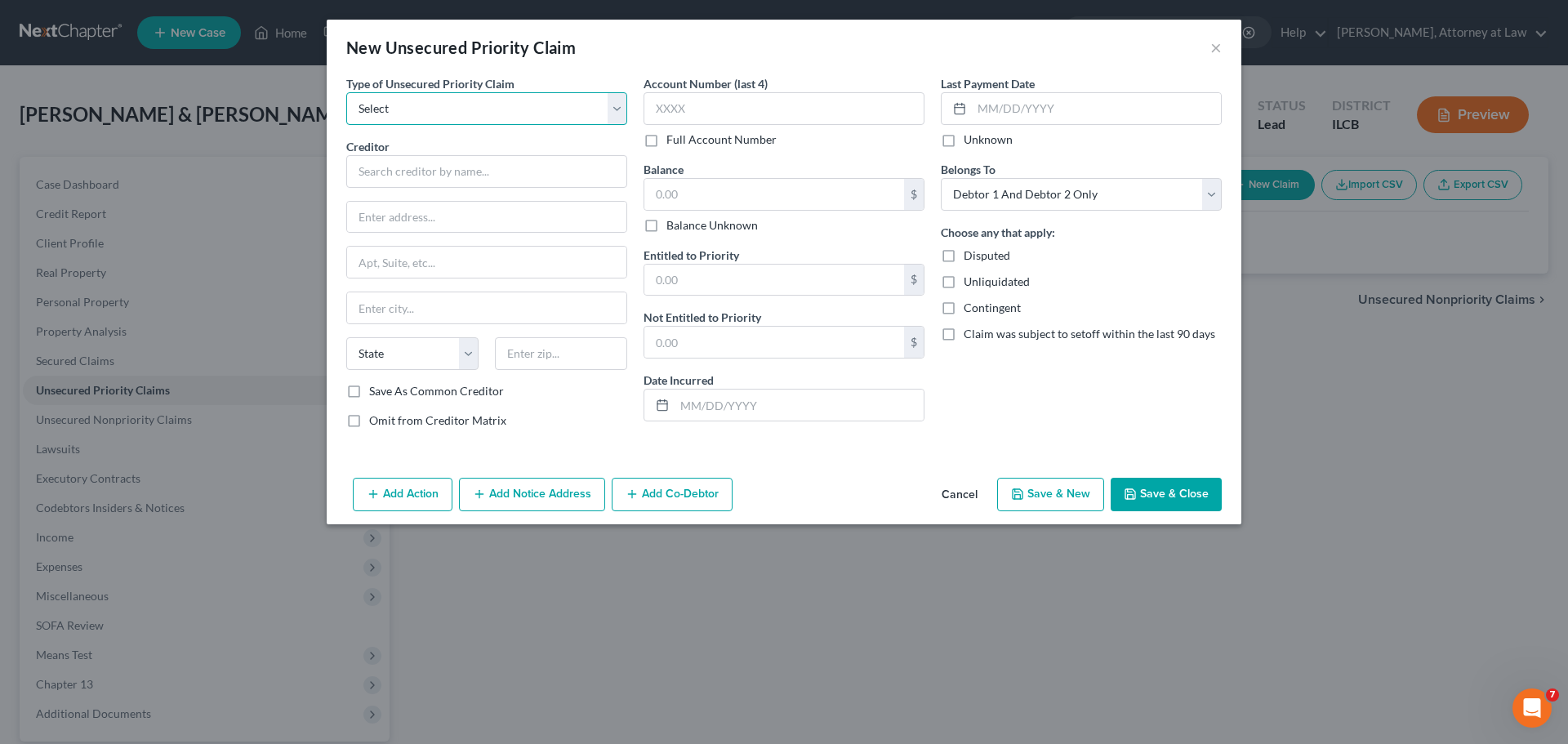
click at [563, 96] on select "Select Taxes & Other Government Units Domestic Support Obligations Extensions o…" at bounding box center [487, 108] width 281 height 32
click at [1214, 45] on button "×" at bounding box center [1216, 47] width 12 height 20
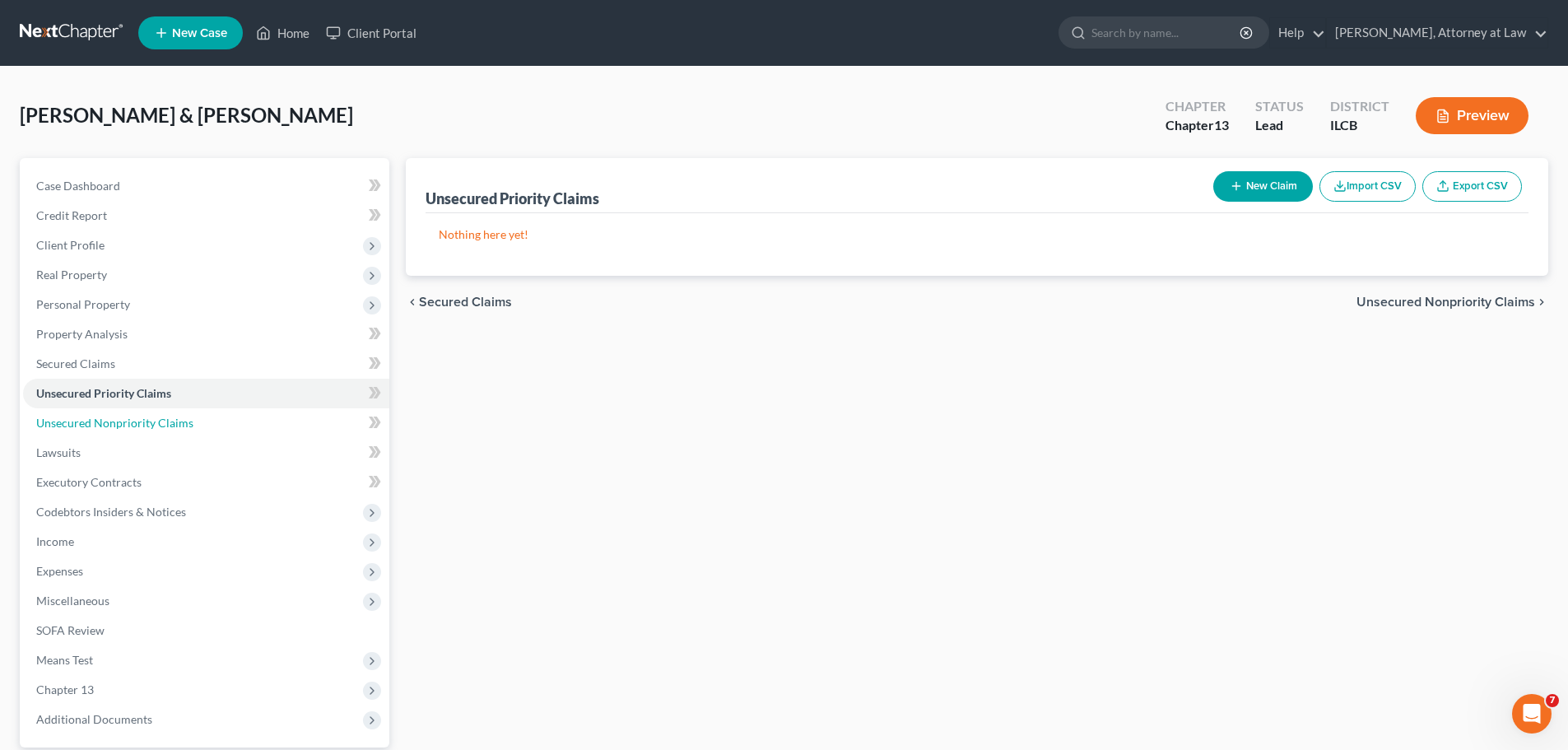
click at [190, 412] on link "Unsecured Nonpriority Claims" at bounding box center [205, 423] width 366 height 30
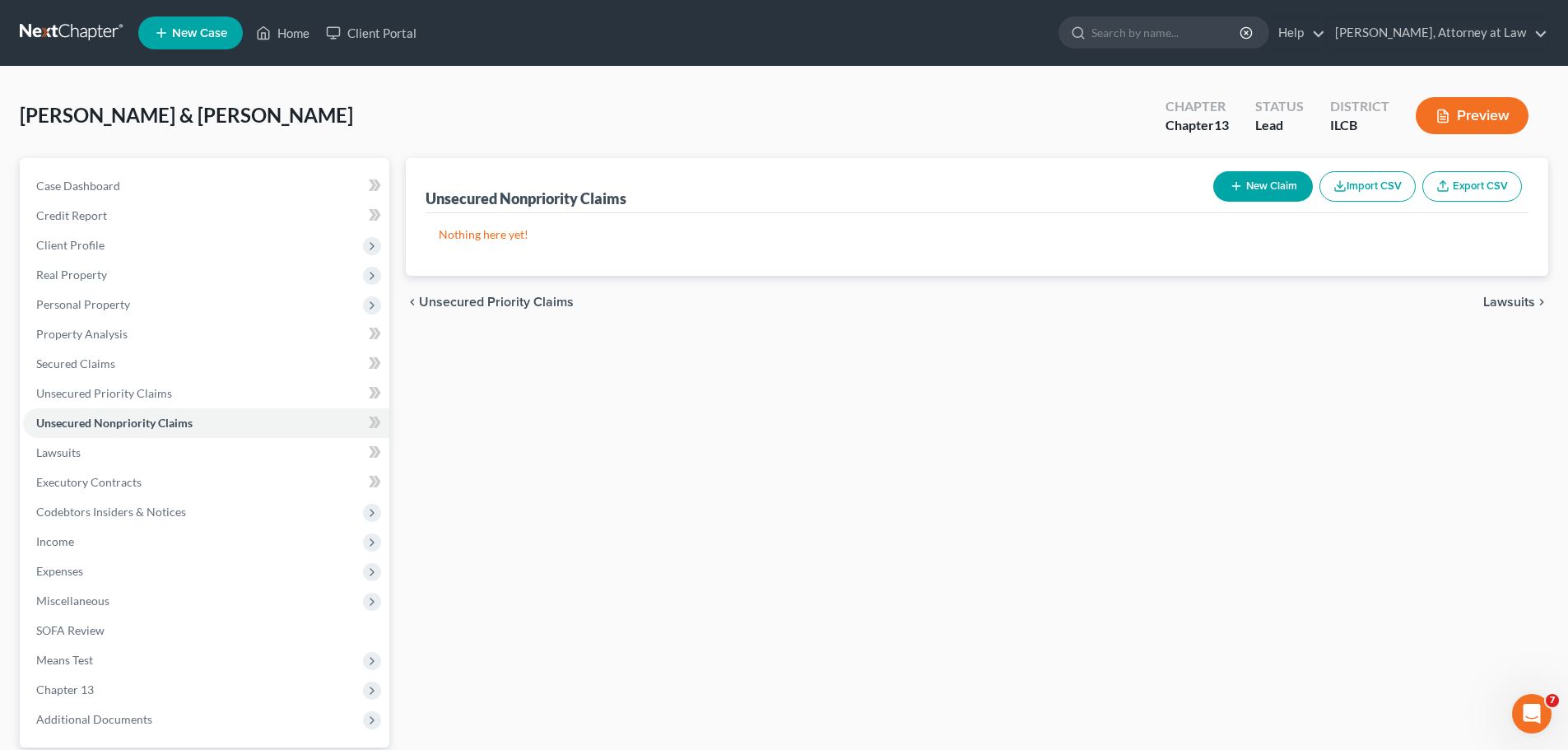
click at [1298, 176] on button "New Claim" at bounding box center [1262, 186] width 100 height 31
select select "2"
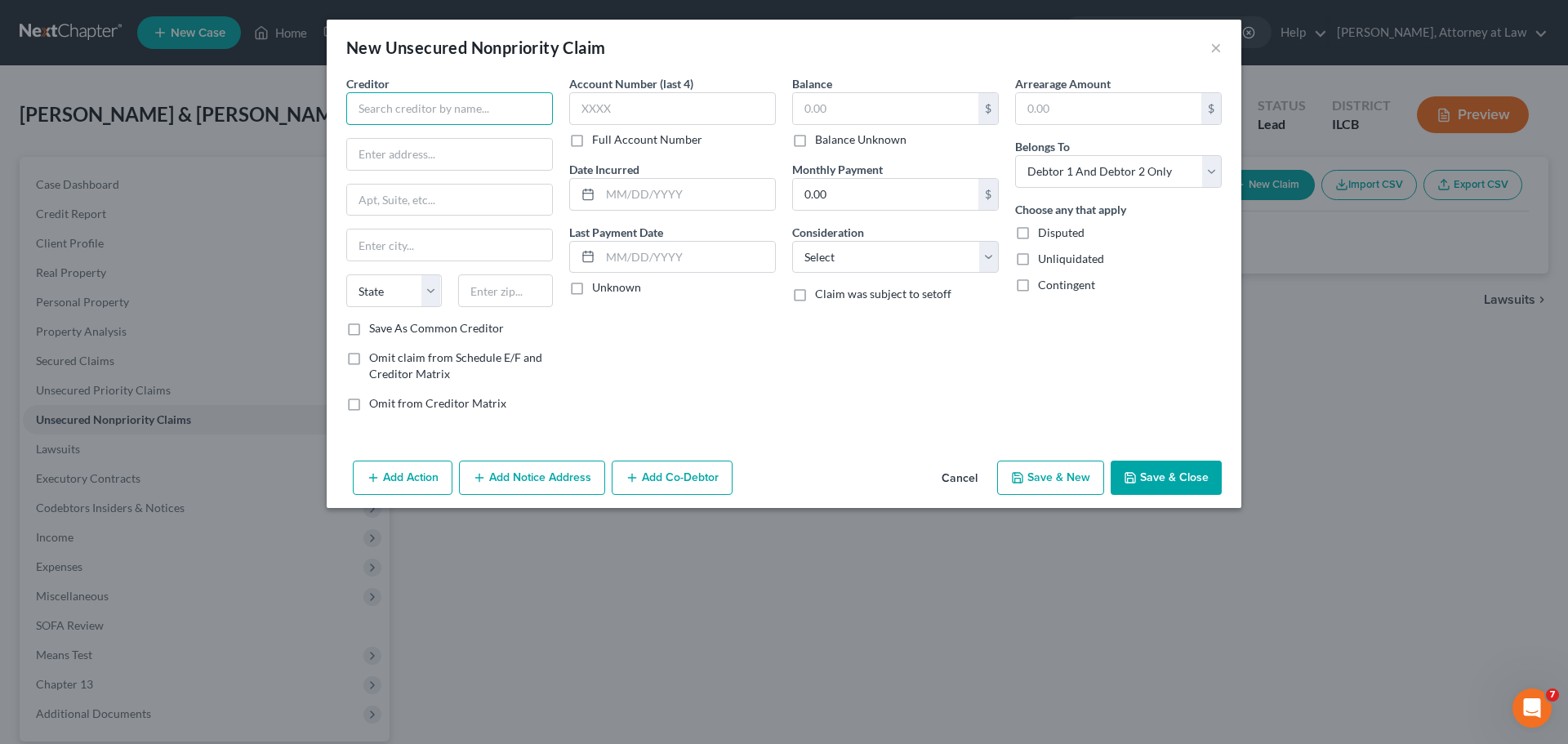
click at [392, 97] on input "text" at bounding box center [450, 108] width 207 height 32
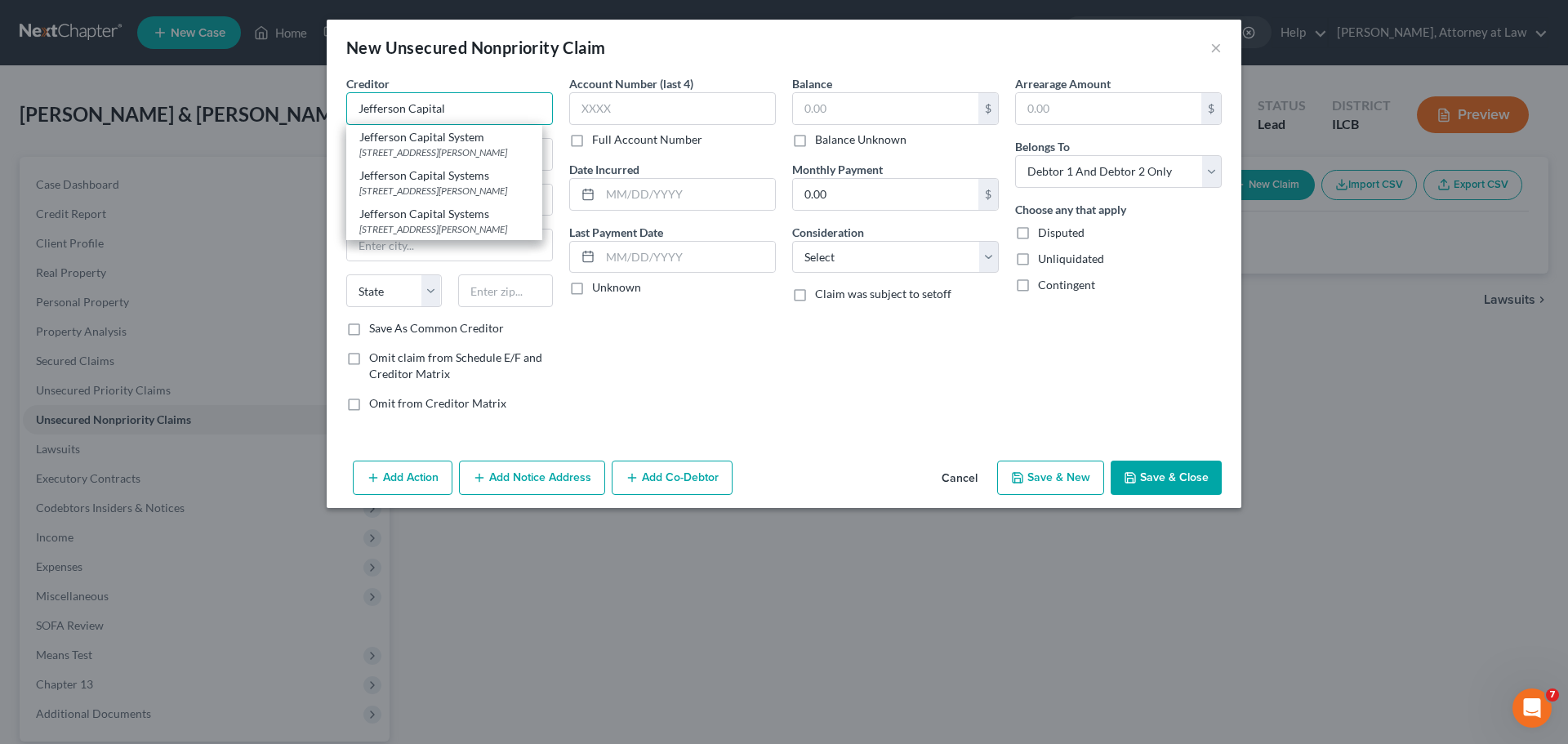
click at [490, 107] on input "Jefferson Capital" at bounding box center [450, 108] width 207 height 32
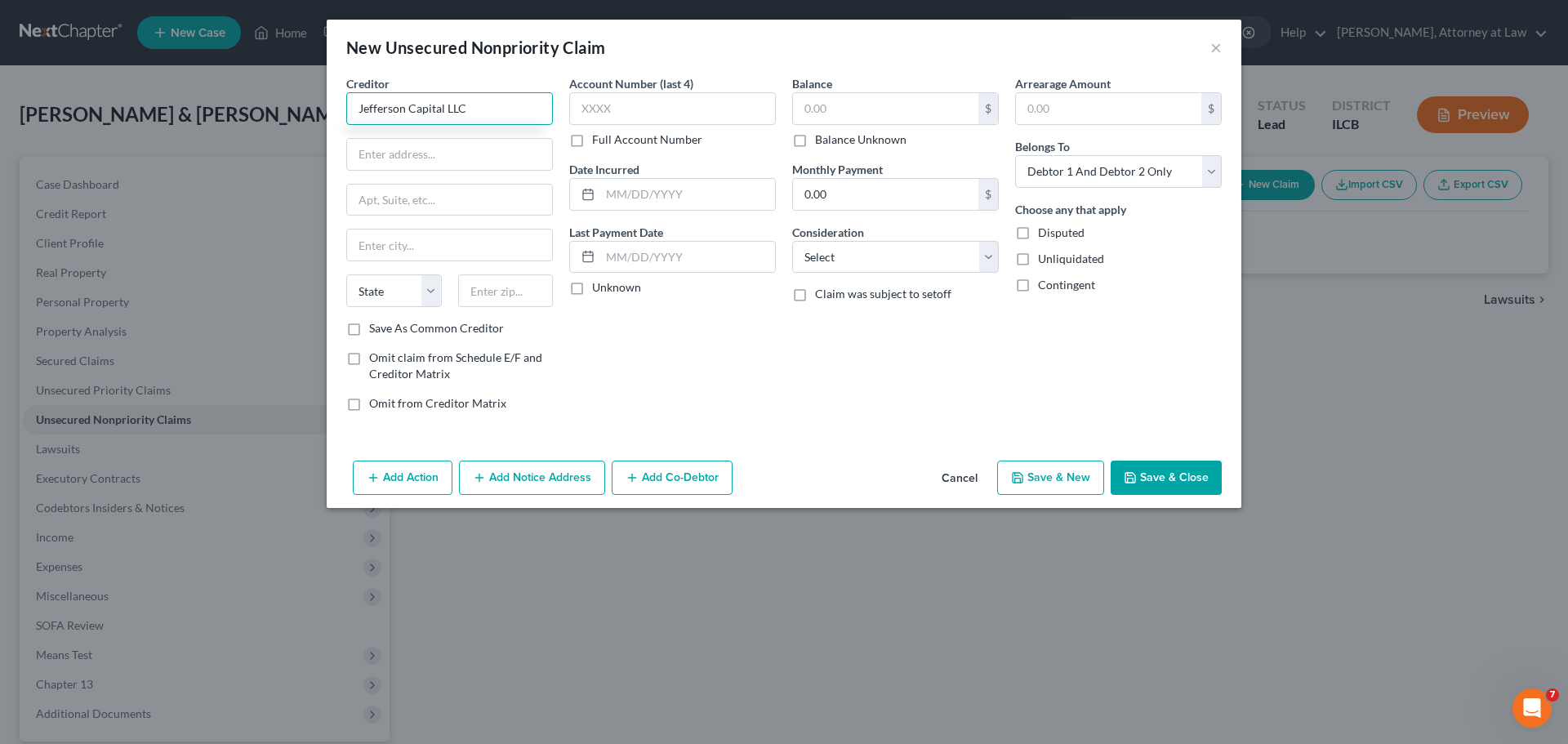
type input "Jefferson Capital LLC"
type input "[STREET_ADDRESS]"
type input "S"
type input "Sartell"
select select "24"
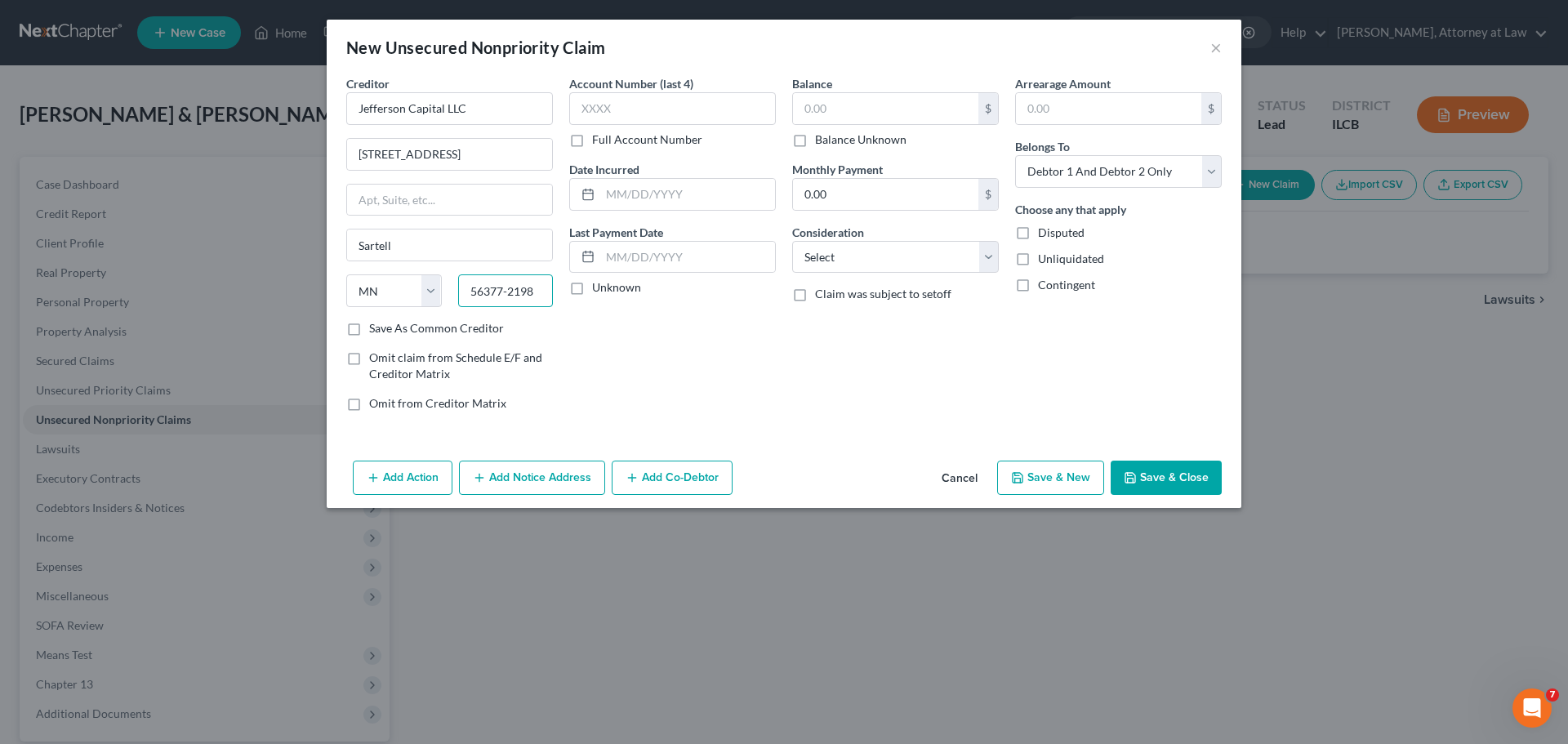
type input "56377-2198"
click at [376, 320] on input "Save As Common Creditor" at bounding box center [381, 325] width 11 height 11
checkbox input "true"
type input "3907"
type input "[DATE]"
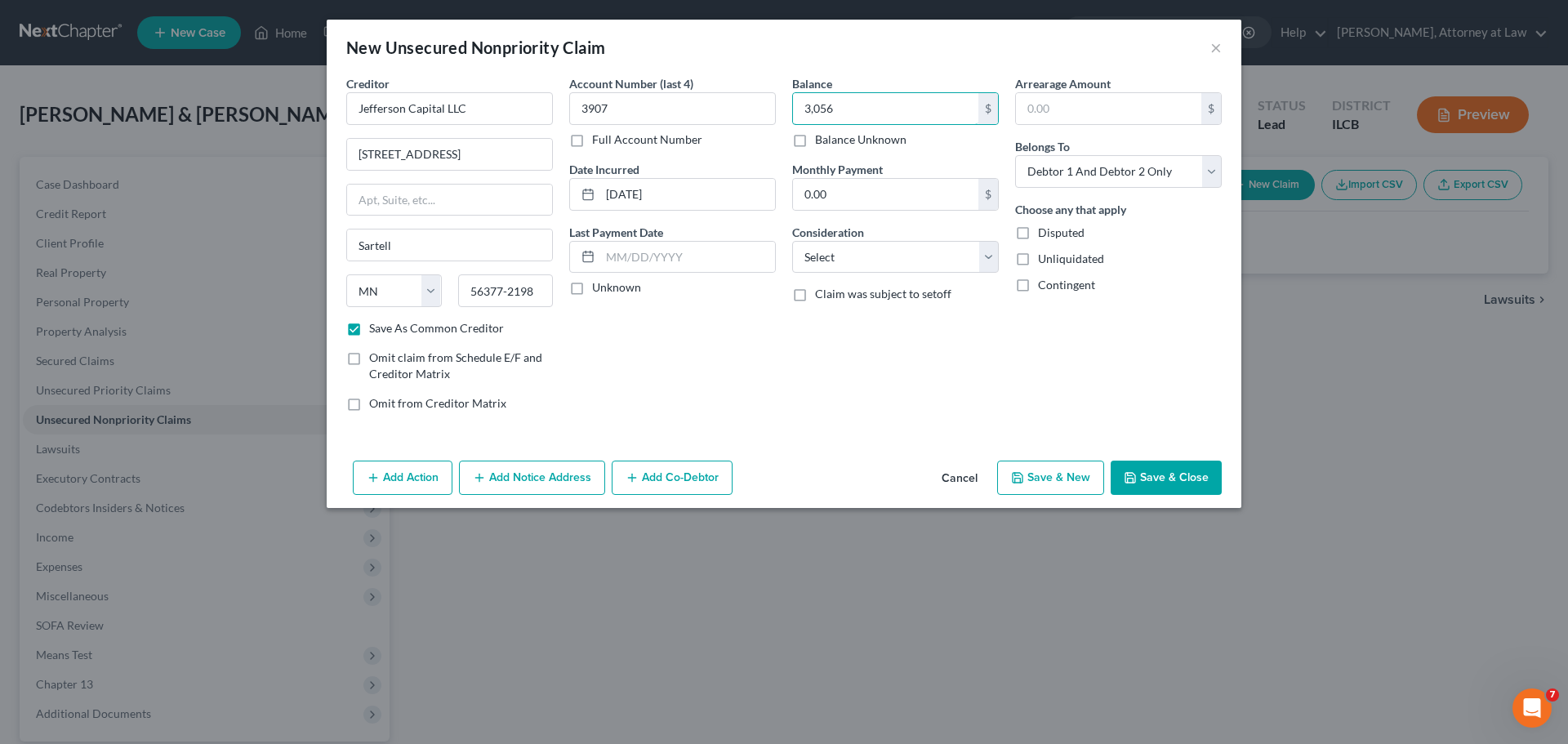
type input "3,056"
select select "1"
click at [1057, 485] on button "Save & New" at bounding box center [1050, 477] width 107 height 34
checkbox input "false"
select select "2"
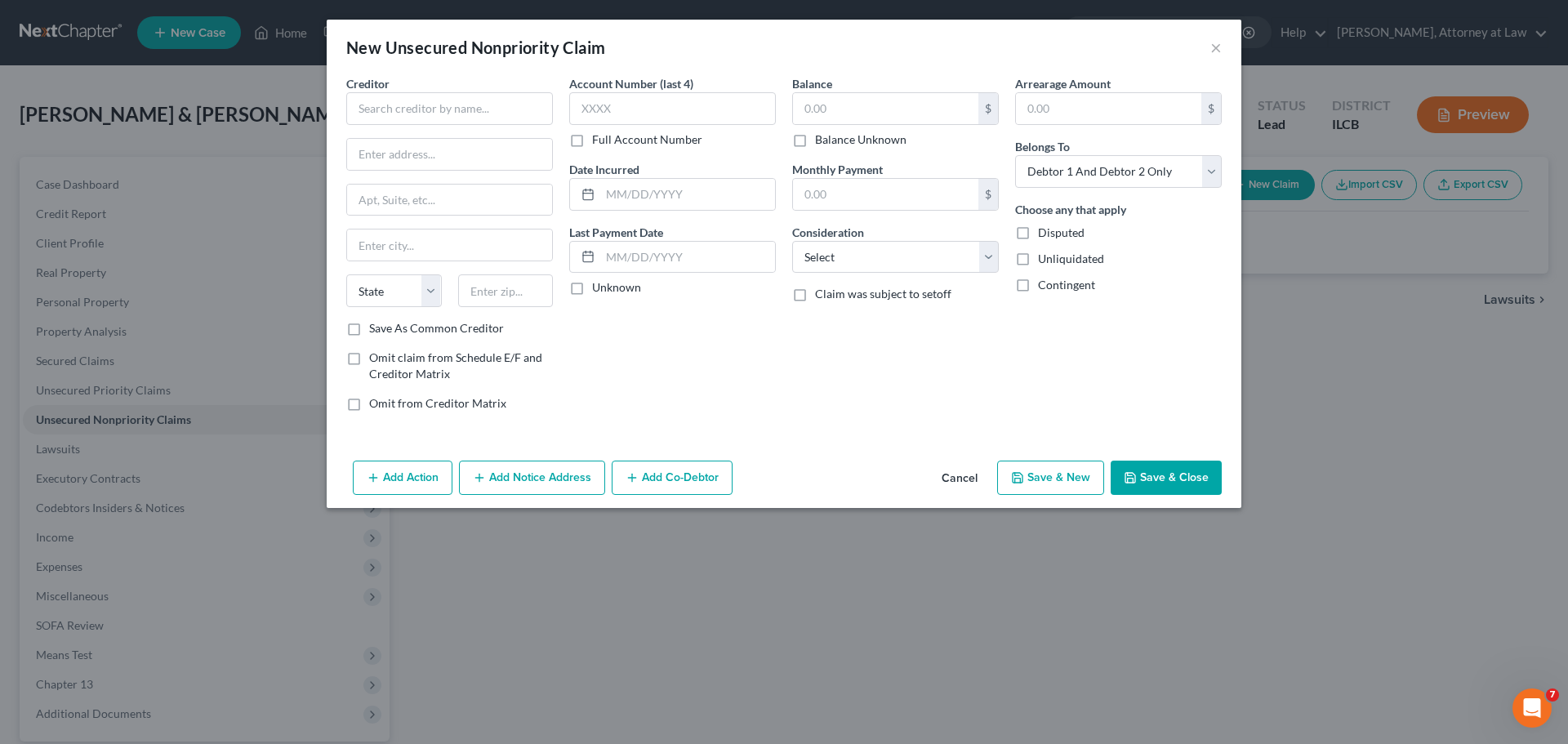
type input "3,056.00"
click at [475, 81] on div "Creditor *" at bounding box center [450, 100] width 207 height 50
click at [484, 105] on input "text" at bounding box center [450, 108] width 207 height 32
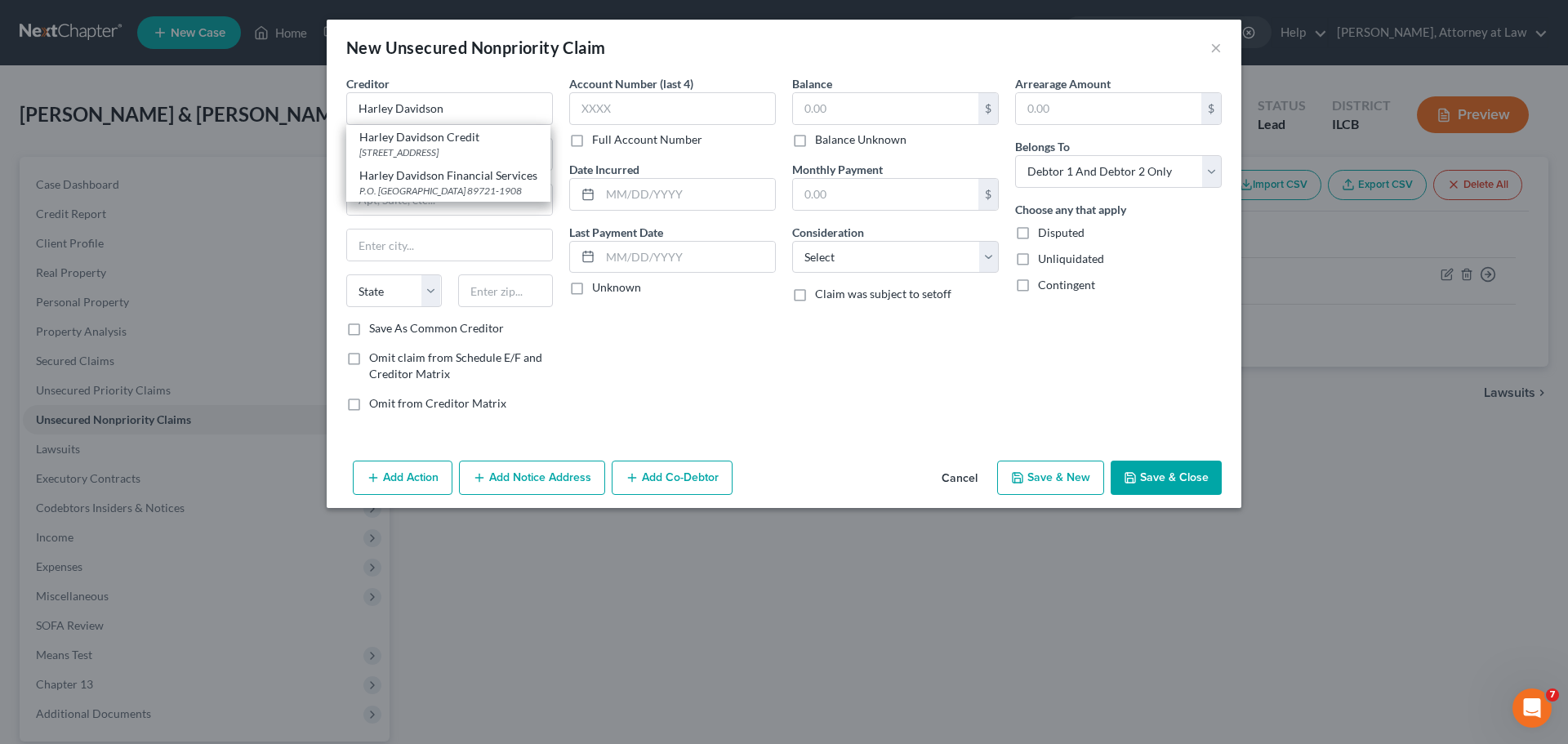
click at [498, 198] on div "P.O. [GEOGRAPHIC_DATA] 89721-1908" at bounding box center [449, 191] width 178 height 14
type input "Harley Davidson Financial Services"
type input "P.O. Box 21908"
type input "[GEOGRAPHIC_DATA]"
select select "31"
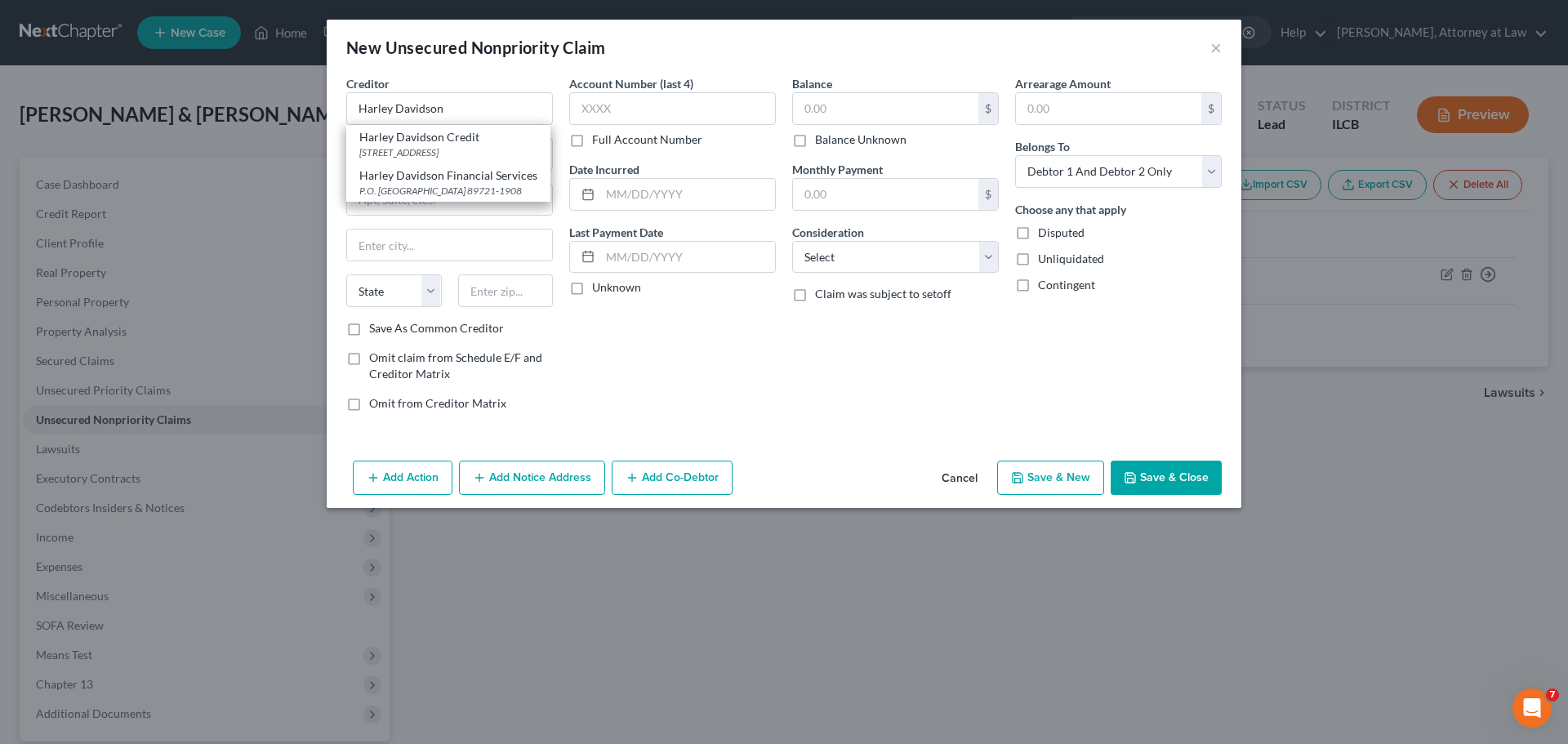
type input "89721-1908"
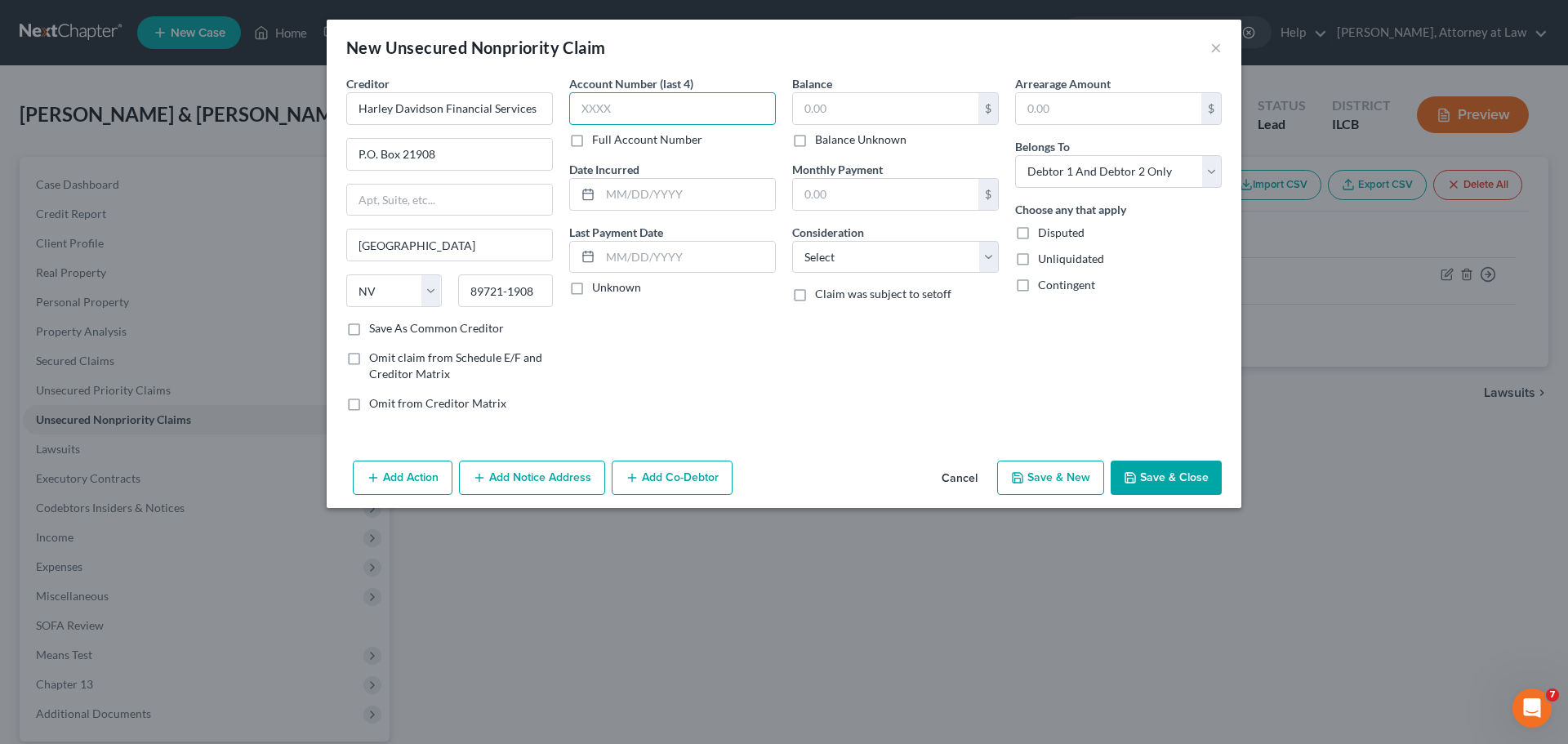
click at [661, 108] on input "text" at bounding box center [672, 108] width 207 height 32
type input "0682"
type input "[DATE]"
type input "13,959"
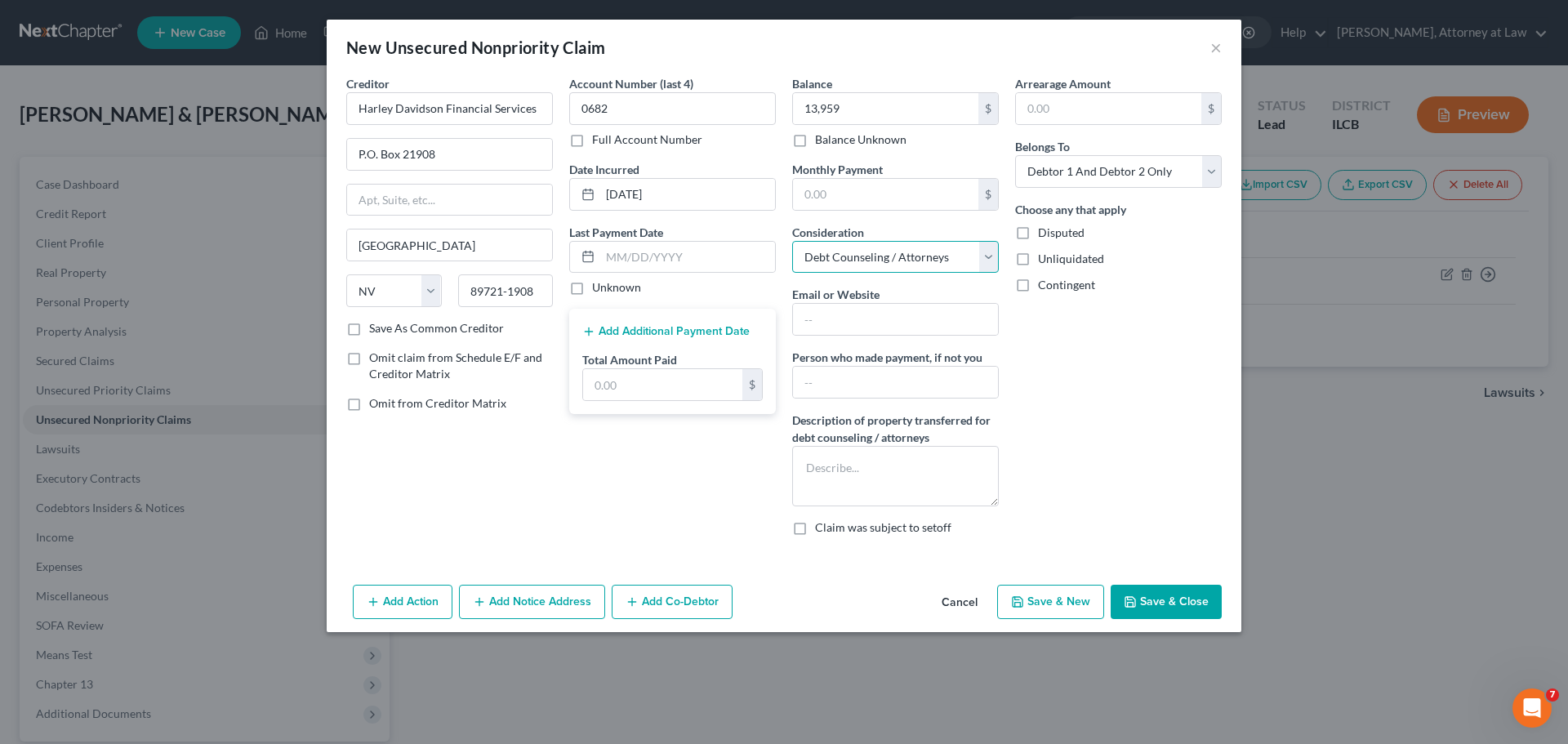
select select "4"
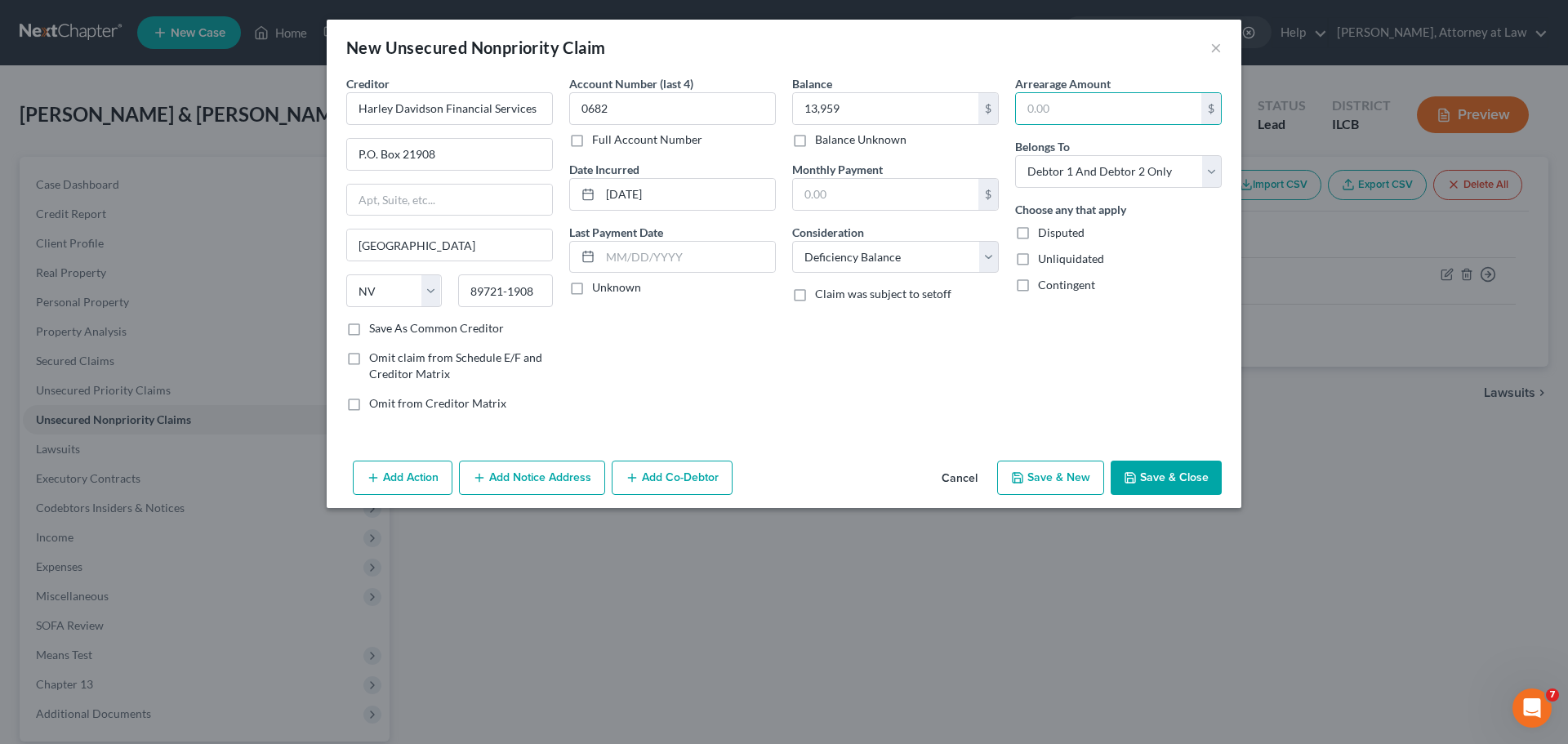
click at [1080, 474] on button "Save & New" at bounding box center [1050, 477] width 107 height 34
select select "2"
type input "13,959.00"
type input "0.00"
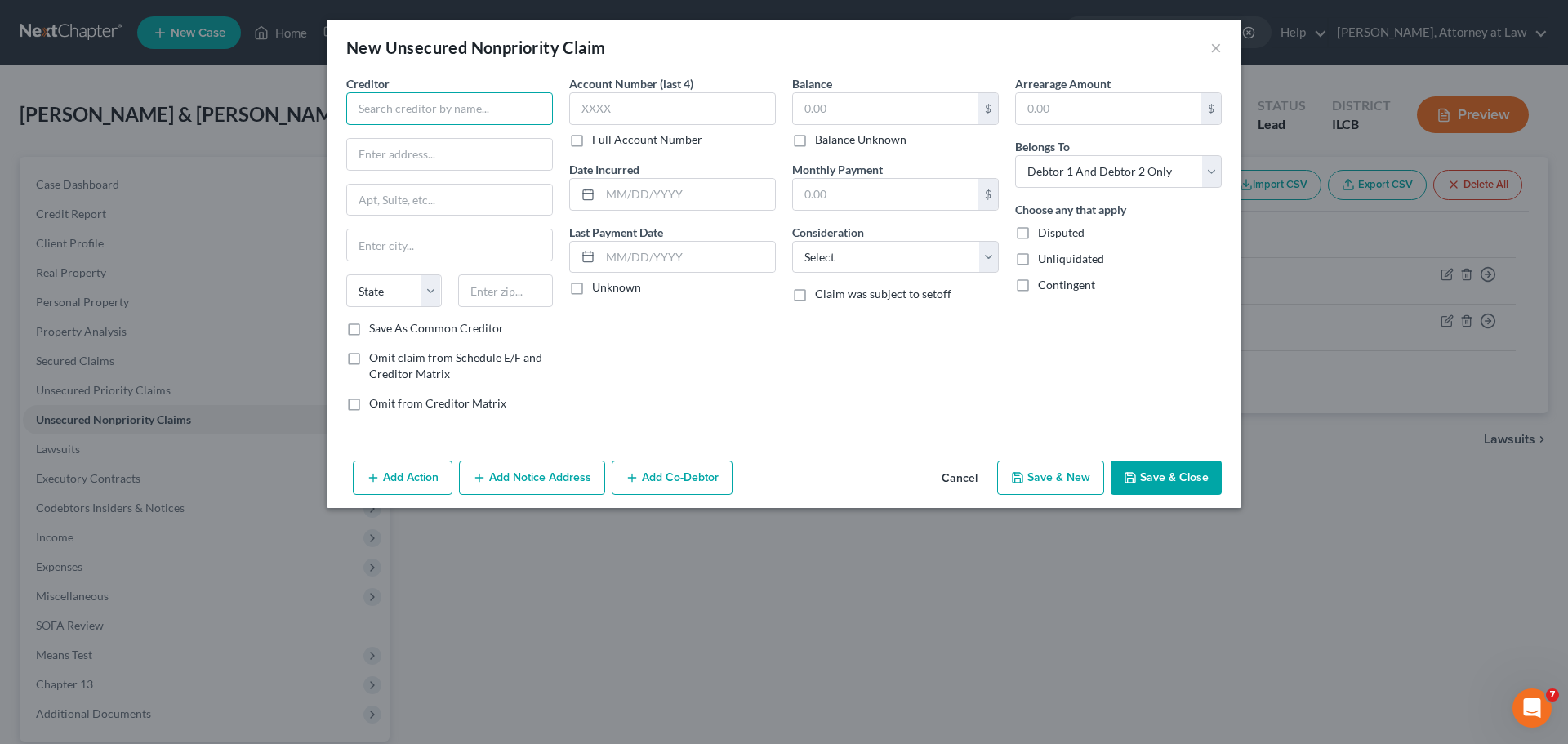
click at [480, 119] on input "text" at bounding box center [450, 108] width 207 height 32
click at [1218, 44] on button "×" at bounding box center [1216, 47] width 12 height 20
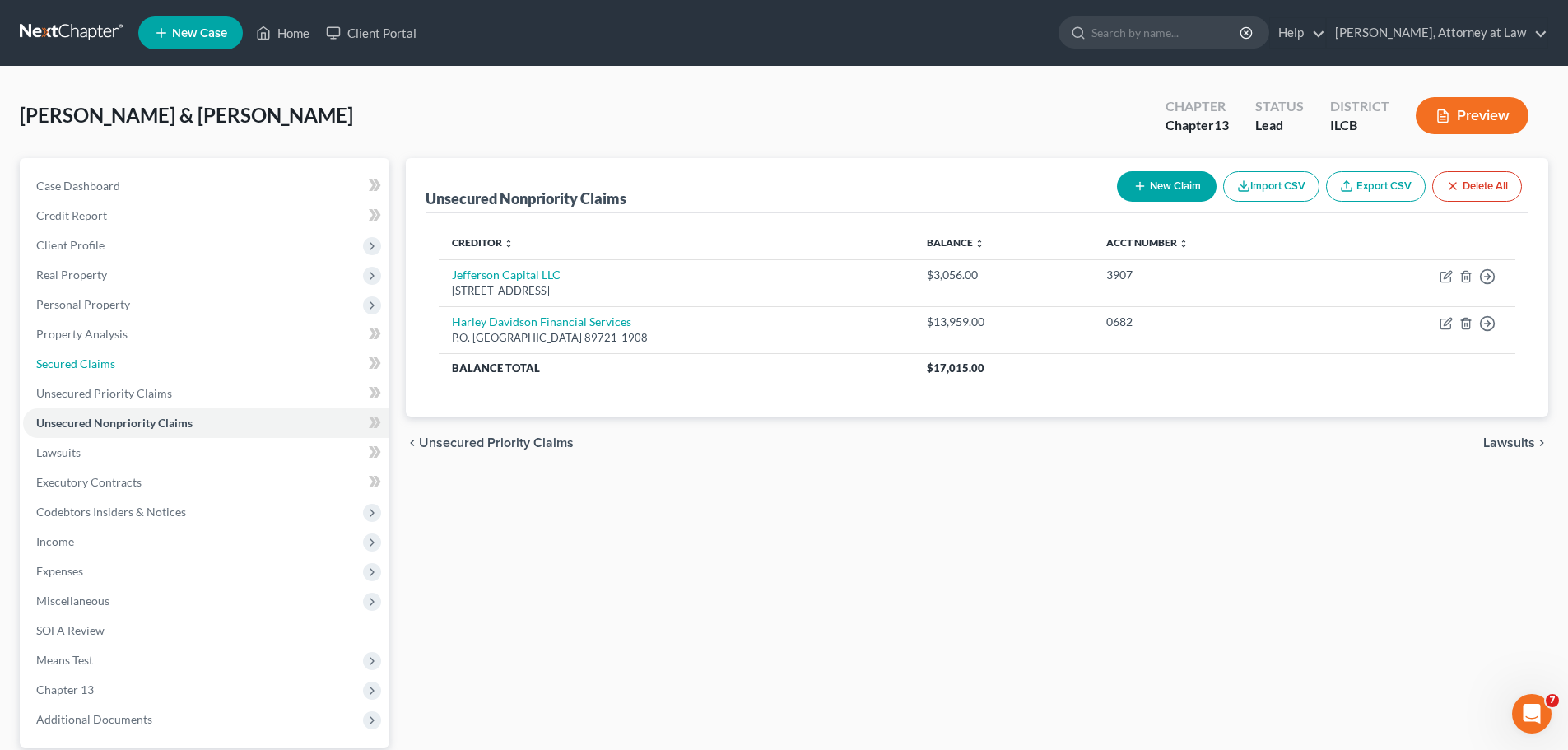
click at [155, 358] on link "Secured Claims" at bounding box center [205, 364] width 366 height 30
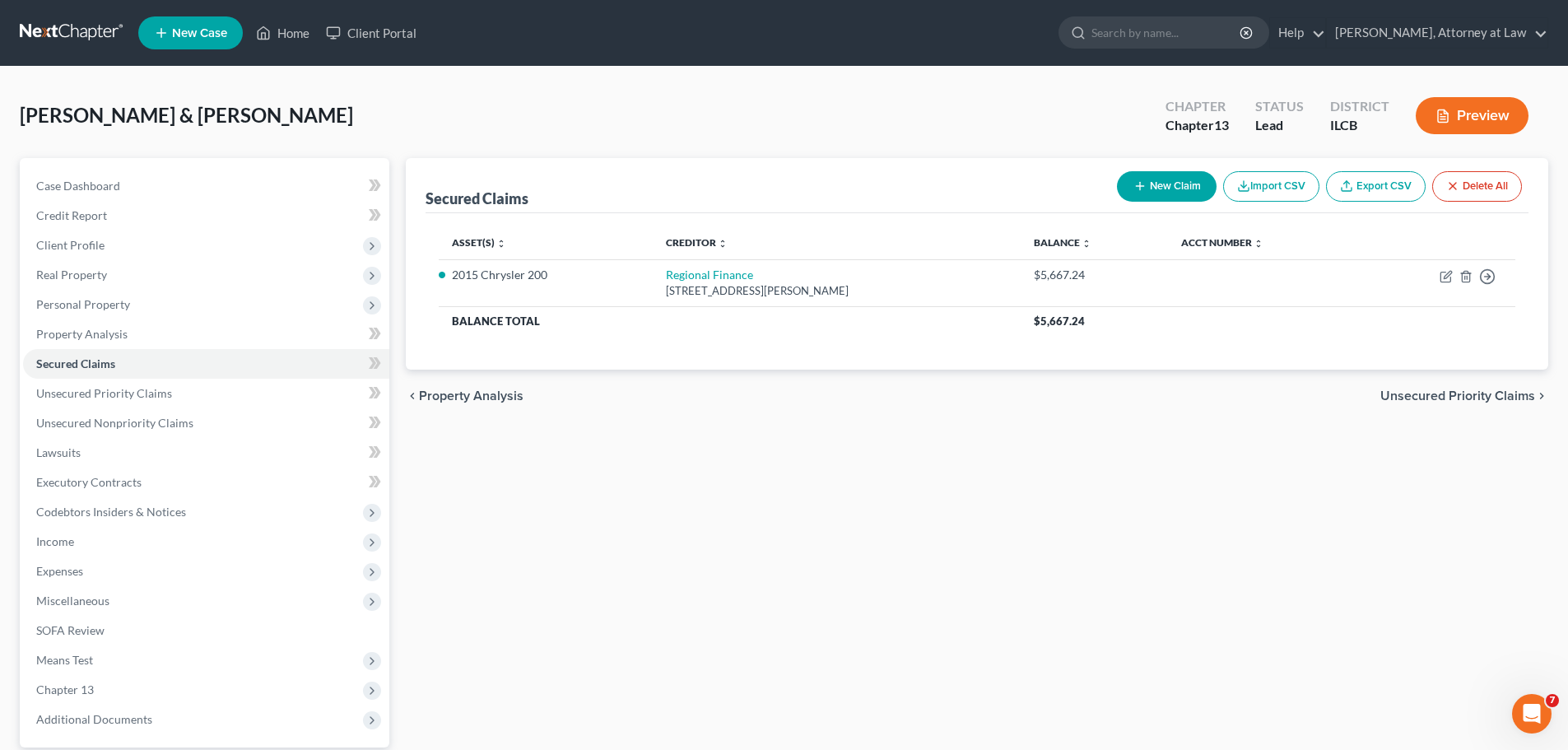
click at [1126, 178] on button "New Claim" at bounding box center [1166, 186] width 100 height 31
select select "2"
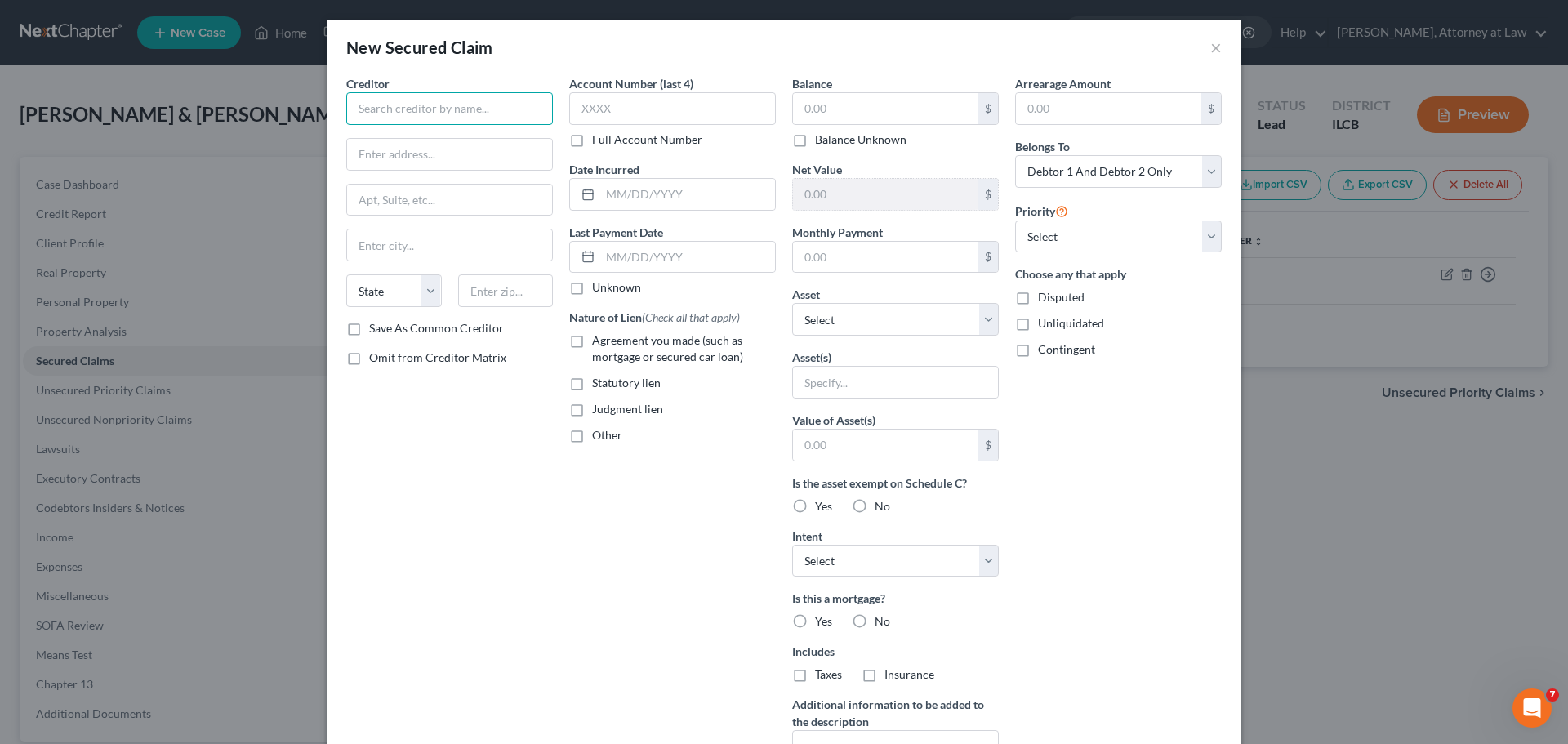
click at [434, 113] on input "text" at bounding box center [450, 108] width 207 height 32
type input "World Acceptance Corporation"
type input "[STREET_ADDRESS]"
type input "[GEOGRAPHIC_DATA]"
select select "42"
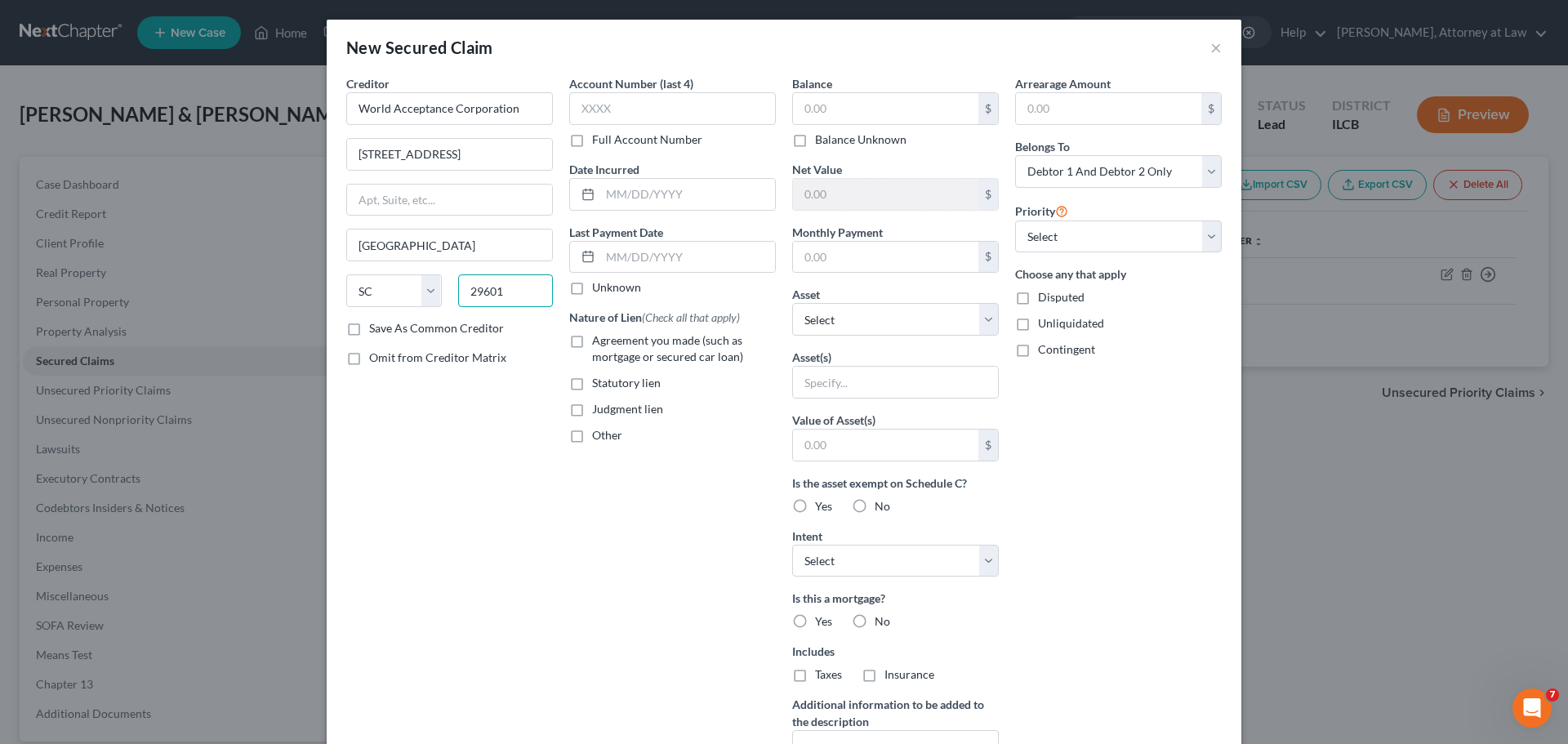
type input "29601"
click at [612, 112] on input "text" at bounding box center [672, 108] width 207 height 32
type input "9601"
click at [634, 191] on input "text" at bounding box center [688, 195] width 174 height 31
type input "[DATE]"
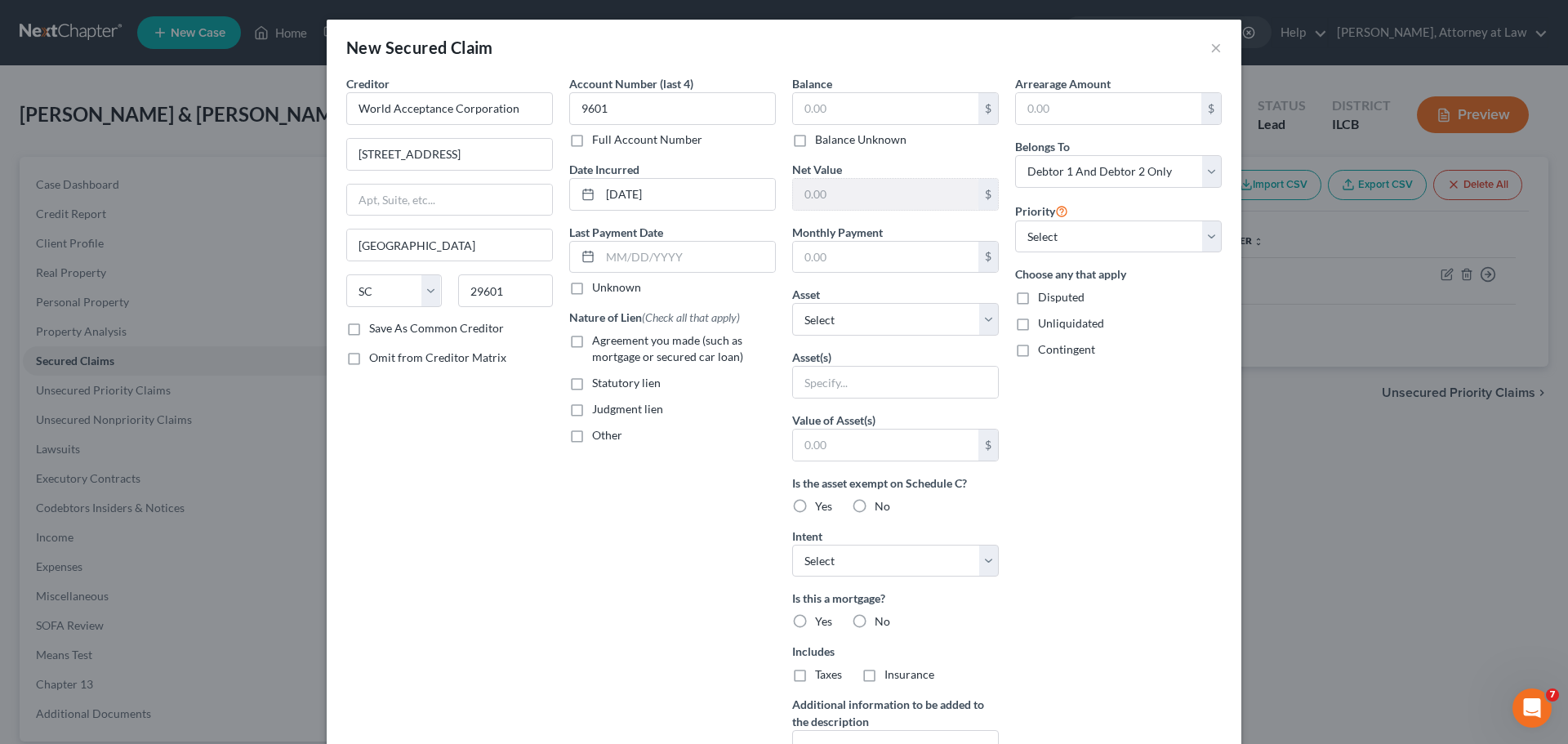
click at [593, 335] on label "Agreement you made (such as mortgage or secured car loan)" at bounding box center [685, 348] width 184 height 32
click at [598, 335] on input "Agreement you made (such as mortgage or secured car loan)" at bounding box center [603, 337] width 11 height 11
checkbox input "true"
click at [911, 111] on input "text" at bounding box center [885, 109] width 185 height 31
type input "647"
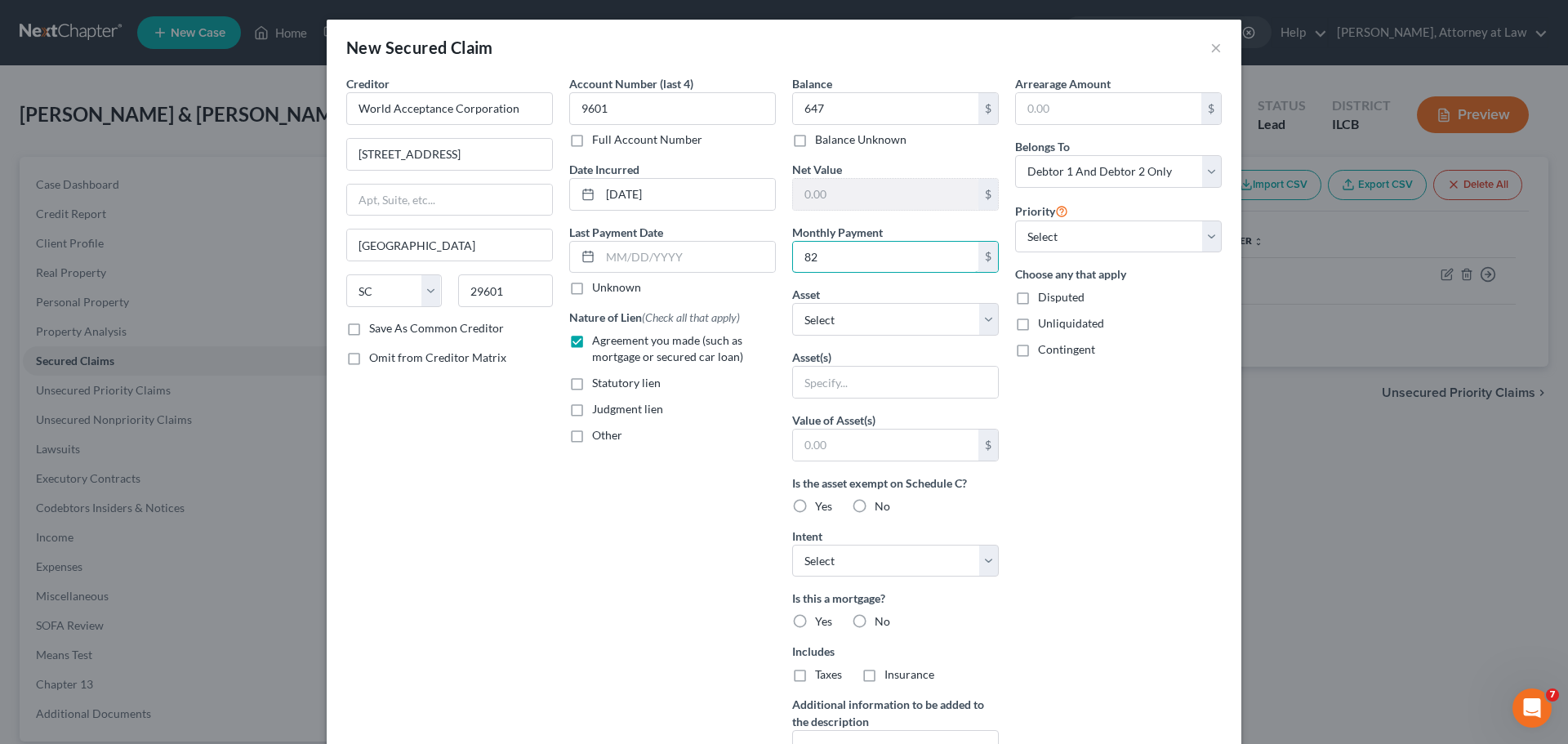
type input "82"
click at [976, 312] on select "Select Other Multiple Assets Firearms - 12 ga Pump Action Shotgun - $200.0 2013…" at bounding box center [895, 318] width 207 height 32
select select "10"
click at [792, 302] on select "Select Other Multiple Assets Firearms - 12 ga Pump Action Shotgun - $200.0 2013…" at bounding box center [895, 318] width 207 height 32
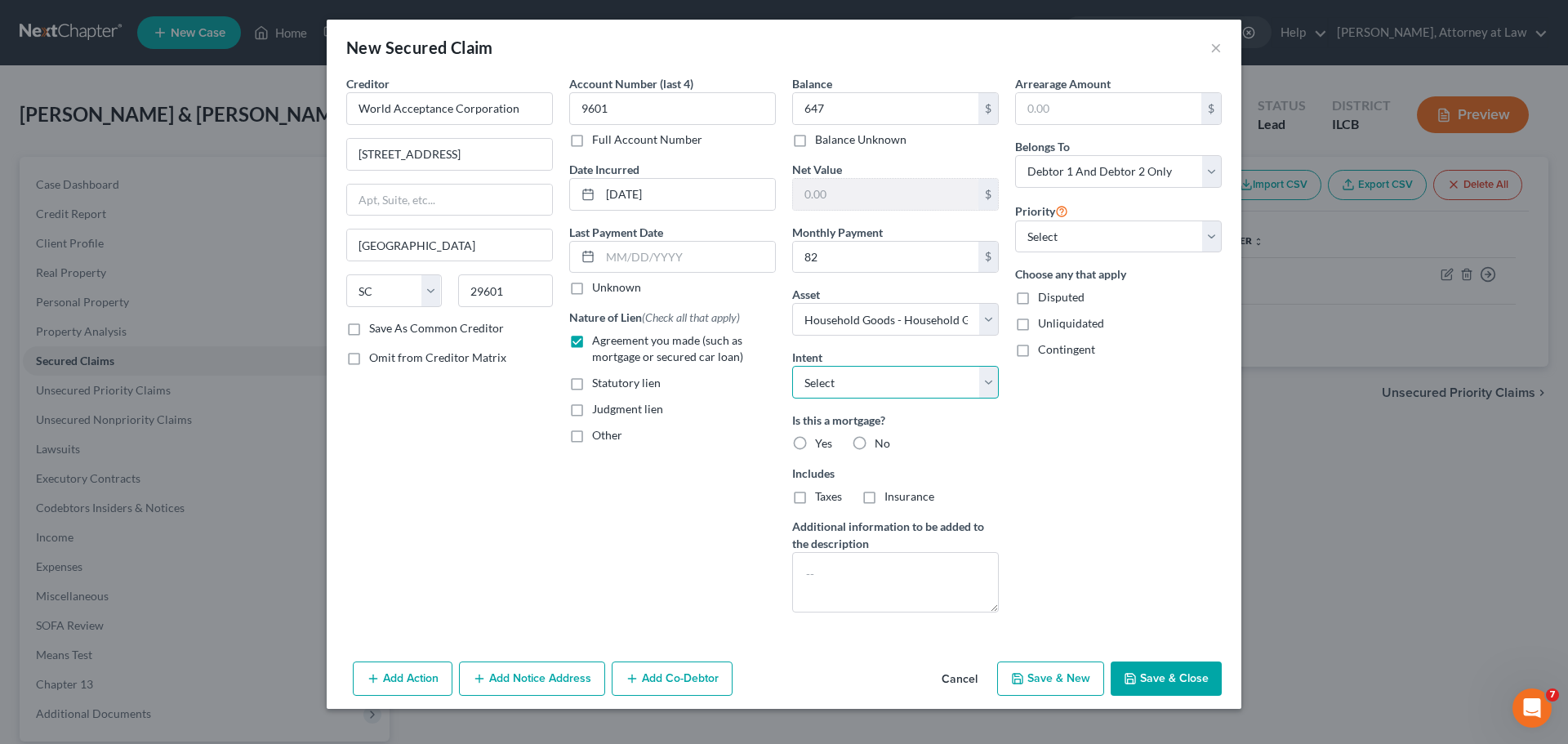
click at [981, 374] on select "Select Surrender Redeem Reaffirm Avoid Other" at bounding box center [895, 382] width 207 height 32
select select "3"
click at [792, 366] on select "Select Surrender Redeem Reaffirm Avoid Other" at bounding box center [895, 382] width 207 height 32
click at [875, 439] on label "No" at bounding box center [882, 443] width 16 height 17
click at [881, 439] on input "No" at bounding box center [886, 441] width 11 height 11
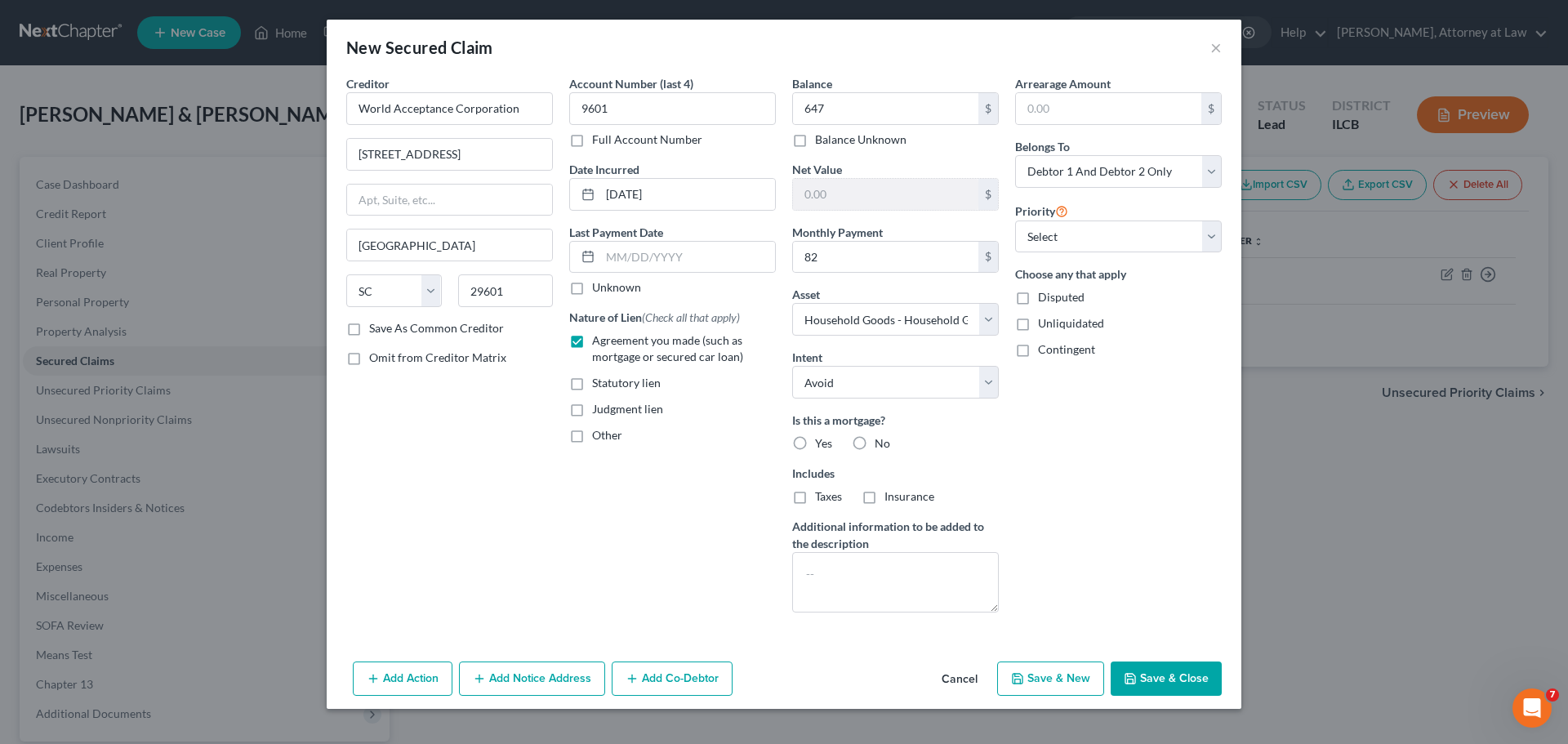
radio input "true"
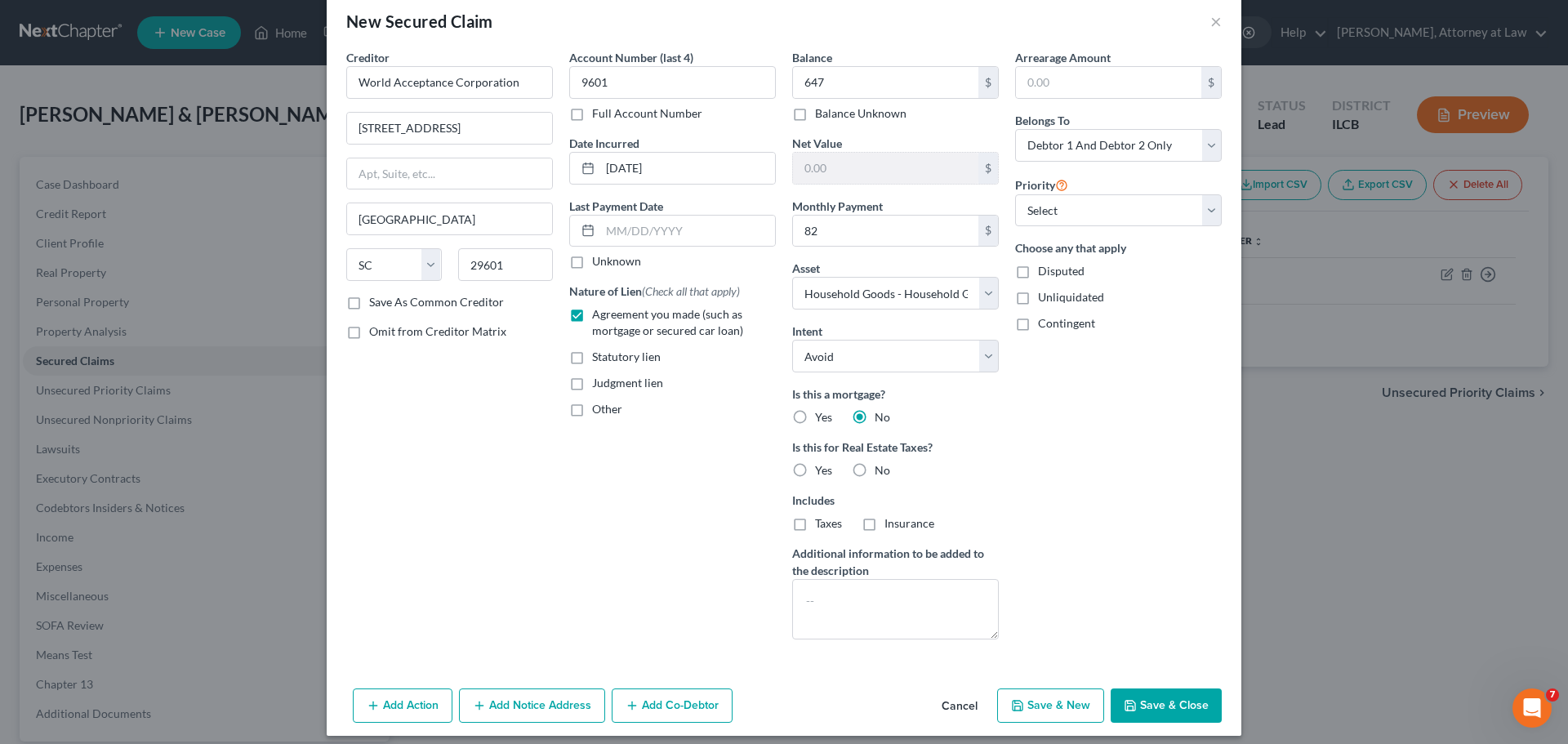
scroll to position [37, 0]
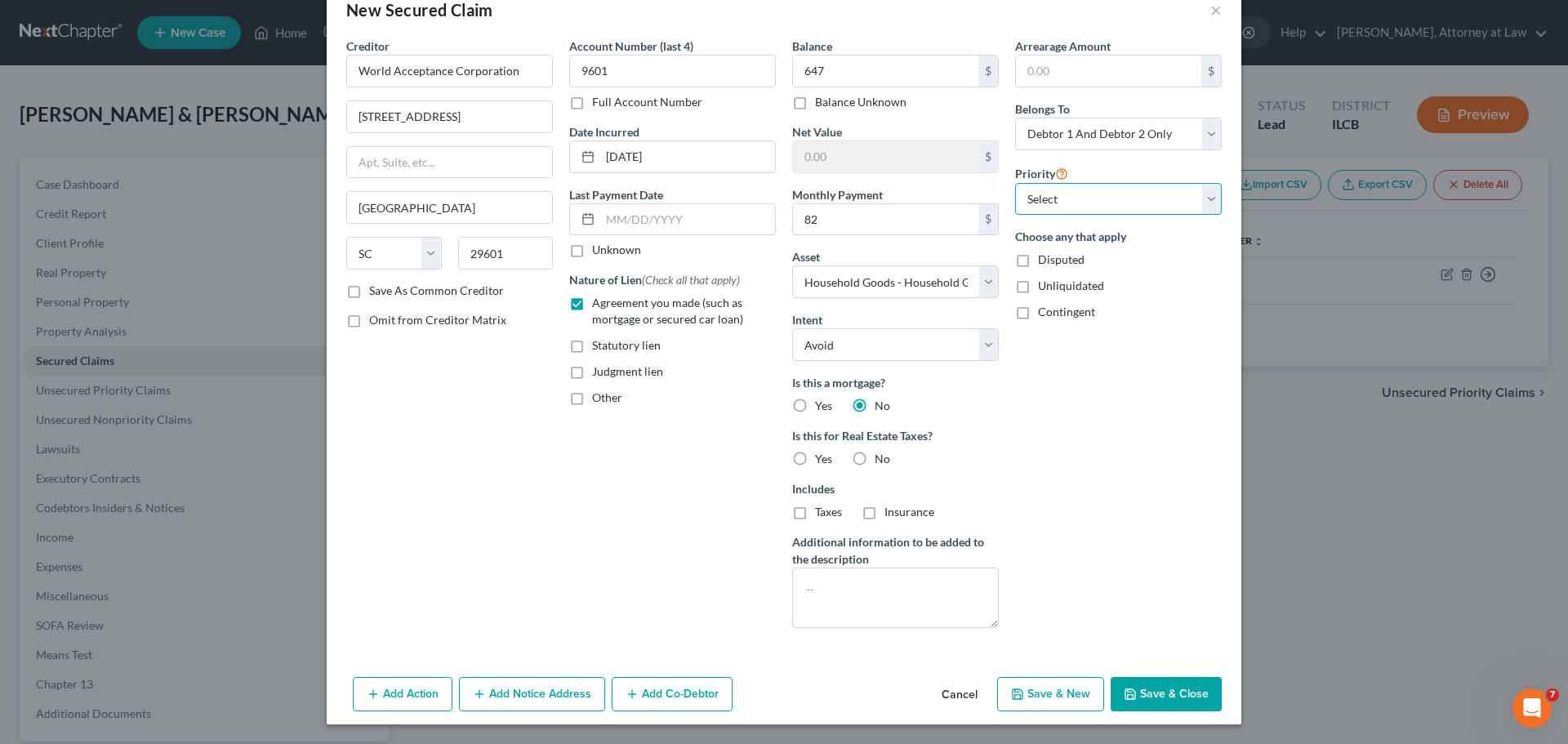
click at [1190, 204] on select "Select 1st 2nd 3rd 4th 5th 6th 7th 8th 9th 10th 11th 12th 13th 14th 15th 16th 1…" at bounding box center [1118, 199] width 207 height 32
select select "0"
click at [1016, 183] on select "Select 1st 2nd 3rd 4th 5th 6th 7th 8th 9th 10th 11th 12th 13th 14th 15th 16th 1…" at bounding box center [1118, 199] width 207 height 32
click at [1139, 695] on button "Save & Close" at bounding box center [1165, 693] width 111 height 34
select select
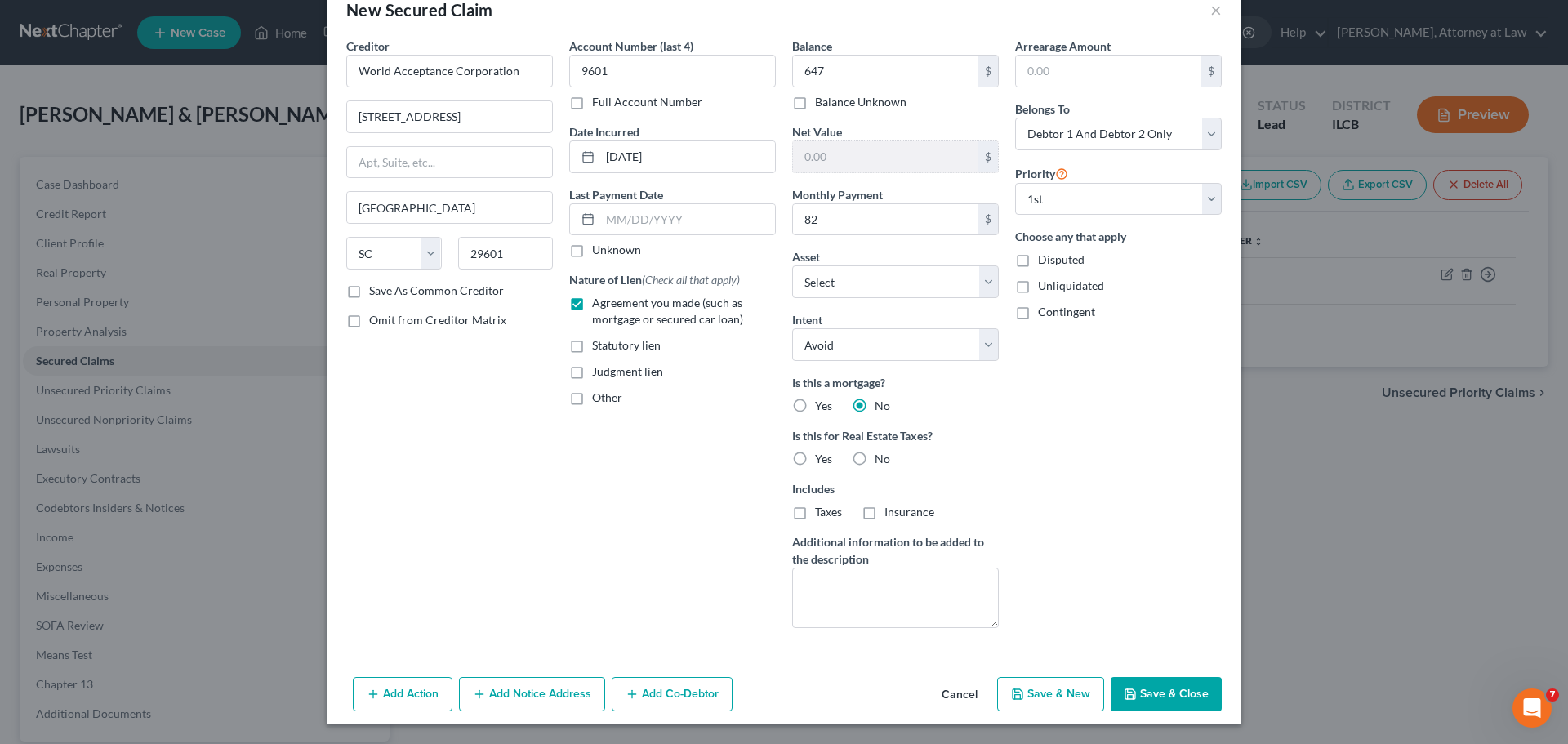
type input "647.00"
type input "-47.00"
type input "82.00"
select select "10"
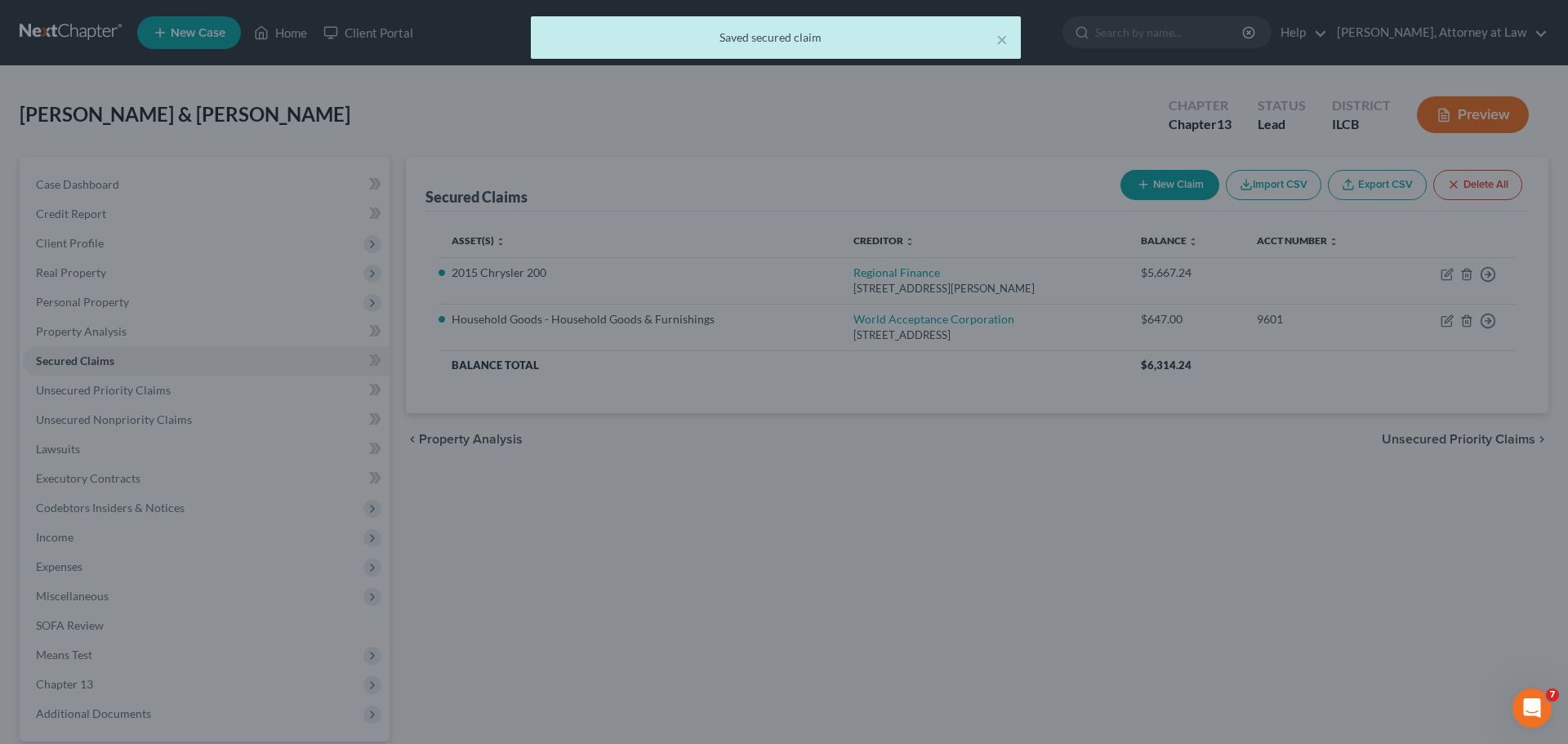
scroll to position [0, 0]
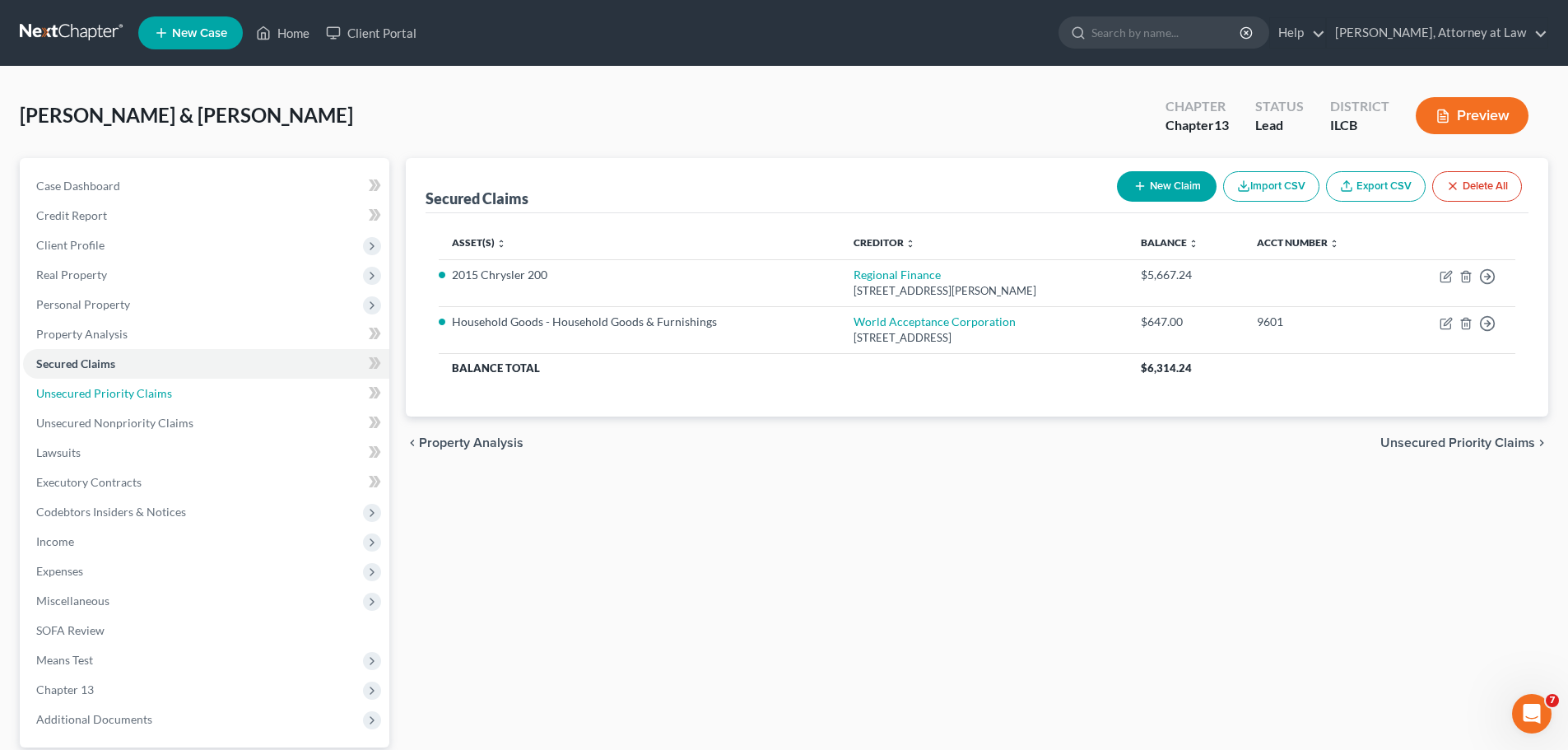
click at [107, 389] on span "Unsecured Priority Claims" at bounding box center [105, 393] width 136 height 14
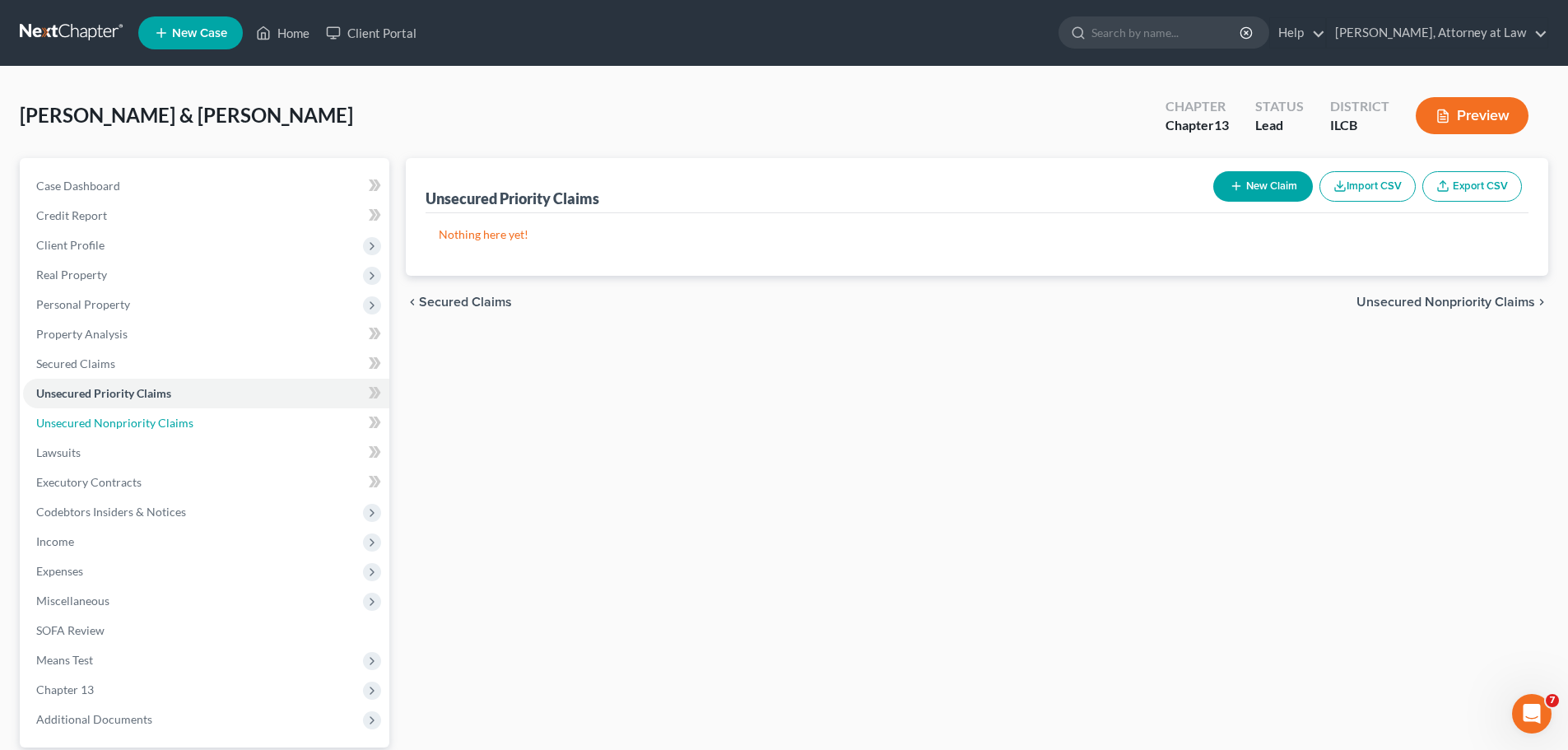
click at [145, 422] on span "Unsecured Nonpriority Claims" at bounding box center [114, 422] width 157 height 14
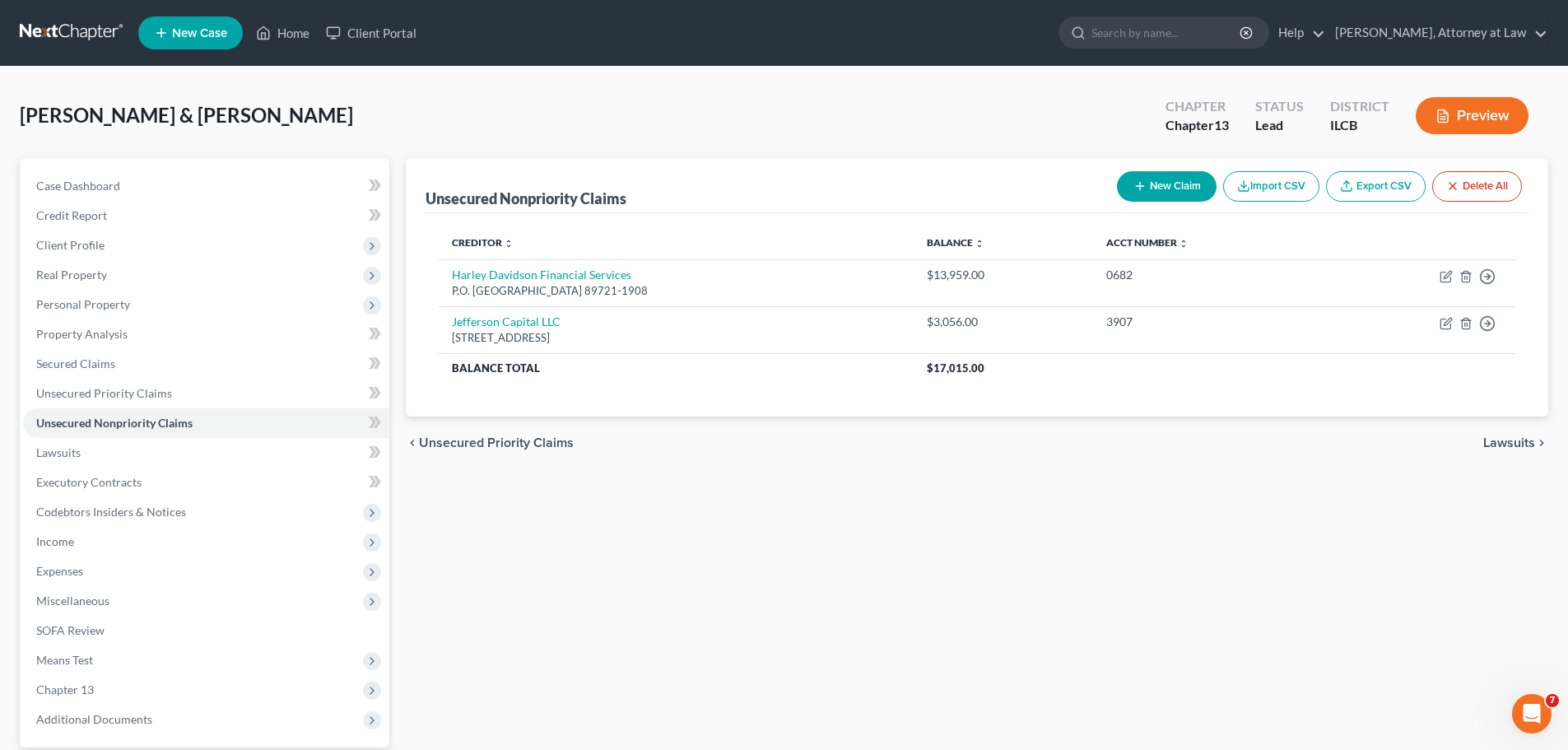
click at [1186, 180] on button "New Claim" at bounding box center [1166, 186] width 100 height 31
select select "2"
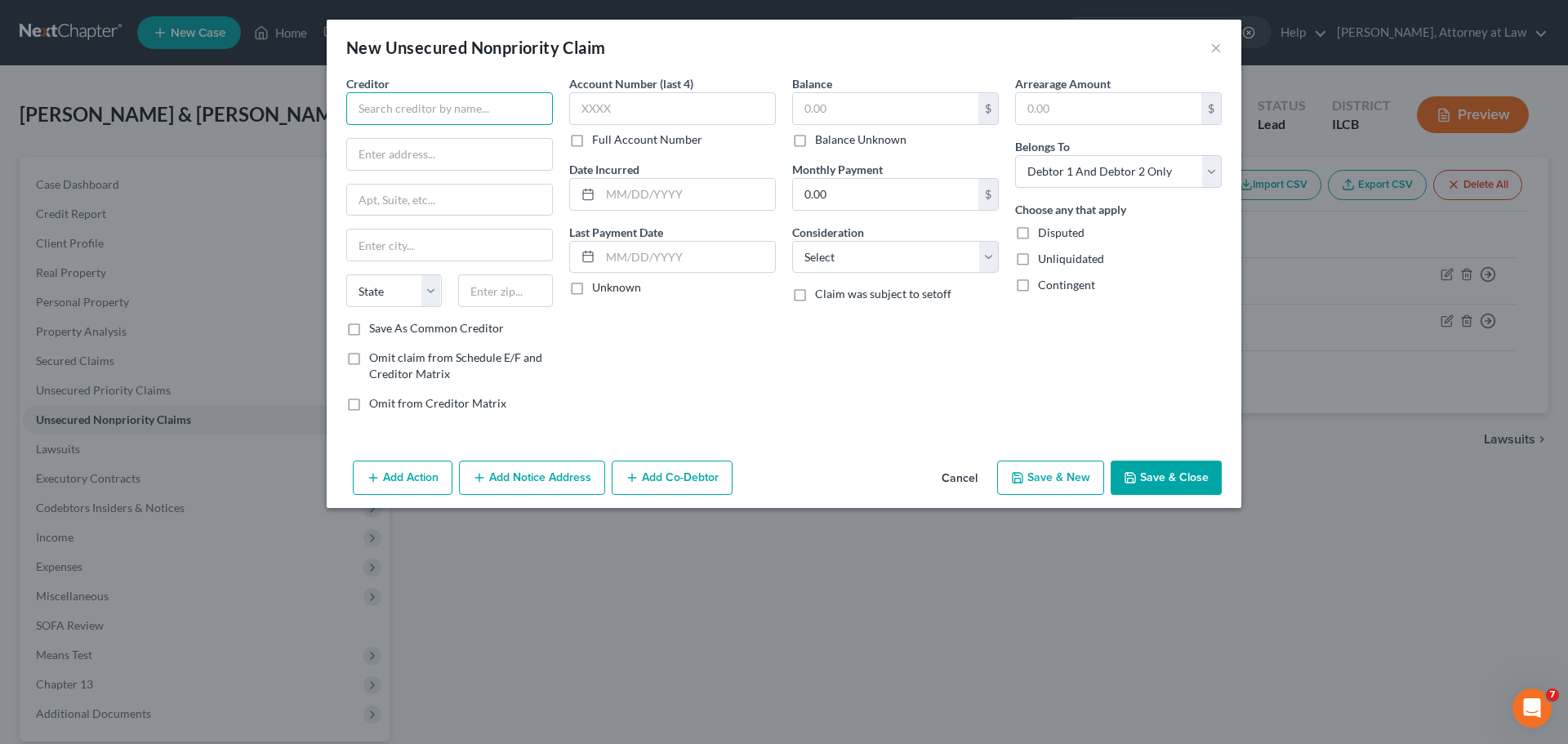
click at [475, 116] on input "text" at bounding box center [450, 108] width 207 height 32
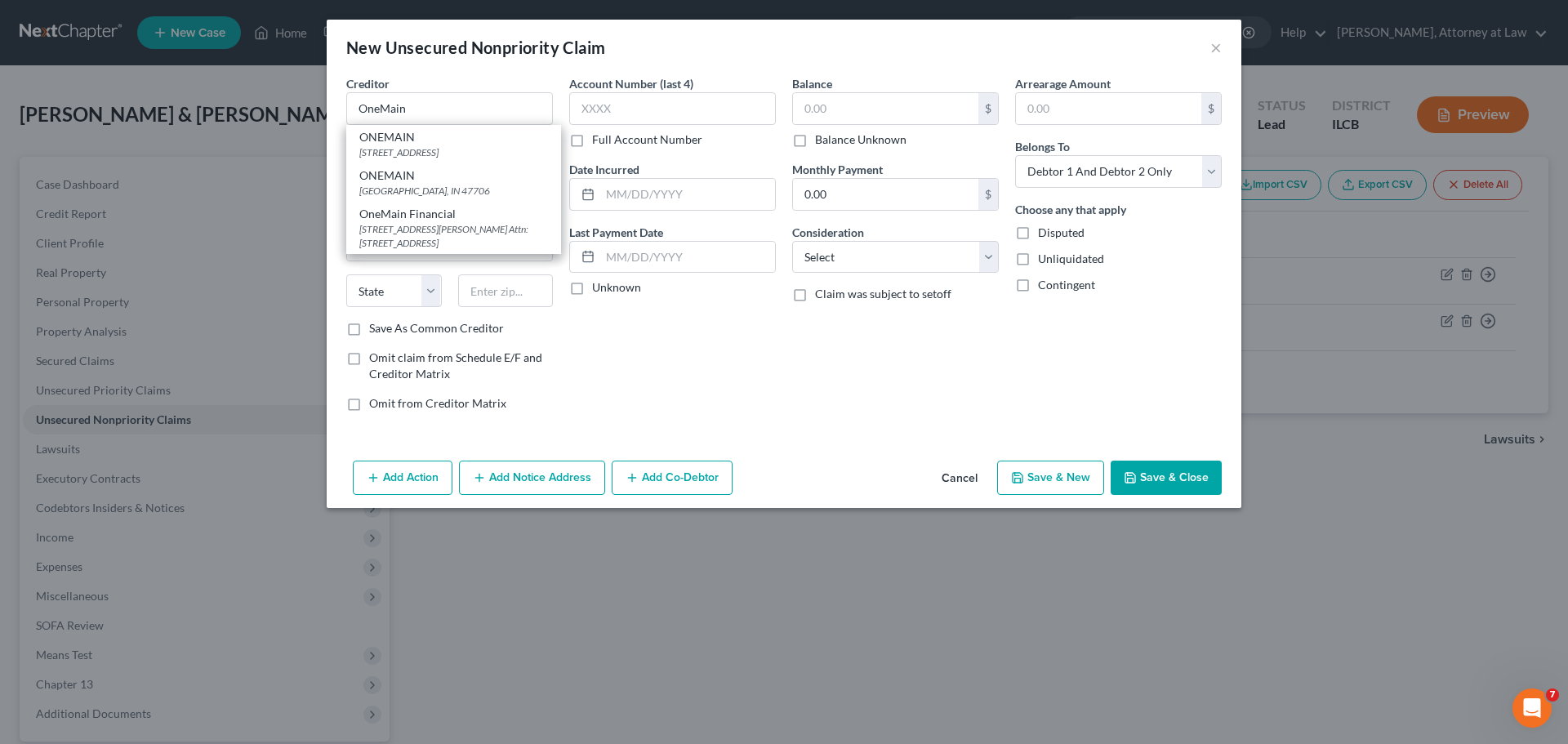
click at [502, 198] on div "[GEOGRAPHIC_DATA], IN 47706" at bounding box center [453, 191] width 189 height 14
type input "ONEMAIN"
type input "PO BOX 1010"
type input "[GEOGRAPHIC_DATA]"
select select "15"
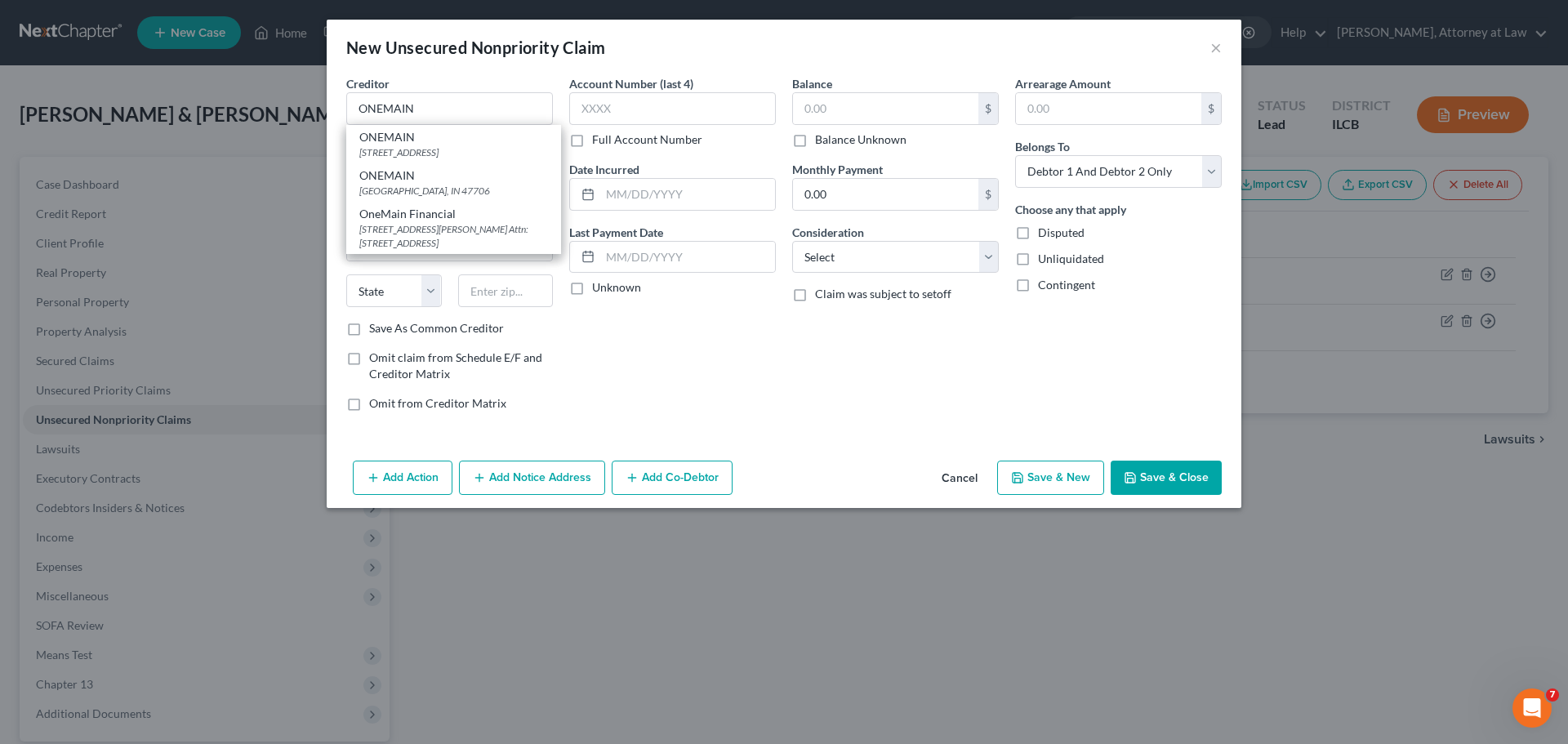
type input "47706"
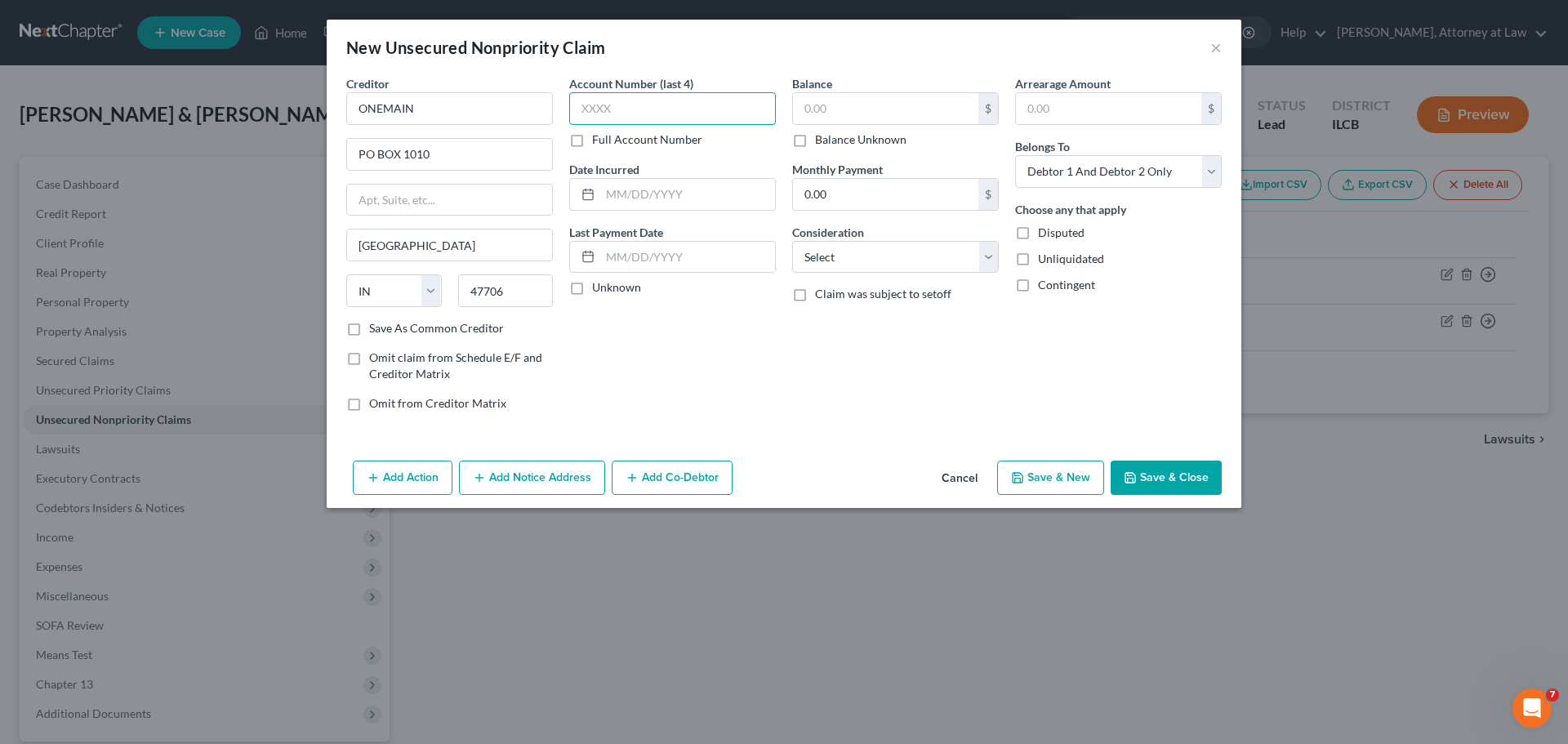
click at [733, 112] on input "text" at bounding box center [672, 108] width 207 height 32
type input "0944"
click at [671, 206] on input "text" at bounding box center [688, 195] width 174 height 31
type input "[DATE]"
click at [840, 116] on input "text" at bounding box center [885, 109] width 185 height 31
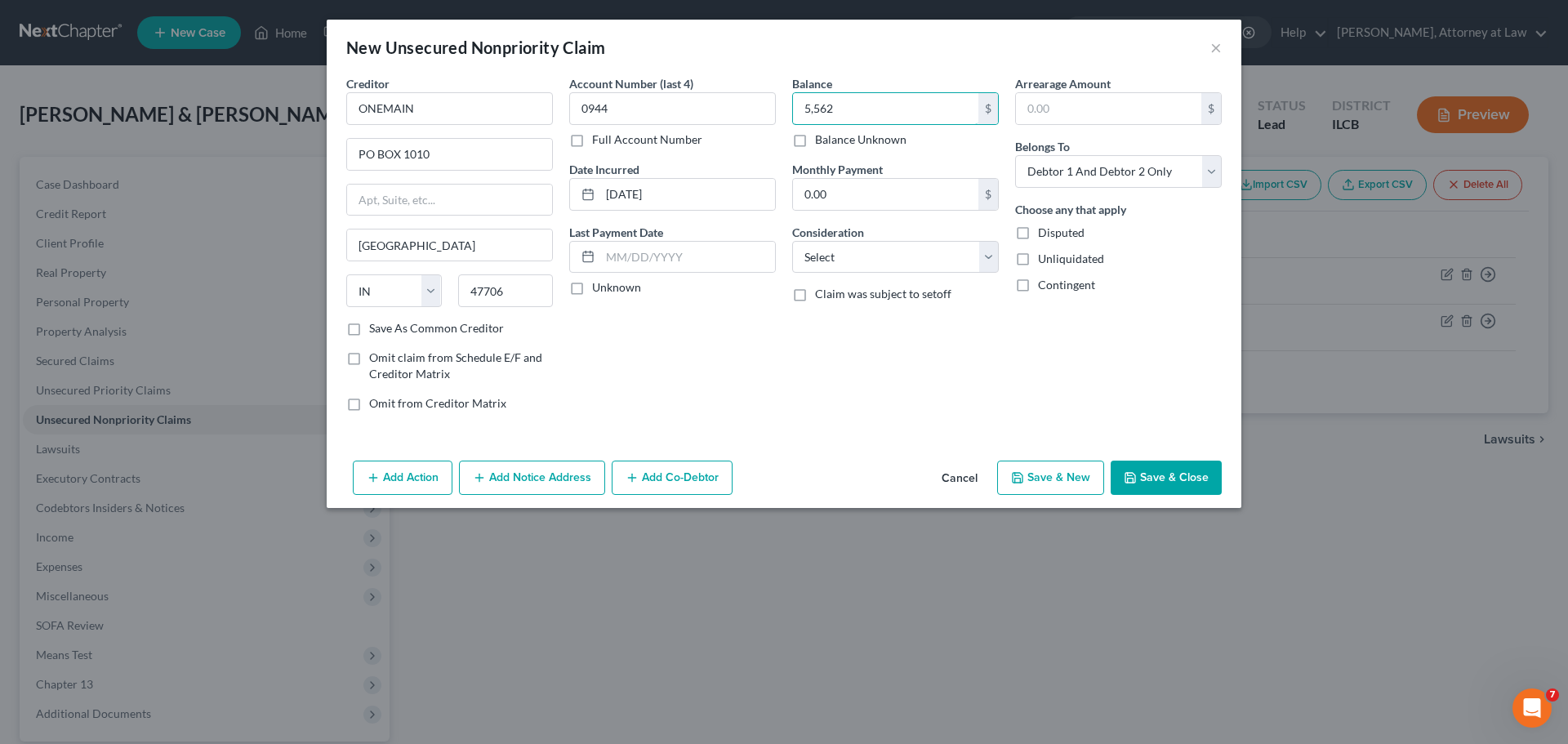
type input "5,562"
click at [849, 255] on select "Select Cable / Satellite Services Collection Agency Credit Card Debt Debt Couns…" at bounding box center [895, 256] width 207 height 32
select select "4"
click at [792, 241] on select "Select Cable / Satellite Services Collection Agency Credit Card Debt Debt Couns…" at bounding box center [895, 256] width 207 height 32
click at [1154, 477] on button "Save & Close" at bounding box center [1165, 477] width 111 height 34
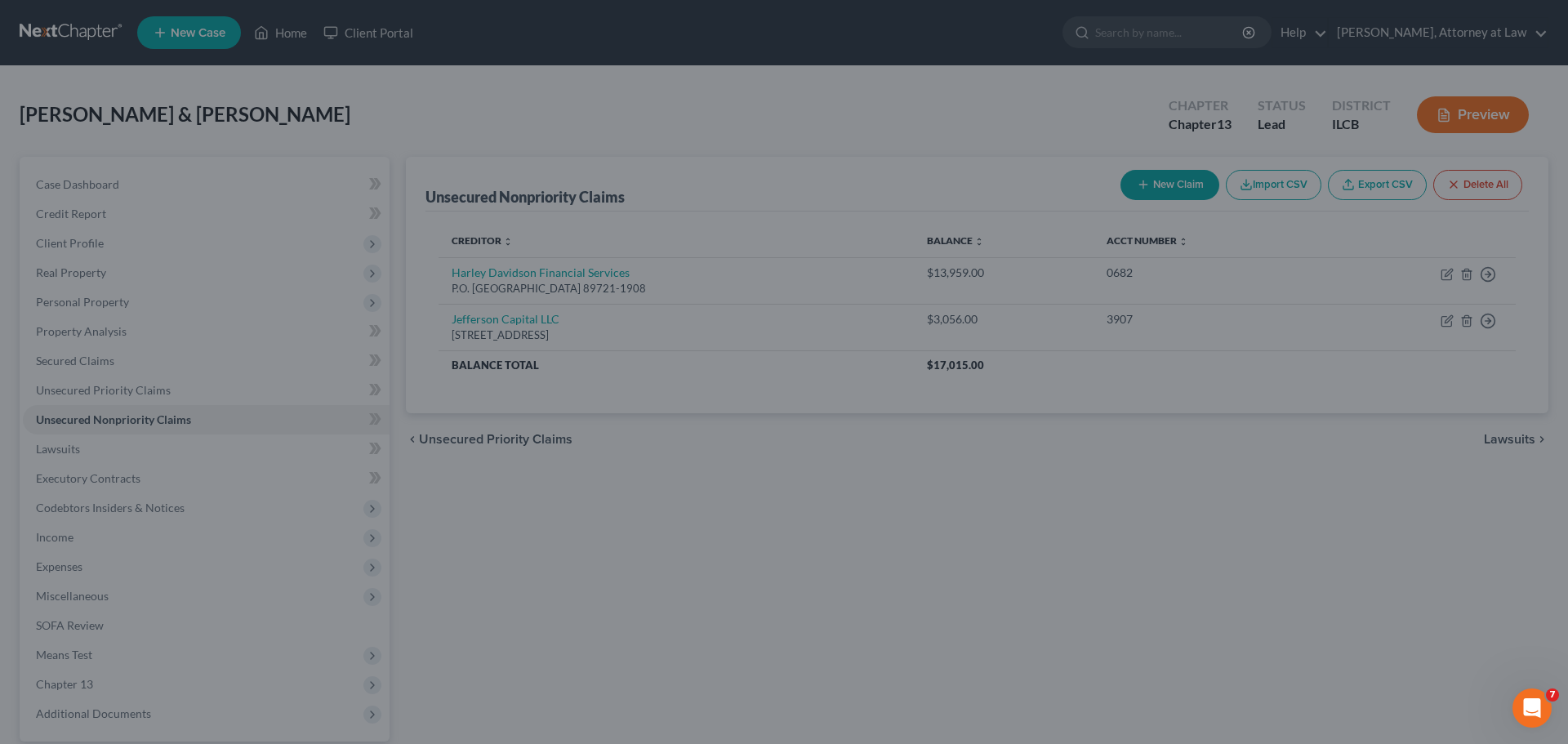
type input "5,562.00"
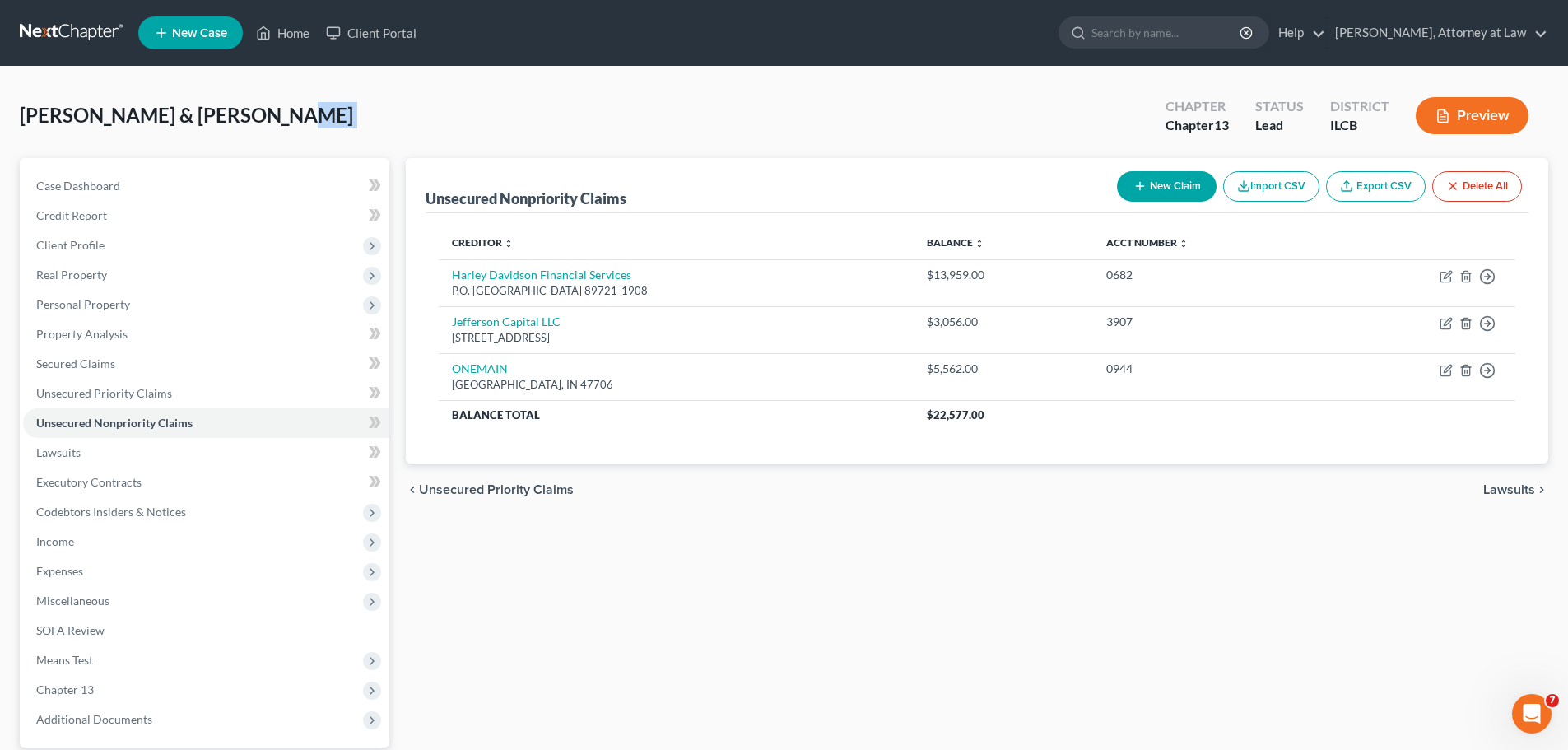
drag, startPoint x: 705, startPoint y: 90, endPoint x: 589, endPoint y: 113, distance: 118.3
click at [589, 113] on div "[PERSON_NAME] & [PERSON_NAME] Upgraded Chapter Chapter 13 Status Lead District …" at bounding box center [784, 471] width 1568 height 808
click at [99, 365] on span "Secured Claims" at bounding box center [76, 363] width 79 height 14
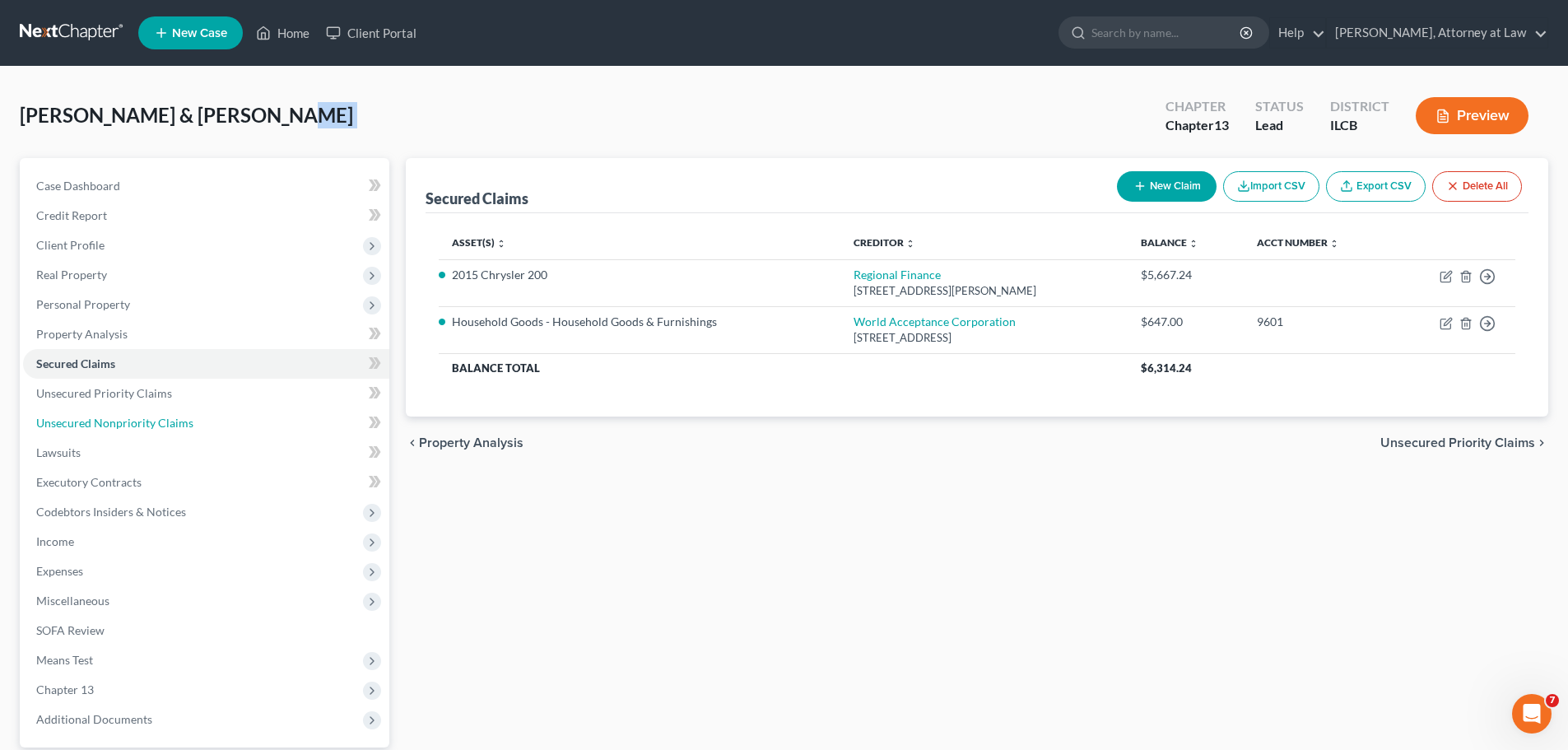
drag, startPoint x: 166, startPoint y: 421, endPoint x: 176, endPoint y: 421, distance: 10.0
click at [166, 421] on span "Unsecured Nonpriority Claims" at bounding box center [114, 422] width 157 height 14
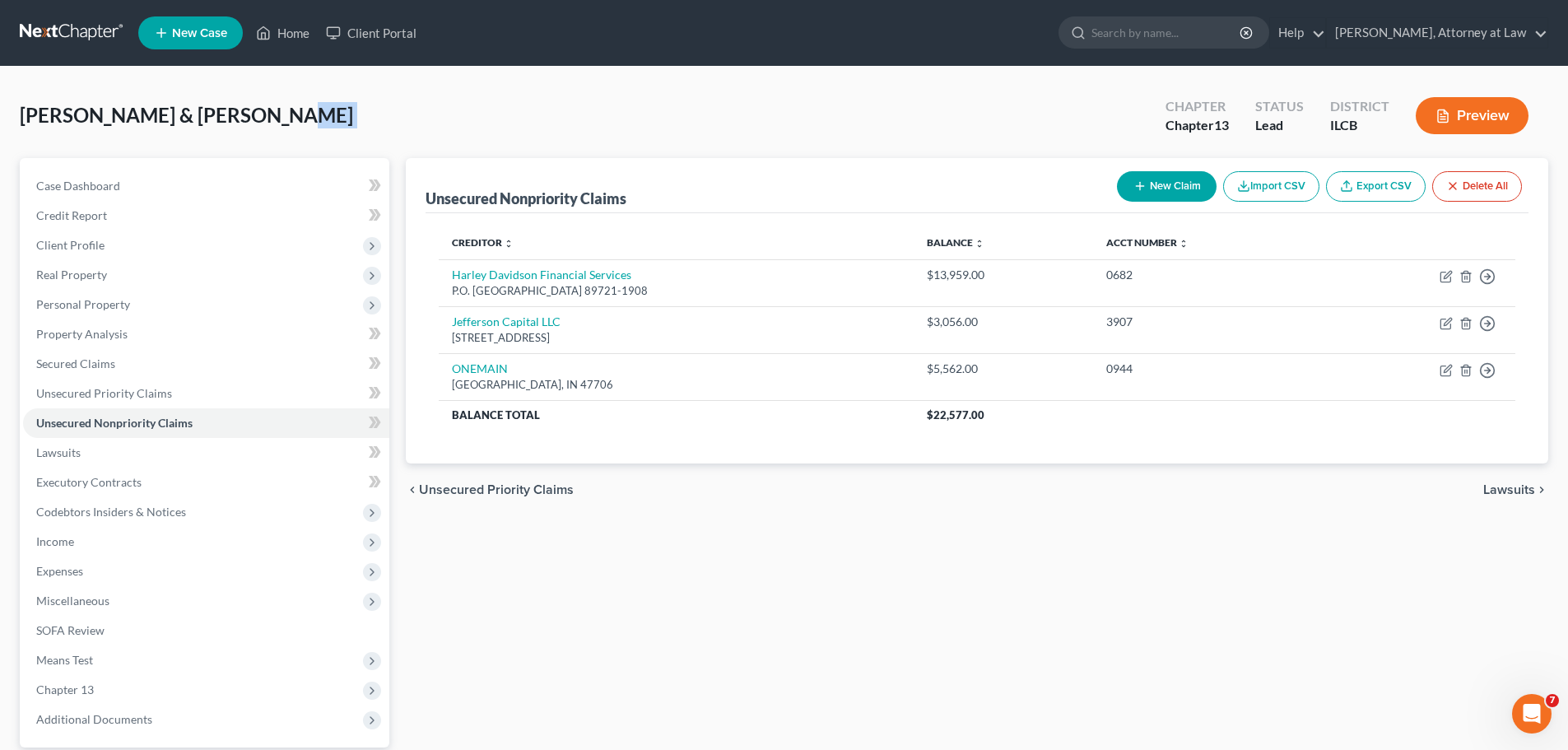
click at [1196, 180] on button "New Claim" at bounding box center [1166, 186] width 100 height 31
select select "2"
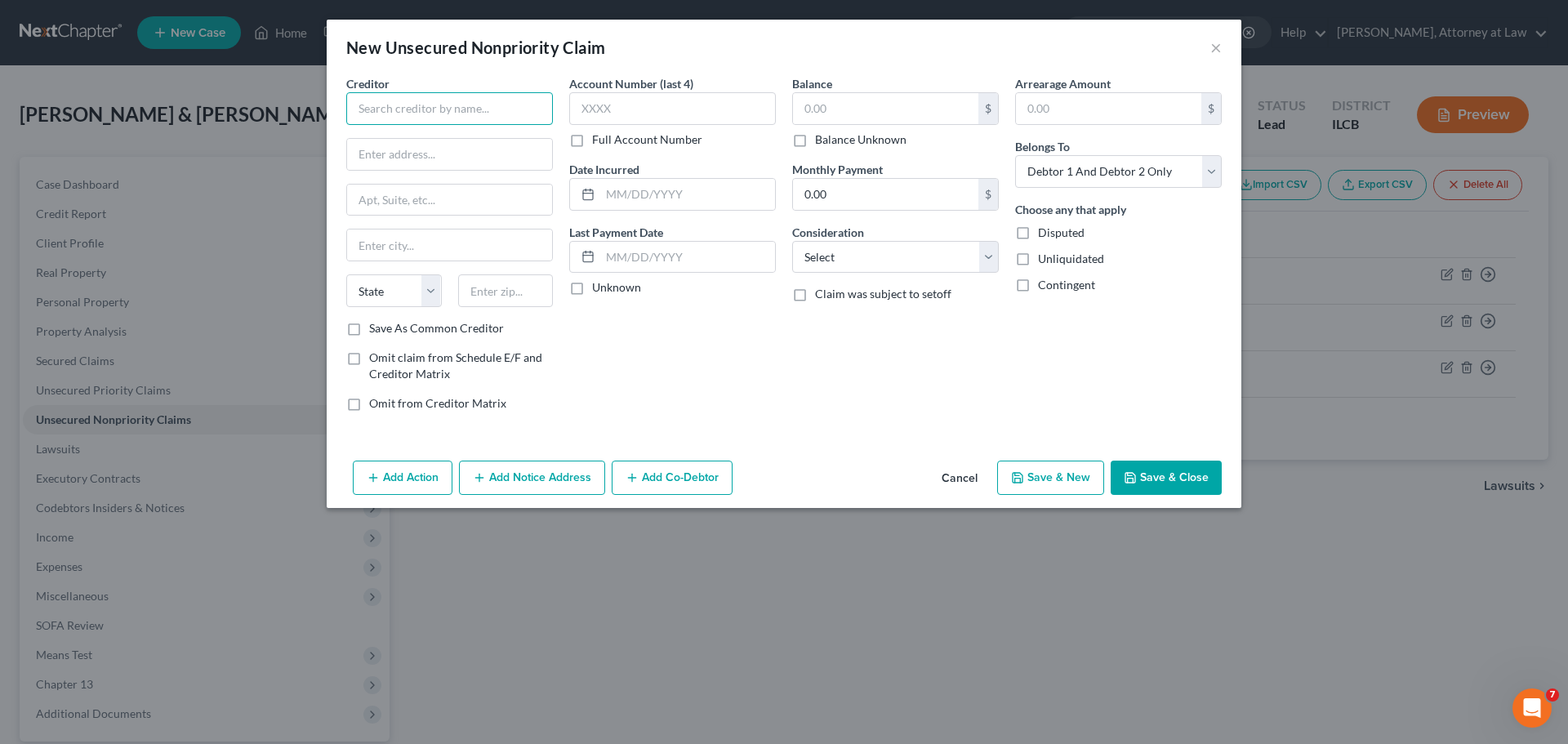
click at [464, 112] on input "text" at bounding box center [450, 108] width 207 height 32
click at [522, 116] on input "text" at bounding box center [450, 108] width 207 height 32
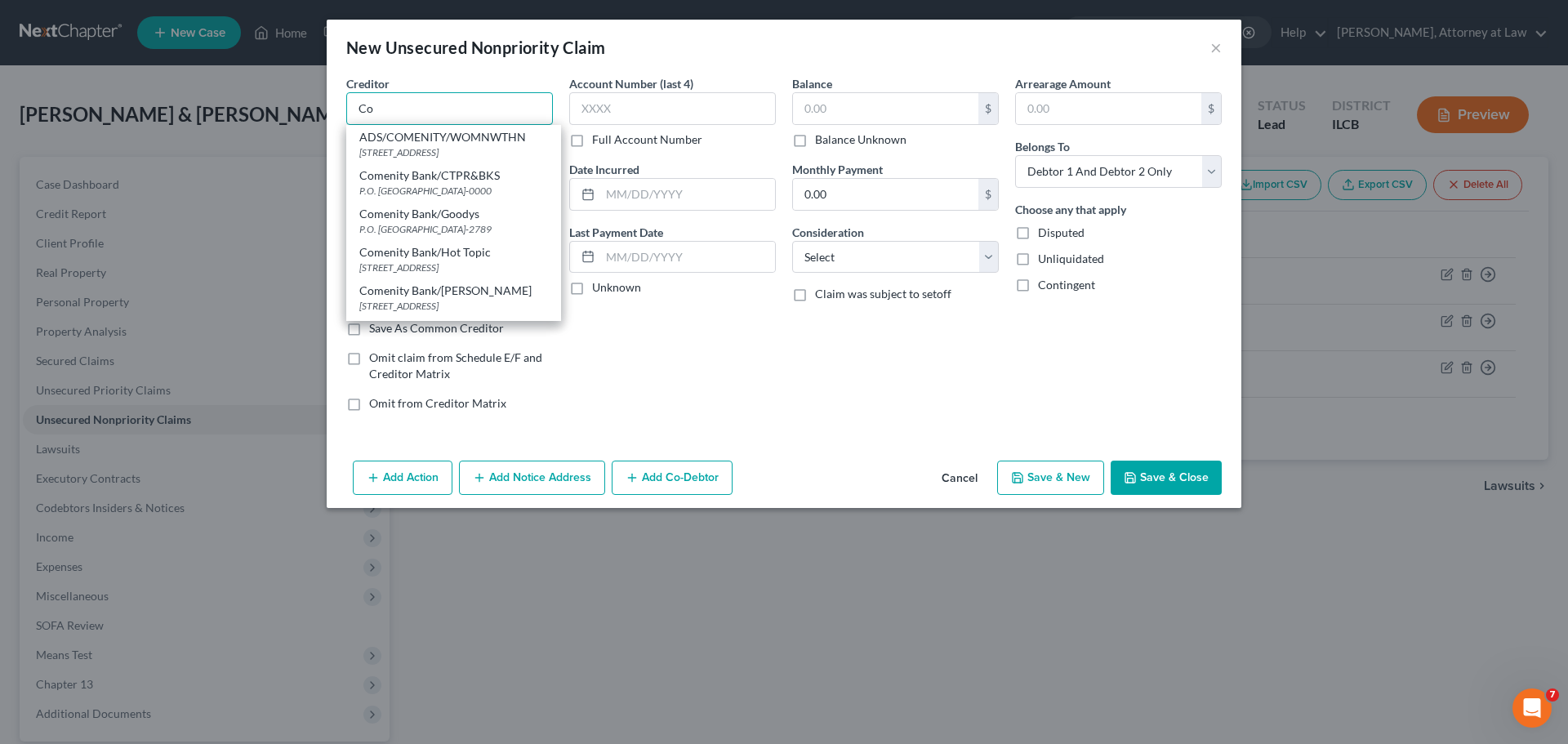
type input "C"
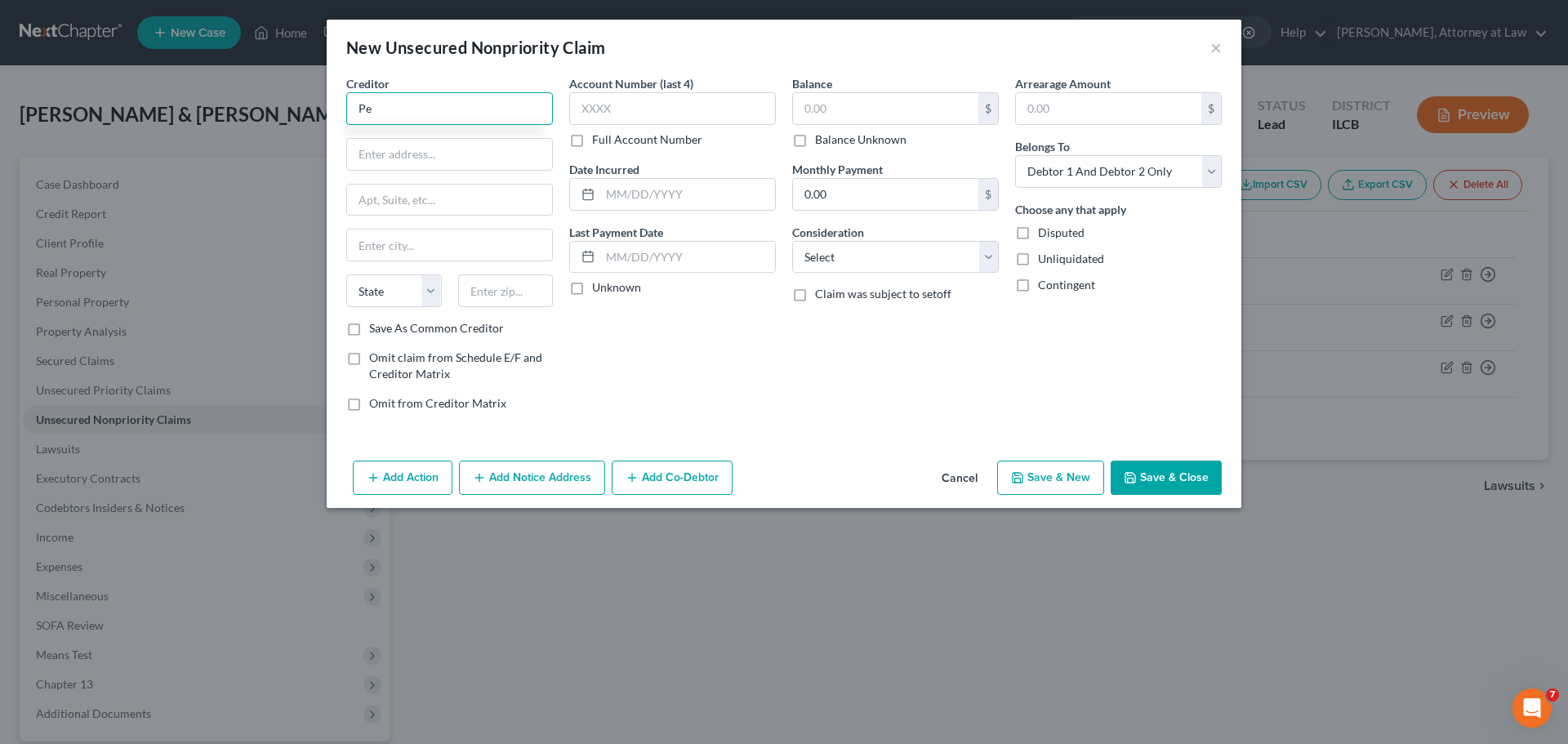
type input "P"
type input "Comenity Capital/Petlnd"
type input "PO Box 182120"
type input "Columbus"
select select "36"
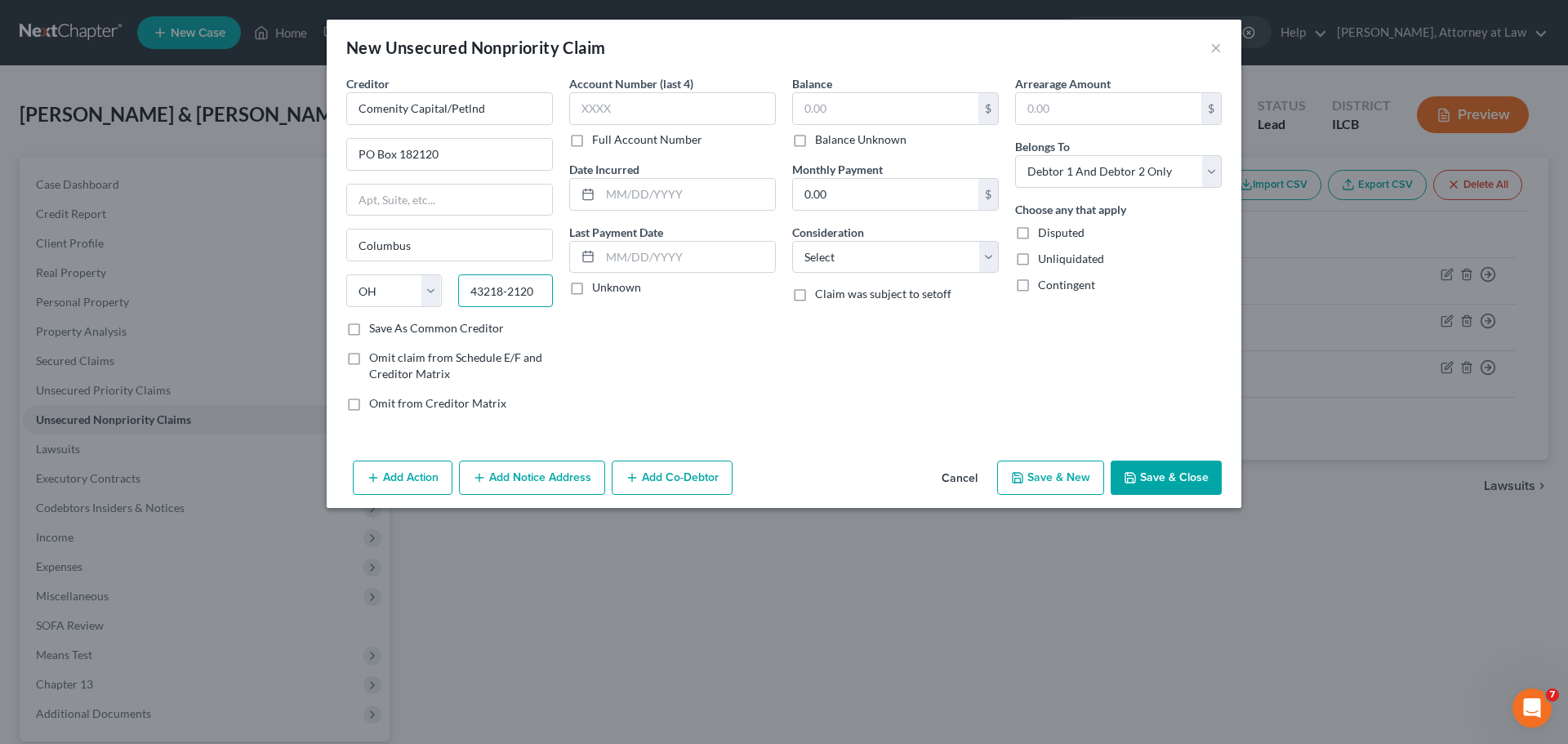
type input "43218-2120"
click at [376, 320] on input "Save As Common Creditor" at bounding box center [381, 325] width 11 height 11
checkbox input "true"
click at [705, 106] on input "text" at bounding box center [672, 108] width 207 height 32
type input "3600"
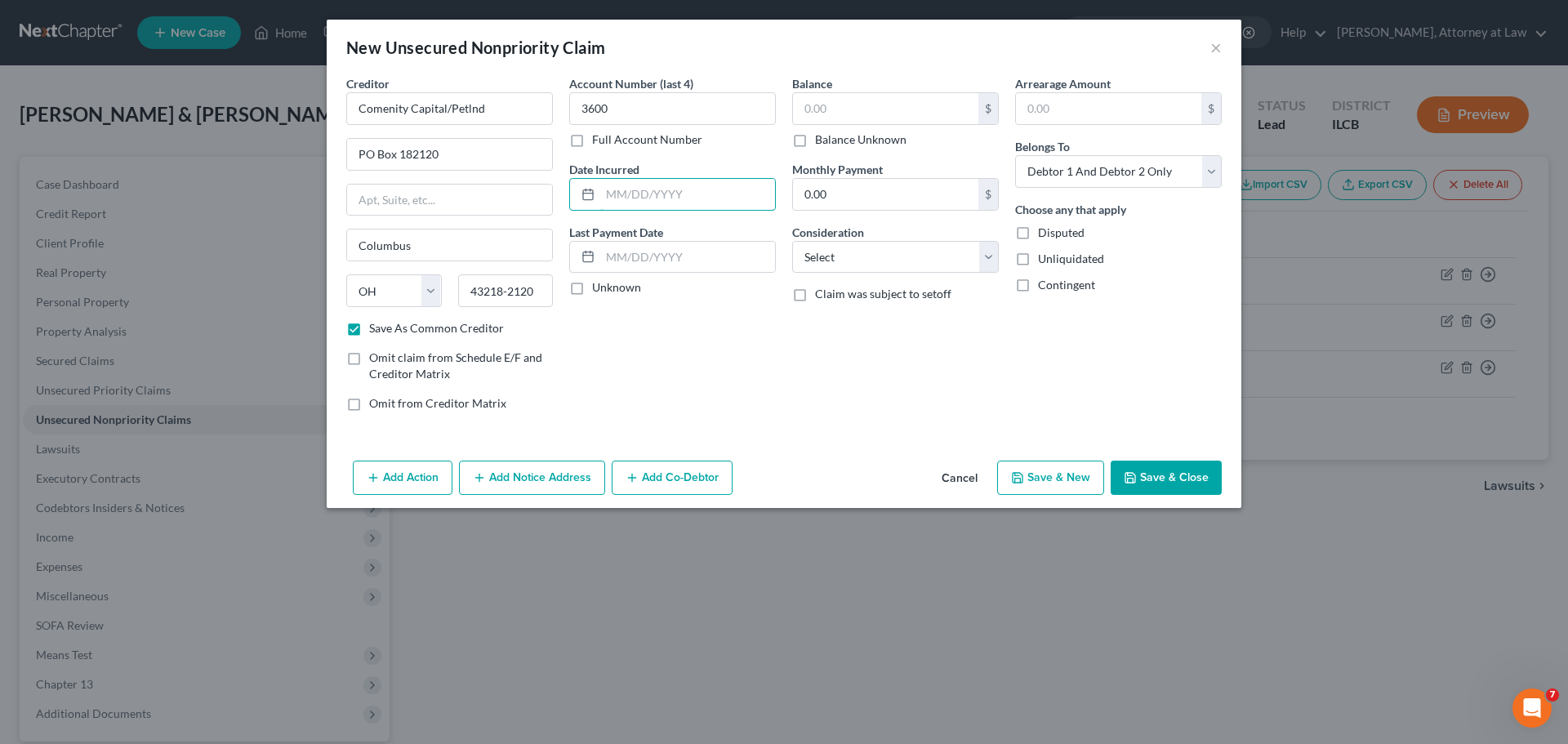
click at [710, 186] on input "text" at bounding box center [688, 195] width 174 height 31
type input "[DATE]"
type input "3,056"
click at [931, 478] on div "Add Action Add Notice Address Add Co-Debtor Cancel Save & New Save & Close" at bounding box center [784, 481] width 915 height 54
click at [953, 481] on button "Cancel" at bounding box center [959, 478] width 62 height 32
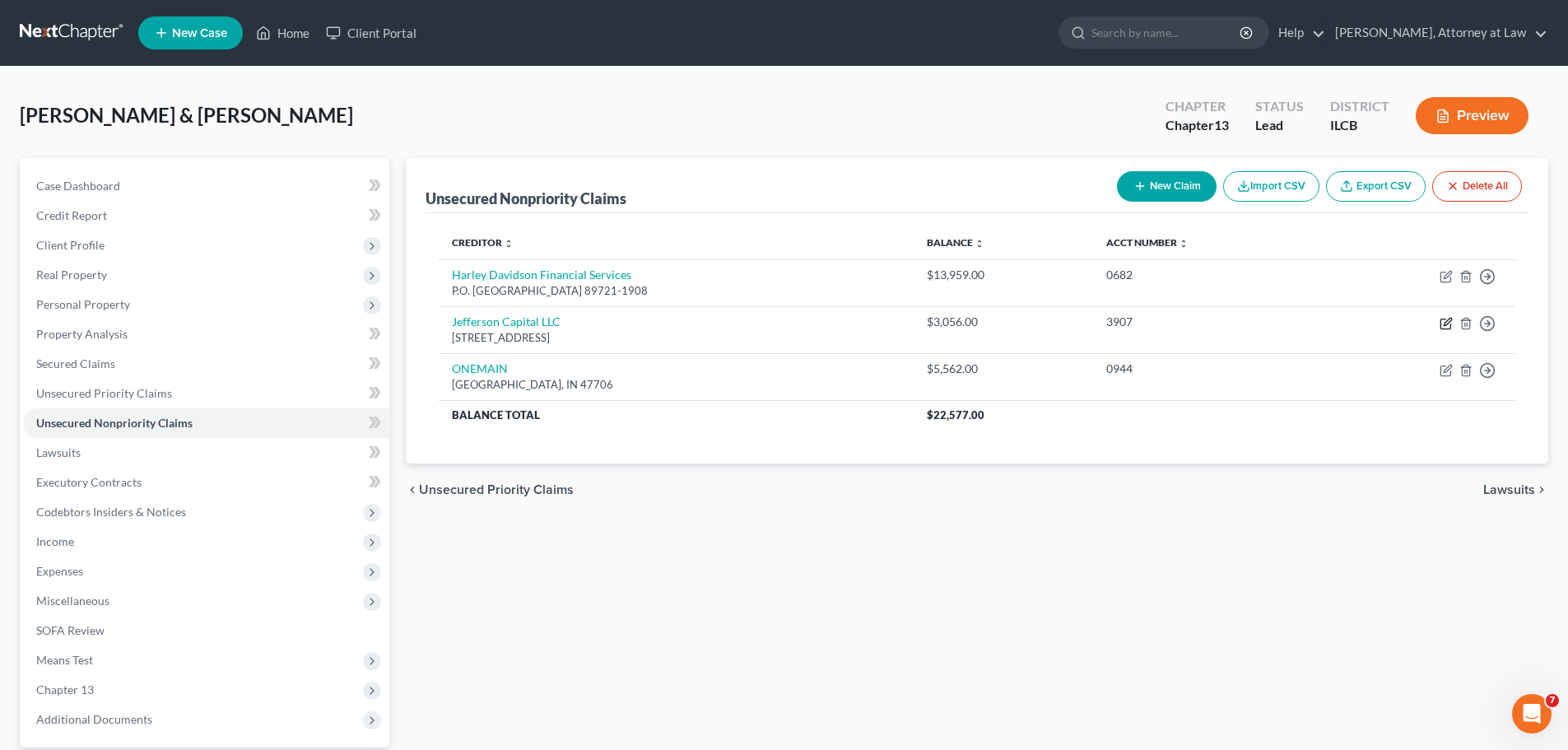
click at [1445, 322] on icon "button" at bounding box center [1446, 323] width 13 height 13
select select "24"
select select "1"
select select "2"
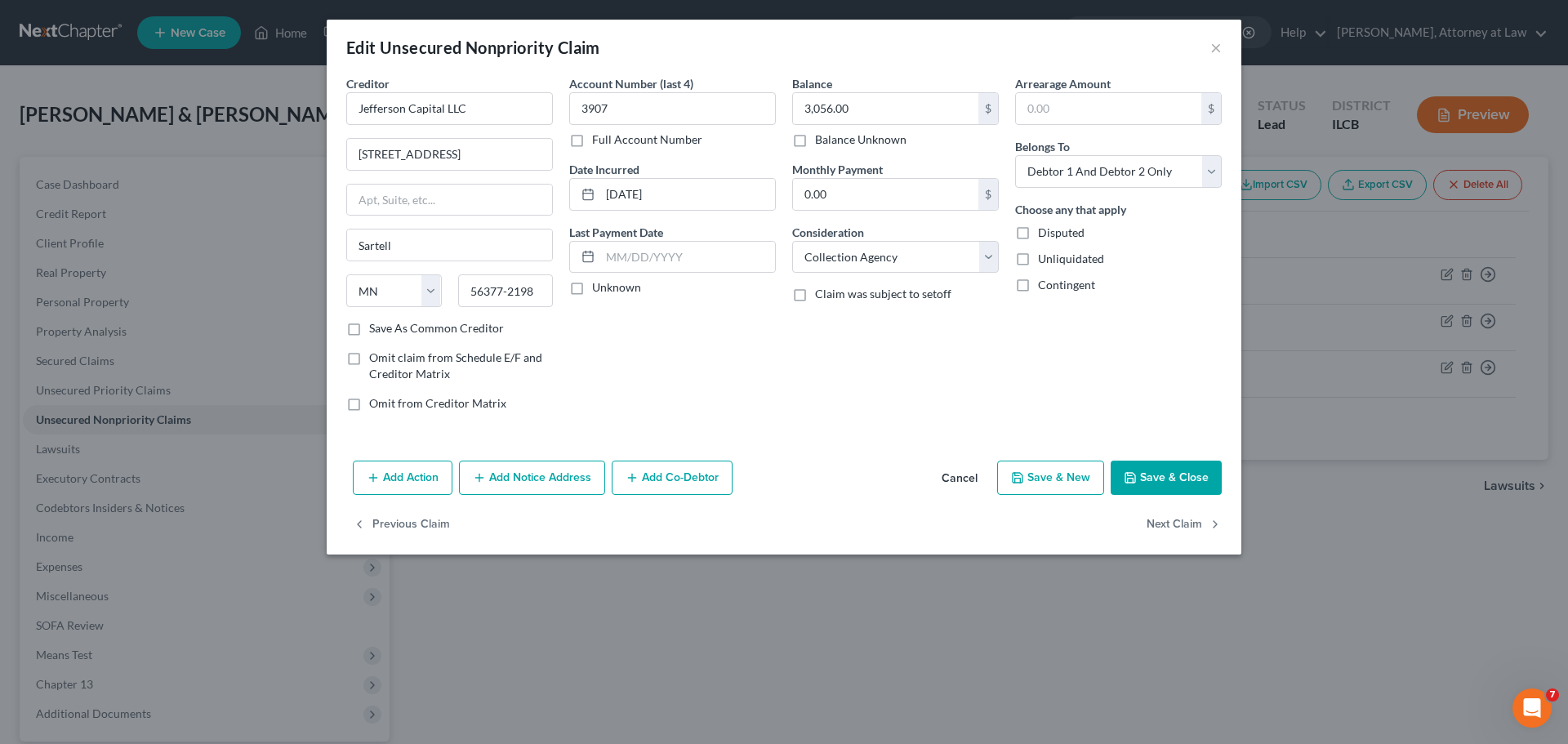
click at [568, 481] on button "Add Notice Address" at bounding box center [532, 477] width 146 height 34
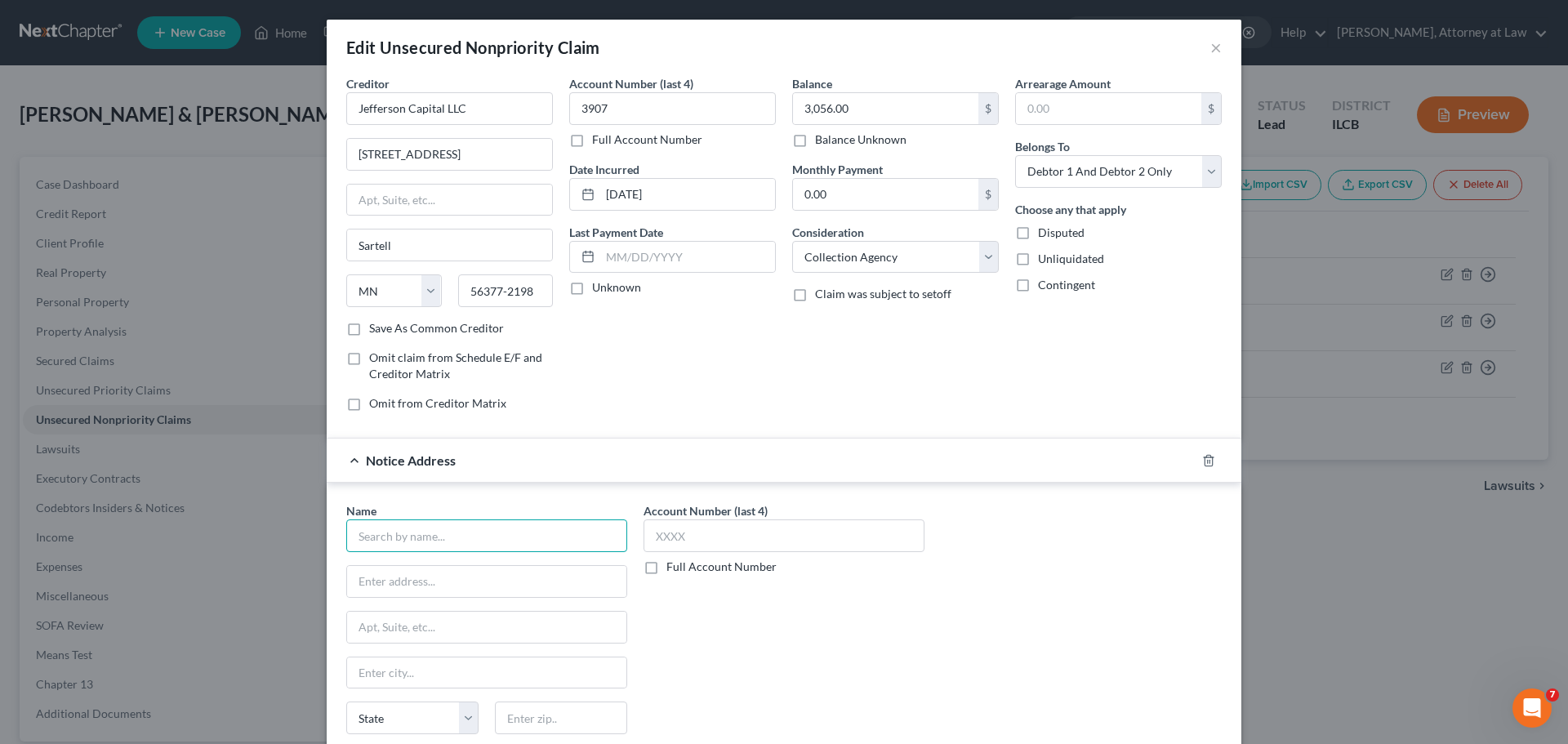
click at [441, 533] on input "text" at bounding box center [487, 535] width 281 height 32
type input "o"
type input "Comenity Capital/Petlnd"
type input "PO Box 182120"
type input "Columbus"
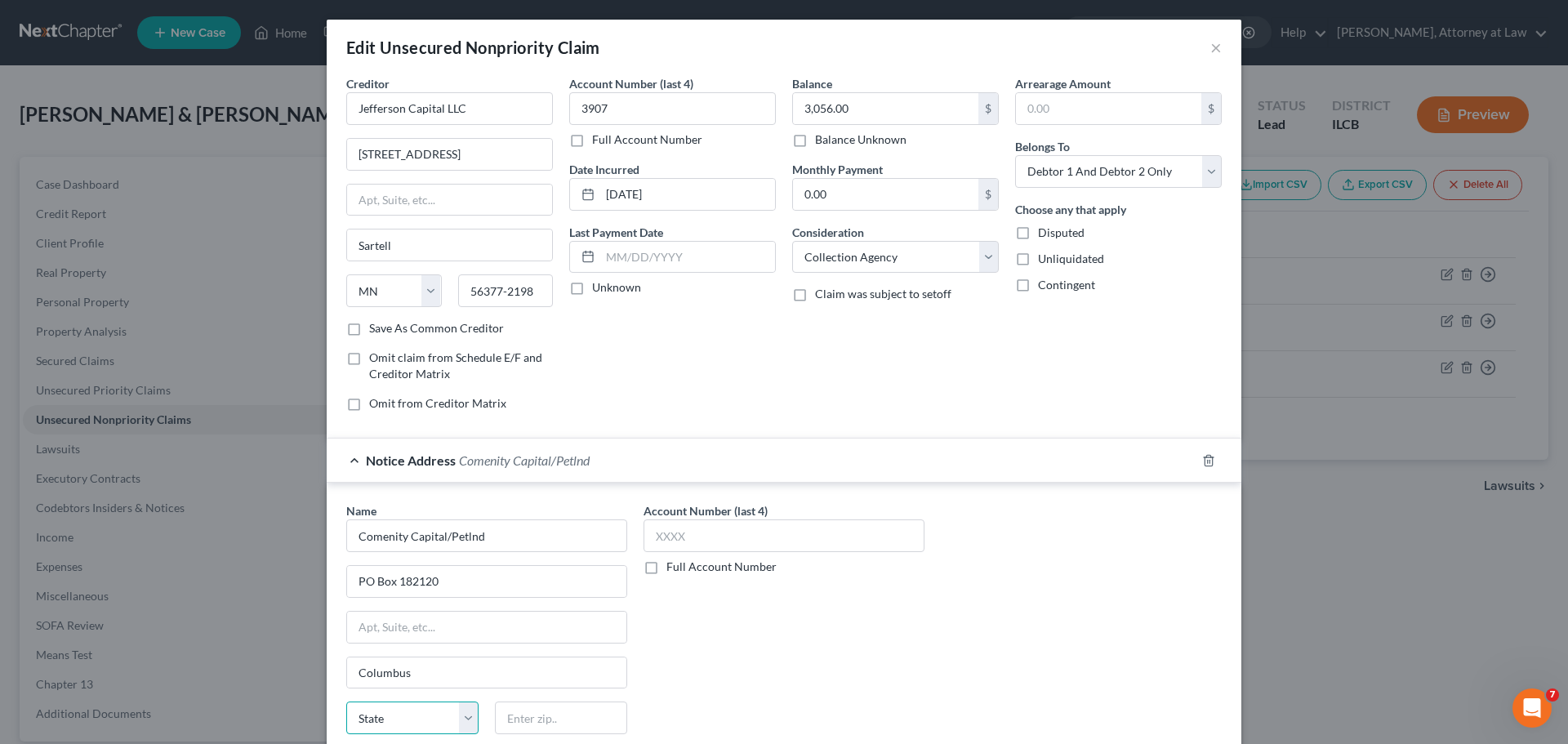
select select "36"
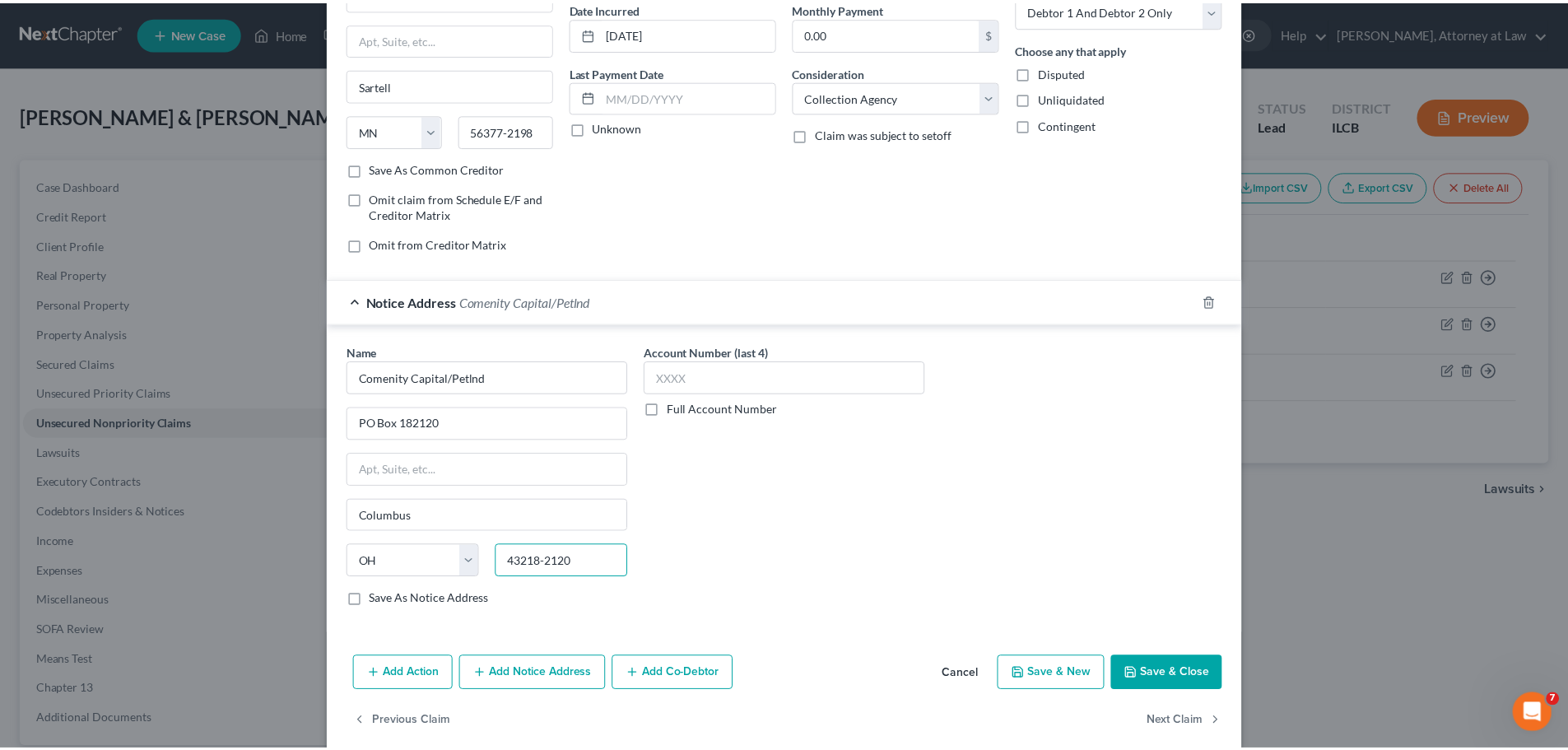
scroll to position [165, 0]
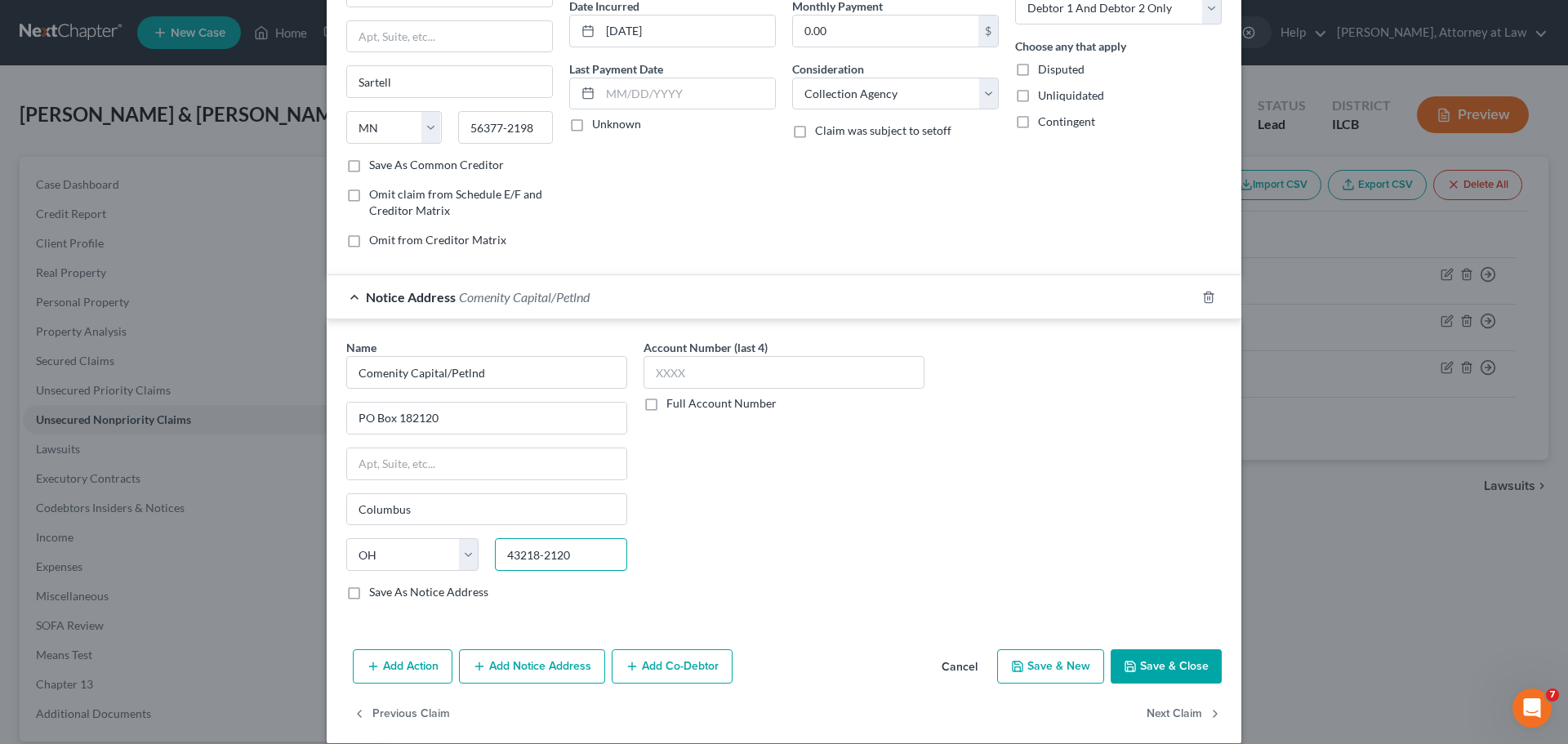
type input "43218-2120"
click at [908, 381] on input "text" at bounding box center [784, 372] width 281 height 32
type input "3600"
click at [369, 593] on label "Save As Notice Address" at bounding box center [429, 591] width 119 height 17
click at [376, 593] on input "Save As Notice Address" at bounding box center [381, 588] width 11 height 11
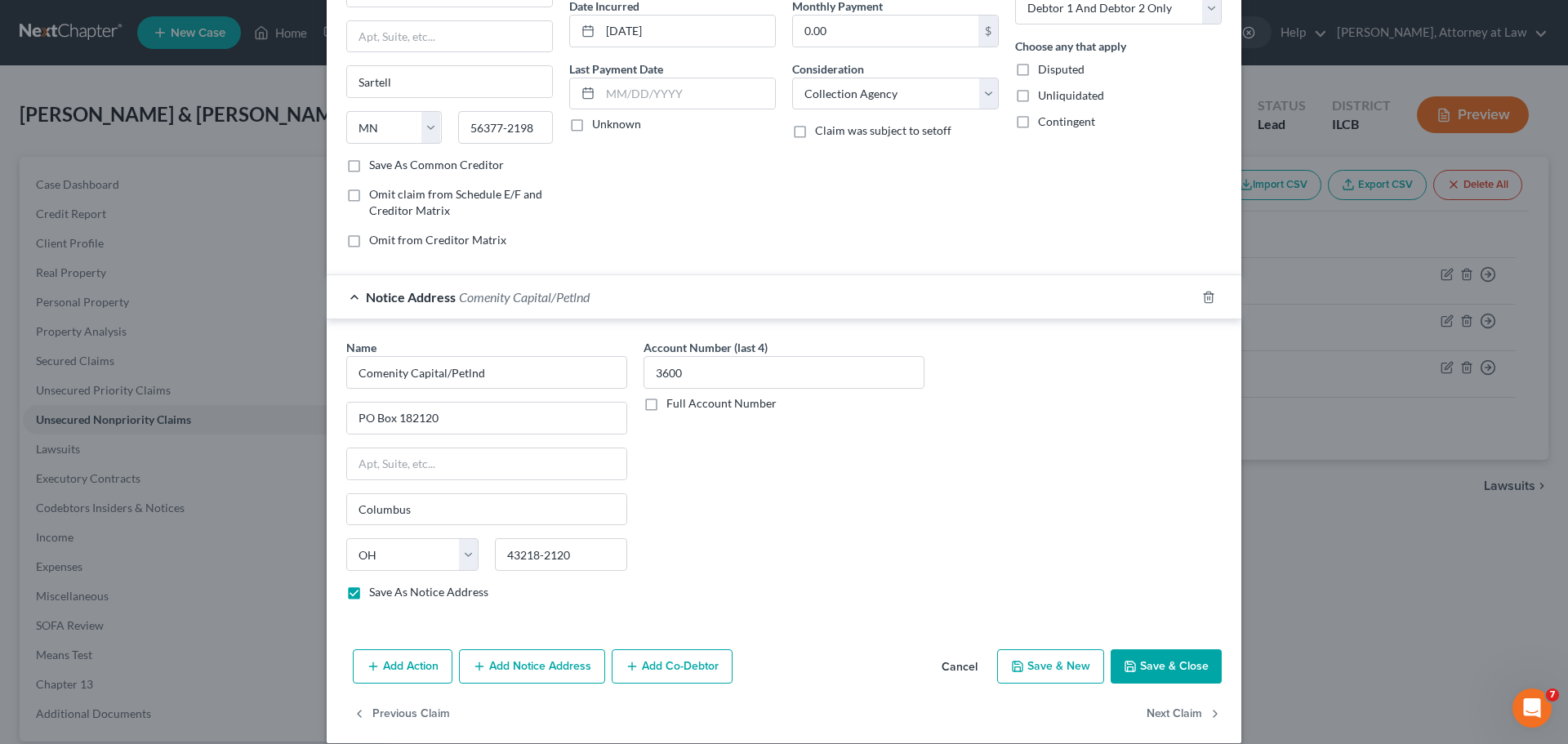
click at [1158, 672] on button "Save & Close" at bounding box center [1165, 666] width 111 height 34
checkbox input "false"
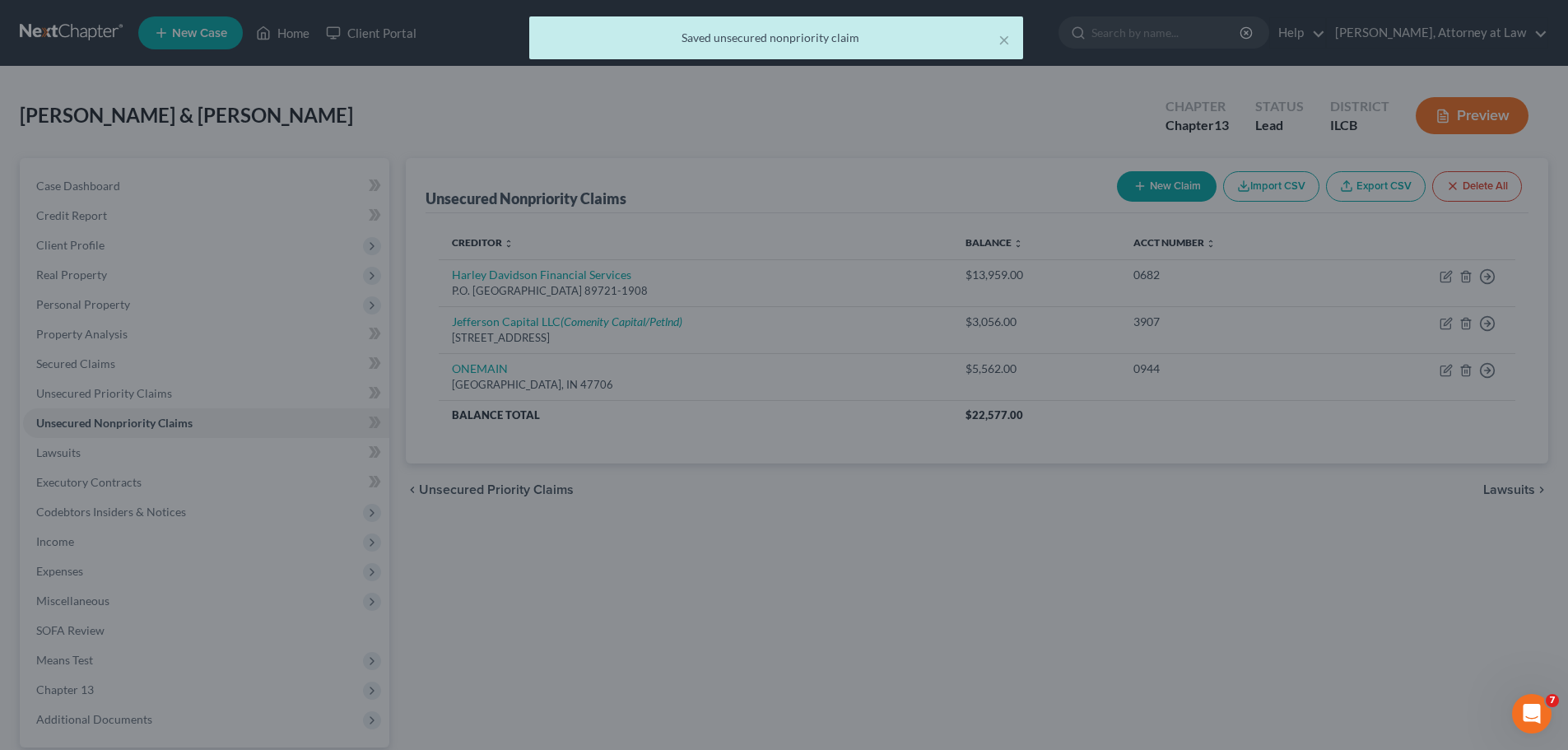
scroll to position [0, 0]
